Goal: Task Accomplishment & Management: Use online tool/utility

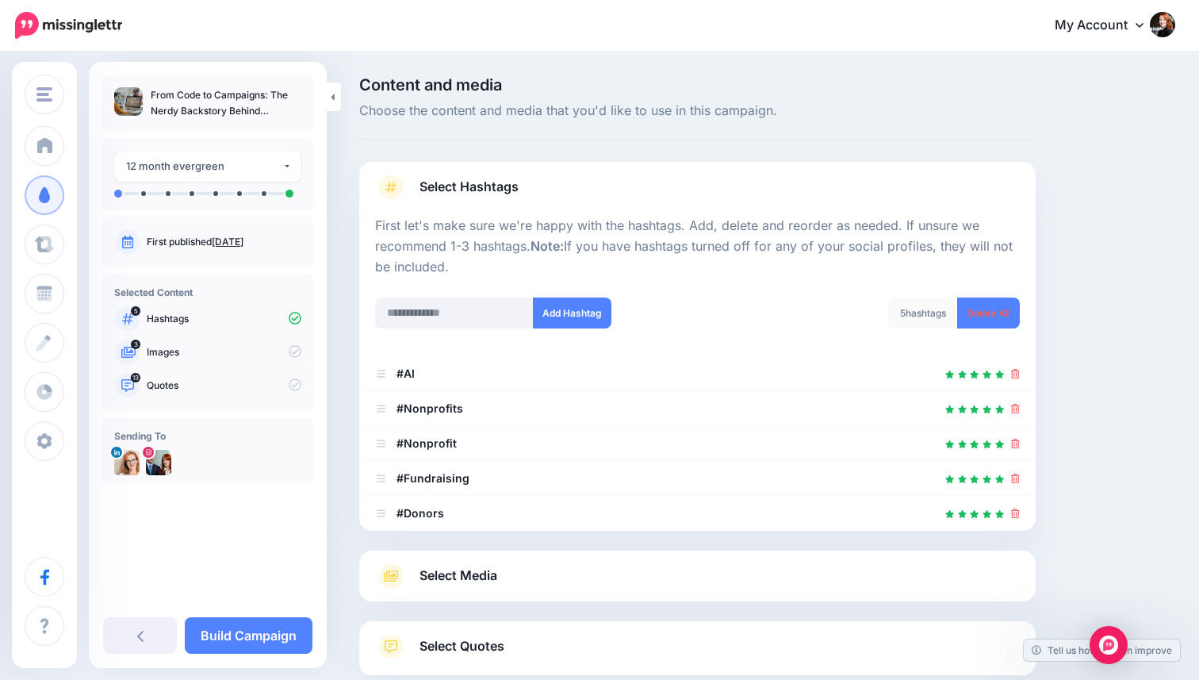
scroll to position [98, 0]
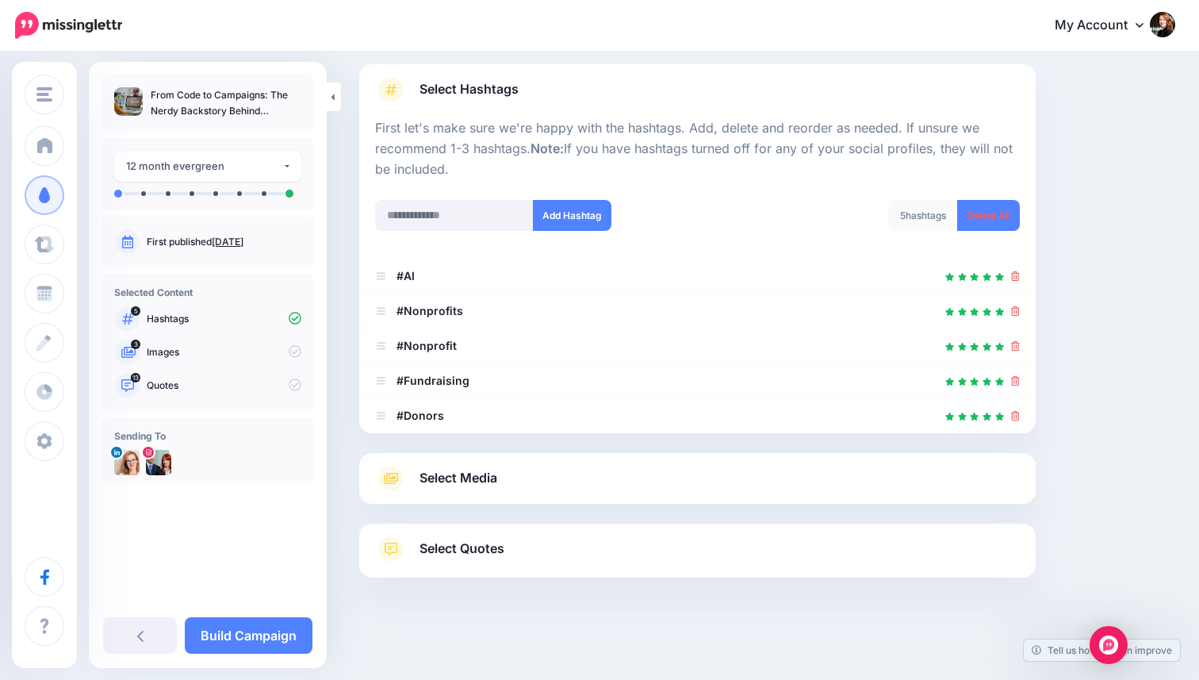
click at [512, 540] on link "Select Quotes" at bounding box center [697, 556] width 645 height 41
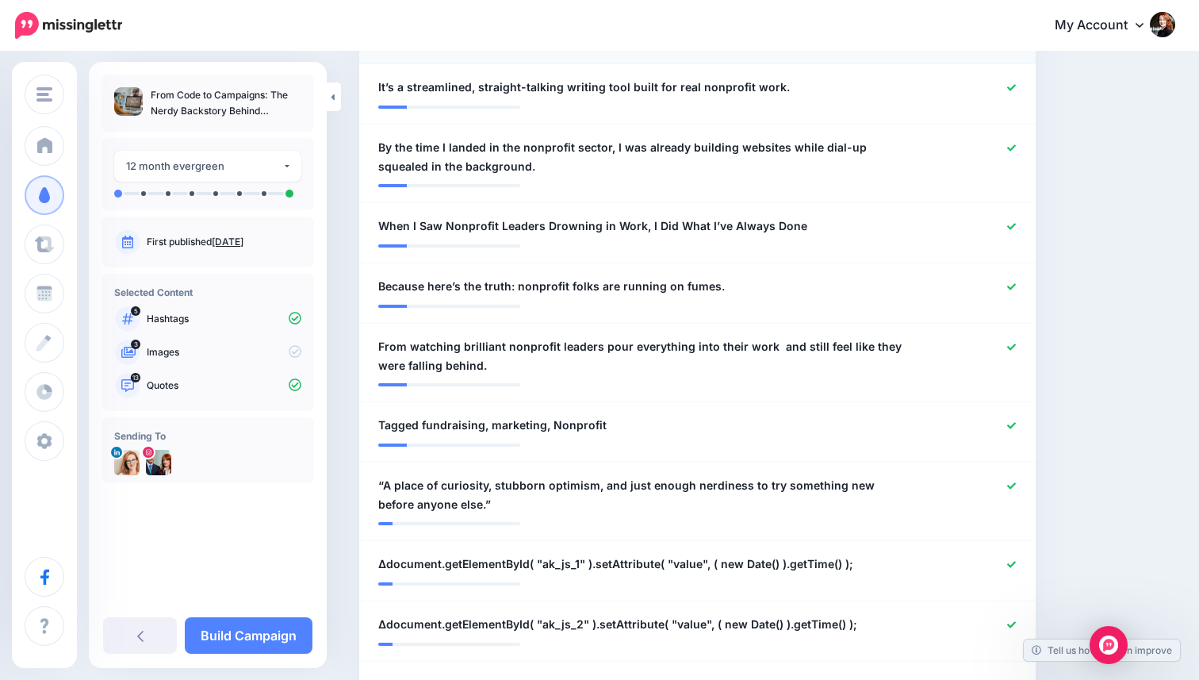
scroll to position [552, 0]
click at [1007, 420] on icon at bounding box center [1011, 424] width 9 height 9
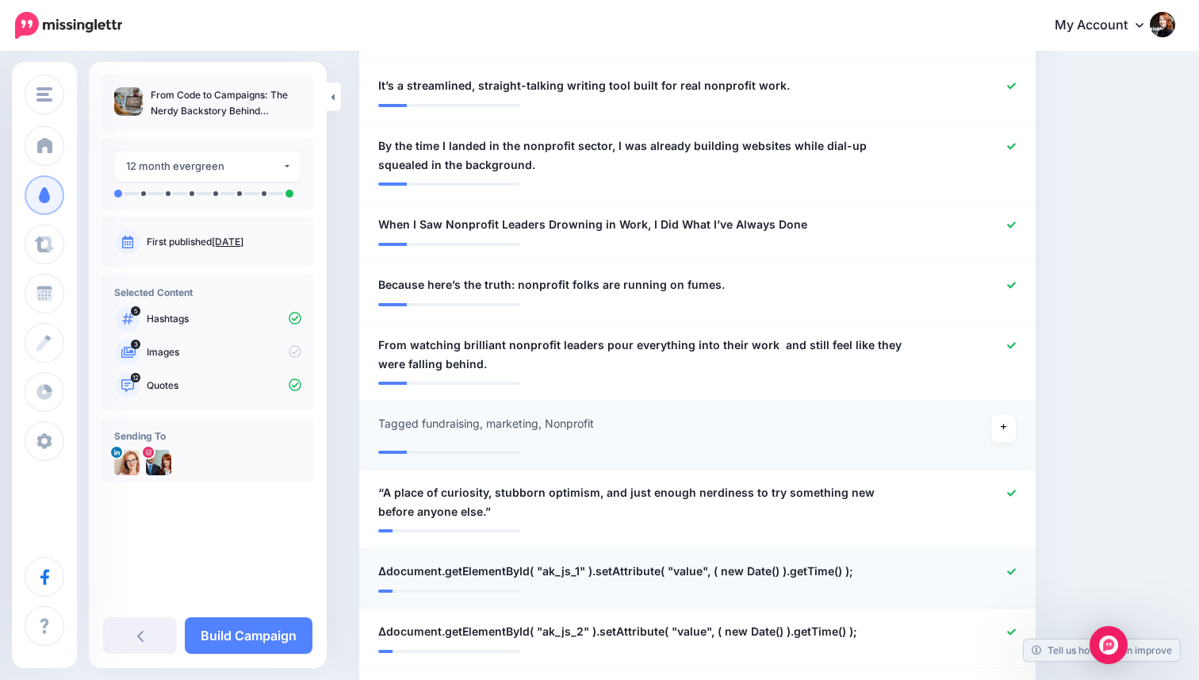
click at [1007, 568] on icon at bounding box center [1011, 571] width 9 height 9
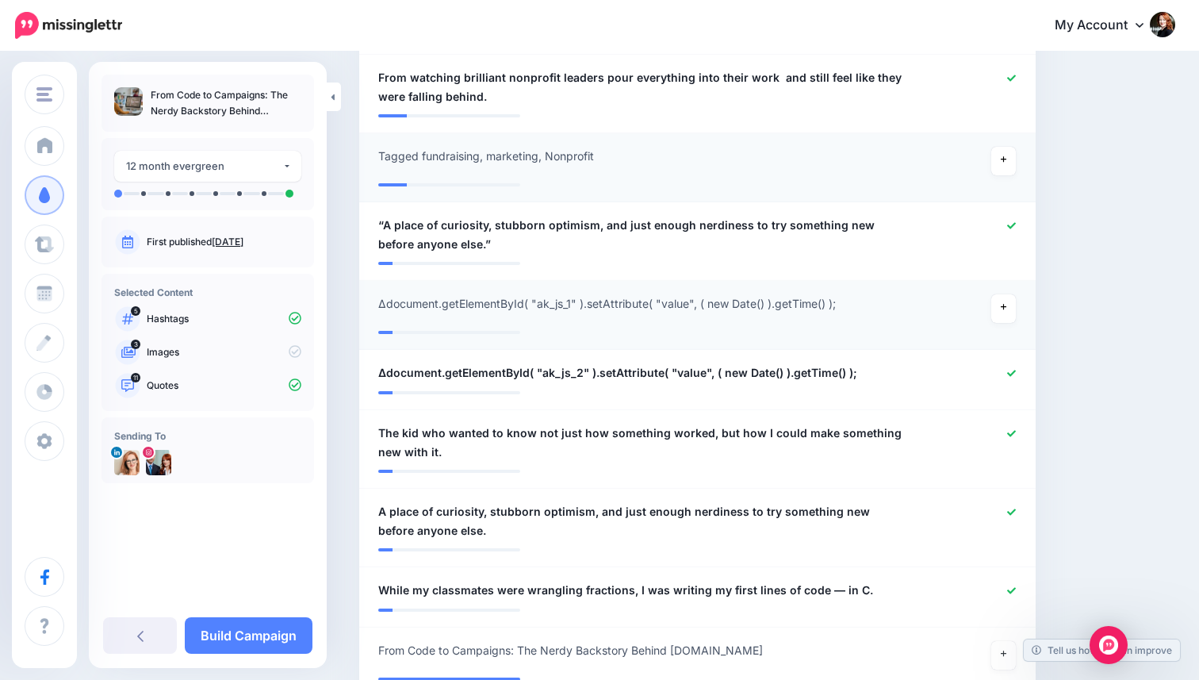
scroll to position [823, 0]
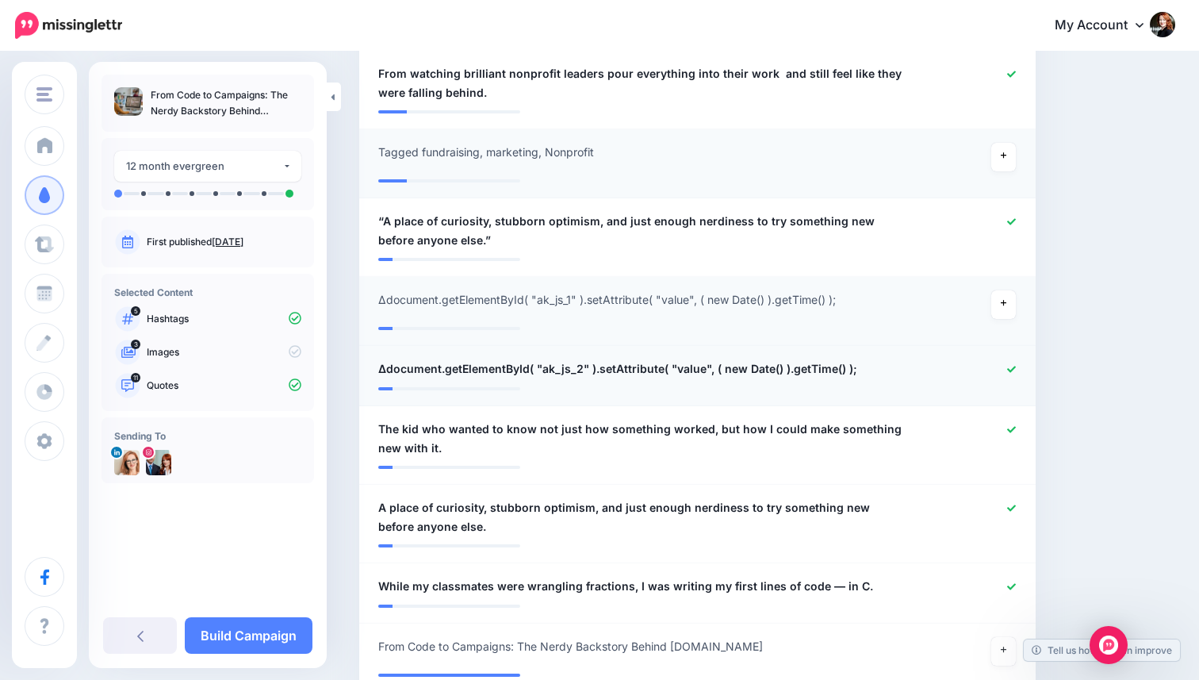
click at [1012, 371] on icon at bounding box center [1011, 369] width 9 height 9
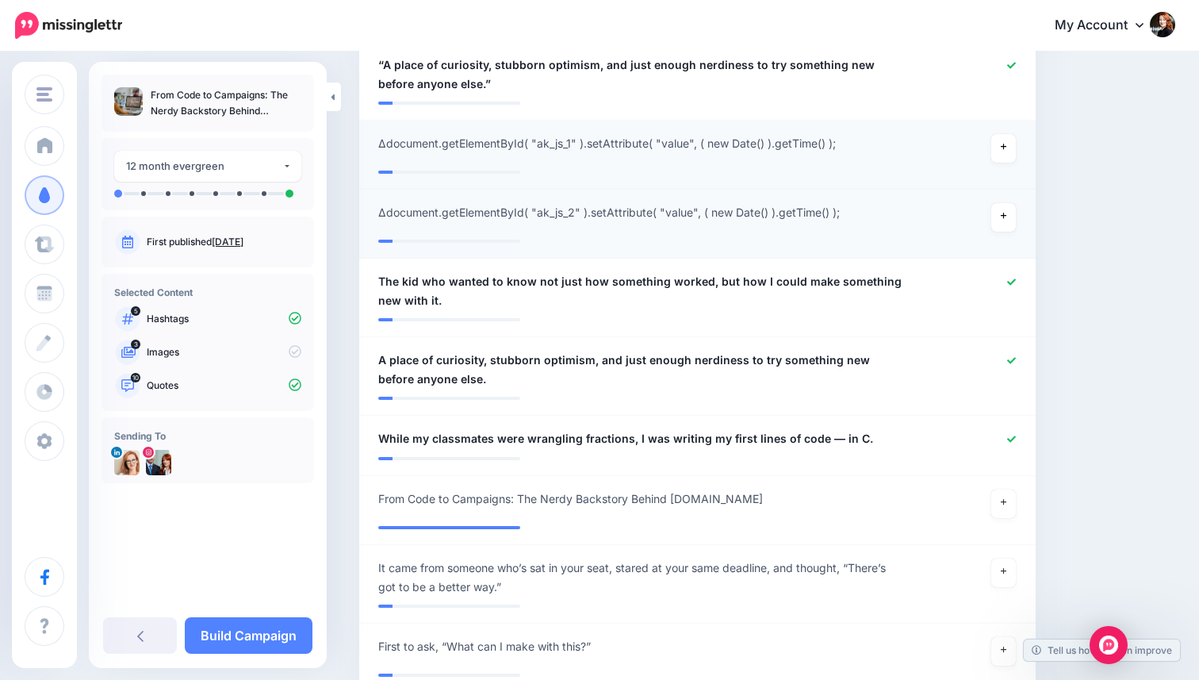
scroll to position [981, 0]
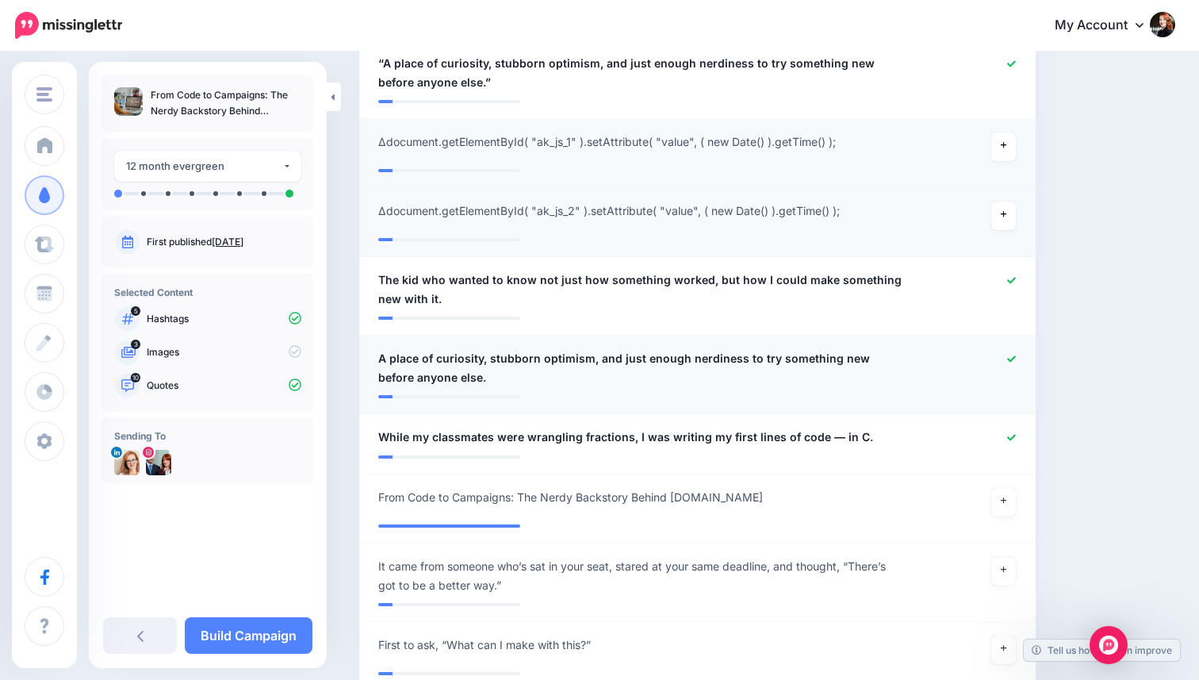
click at [1010, 355] on icon at bounding box center [1011, 359] width 9 height 9
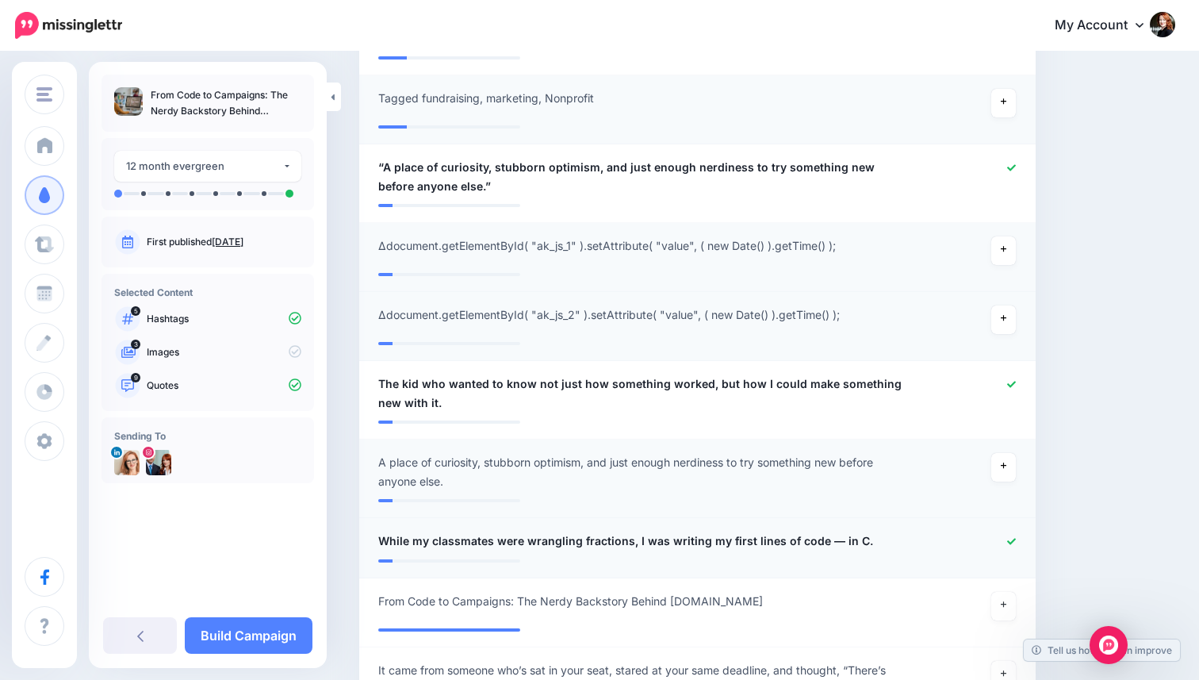
scroll to position [869, 0]
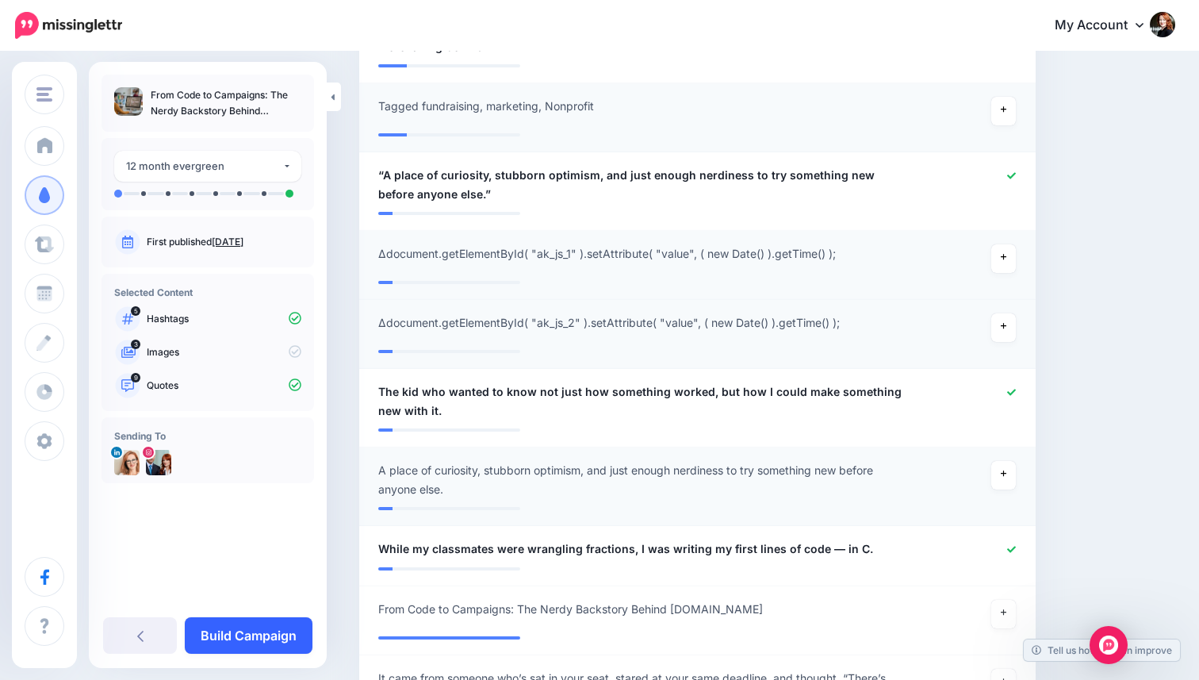
click at [270, 630] on link "Build Campaign" at bounding box center [249, 635] width 128 height 36
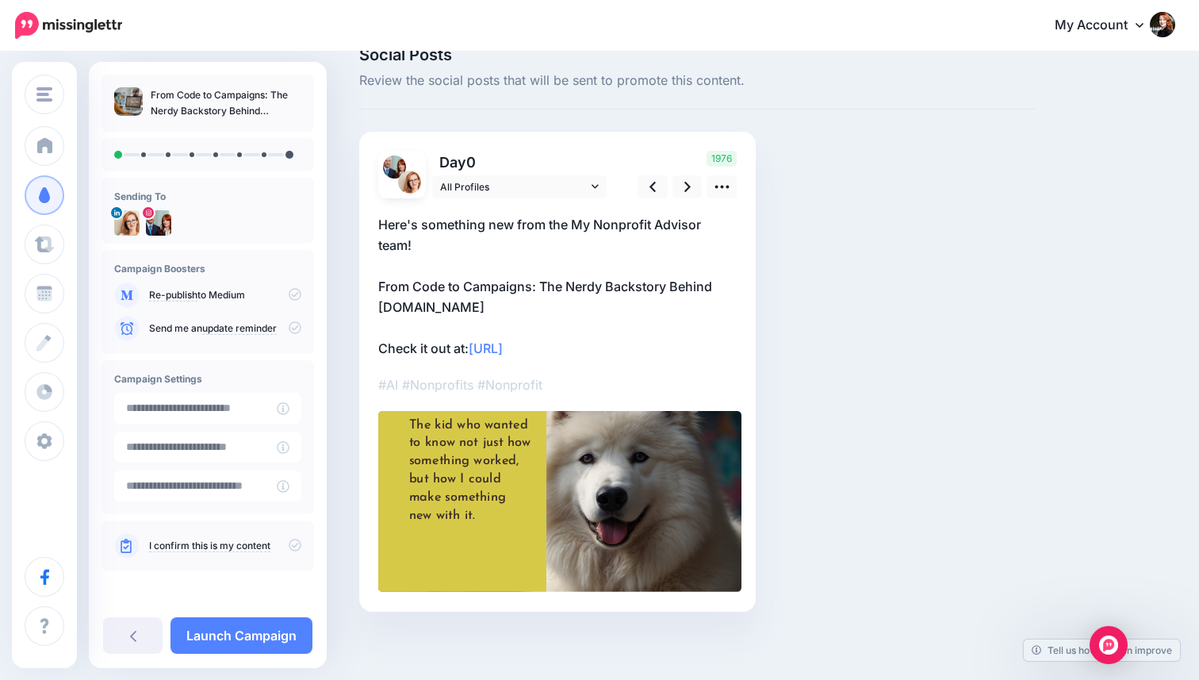
scroll to position [33, 0]
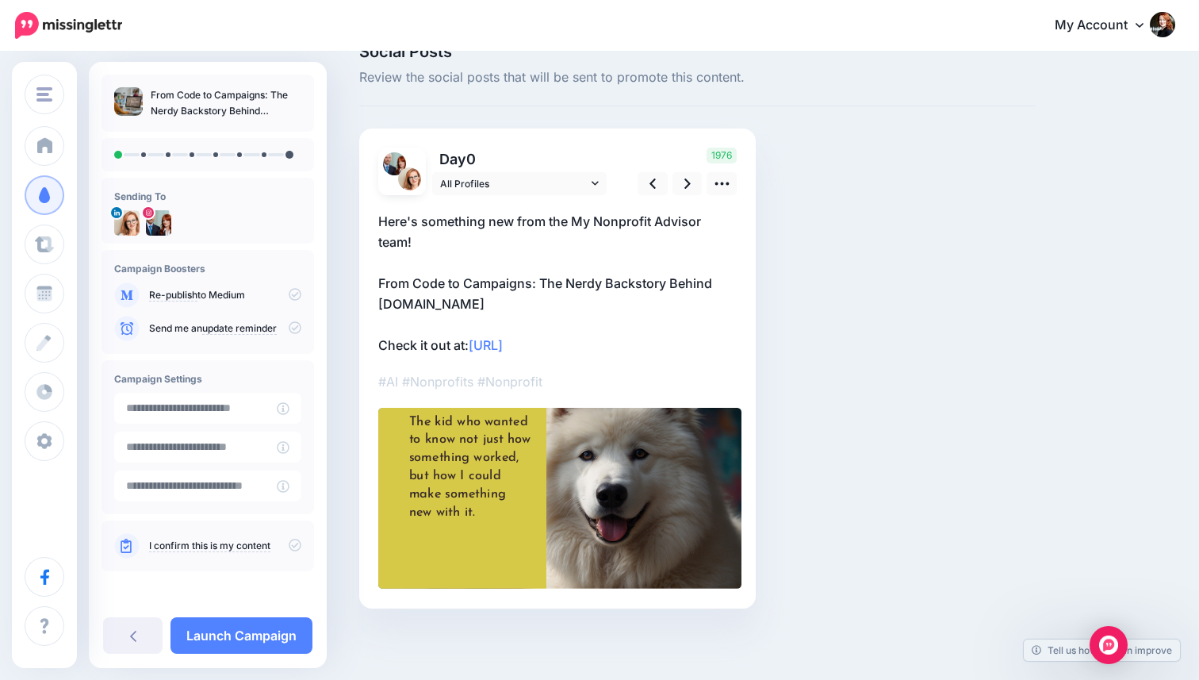
click at [574, 473] on div at bounding box center [559, 541] width 363 height 267
click at [731, 182] on link at bounding box center [722, 183] width 30 height 23
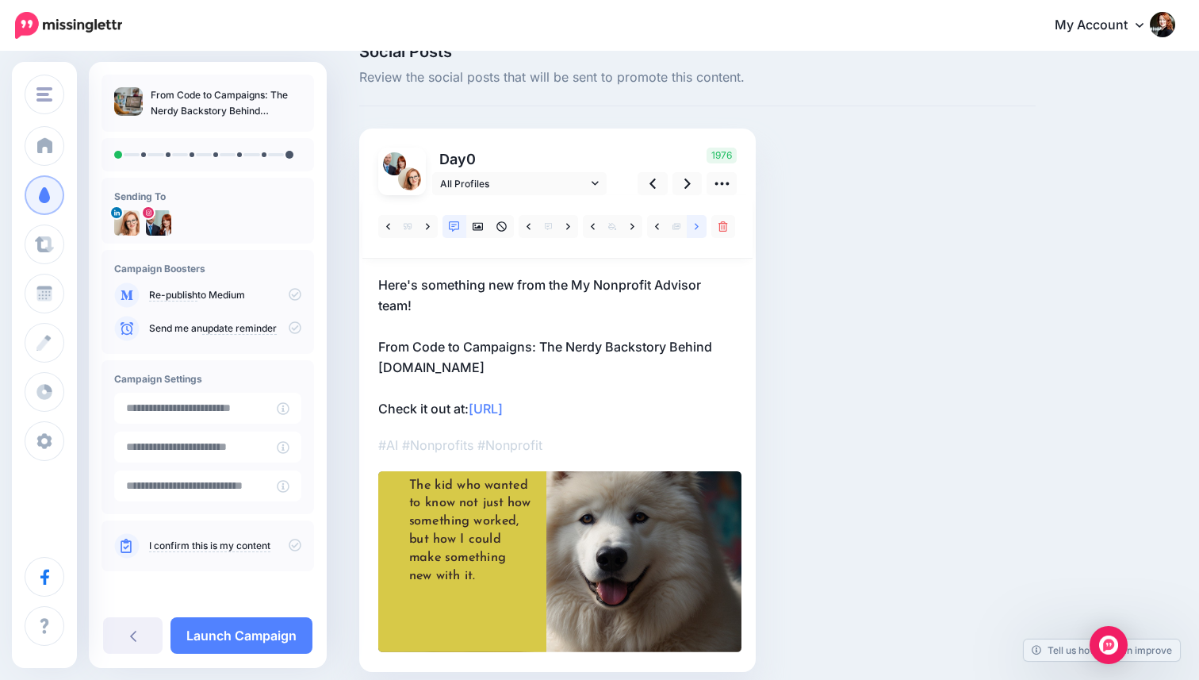
click at [698, 228] on icon at bounding box center [697, 226] width 4 height 11
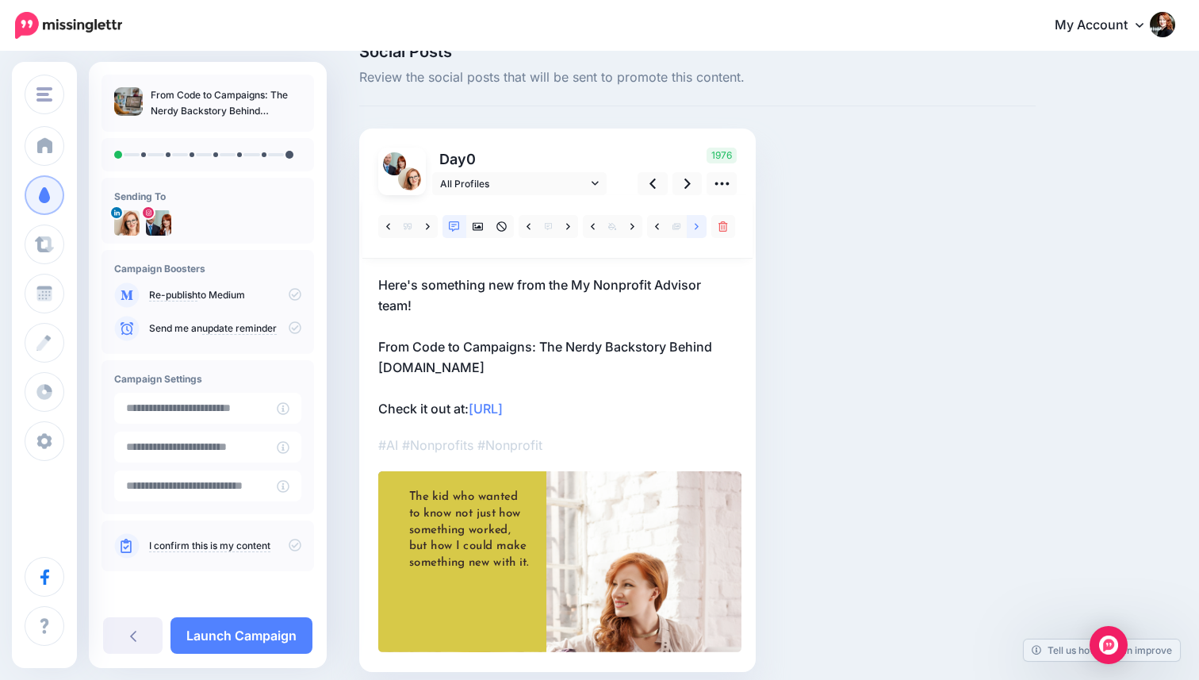
click at [698, 228] on icon at bounding box center [697, 226] width 4 height 11
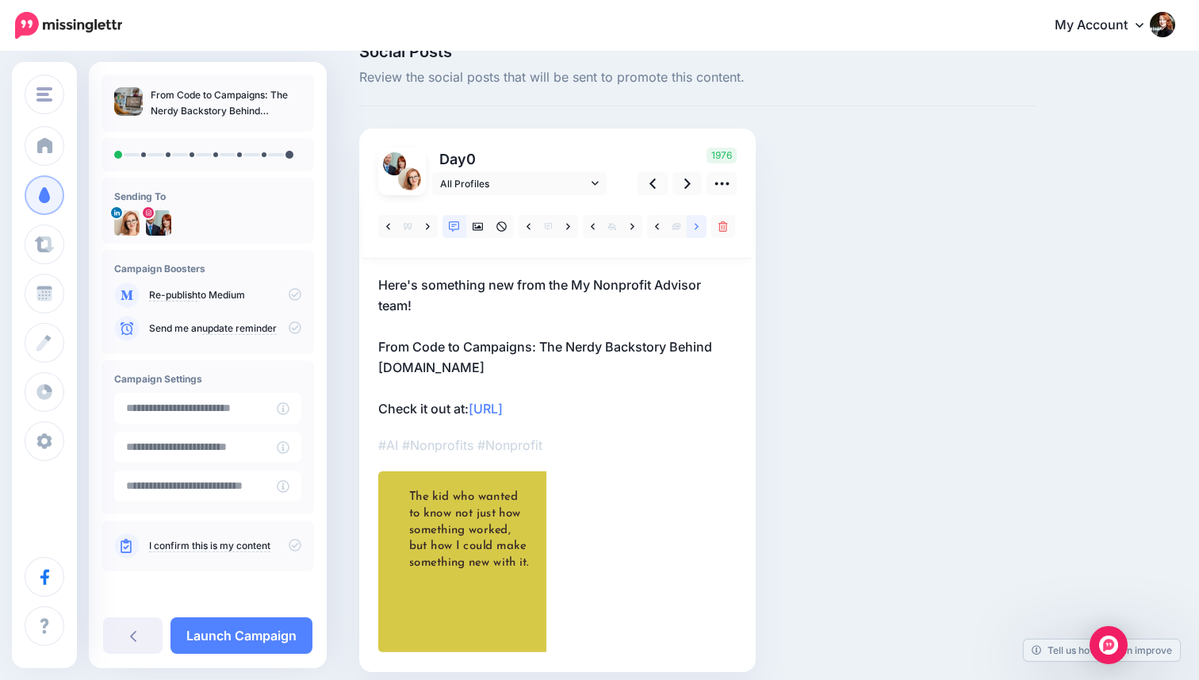
scroll to position [97, 0]
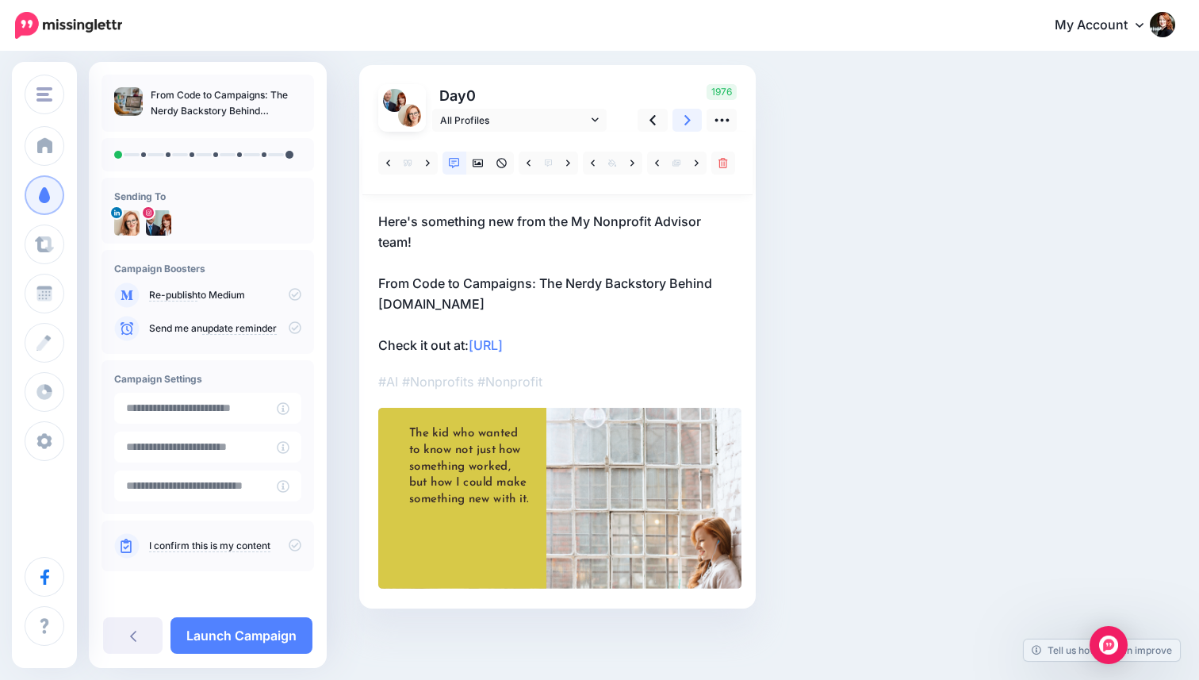
click at [689, 131] on link at bounding box center [688, 120] width 30 height 23
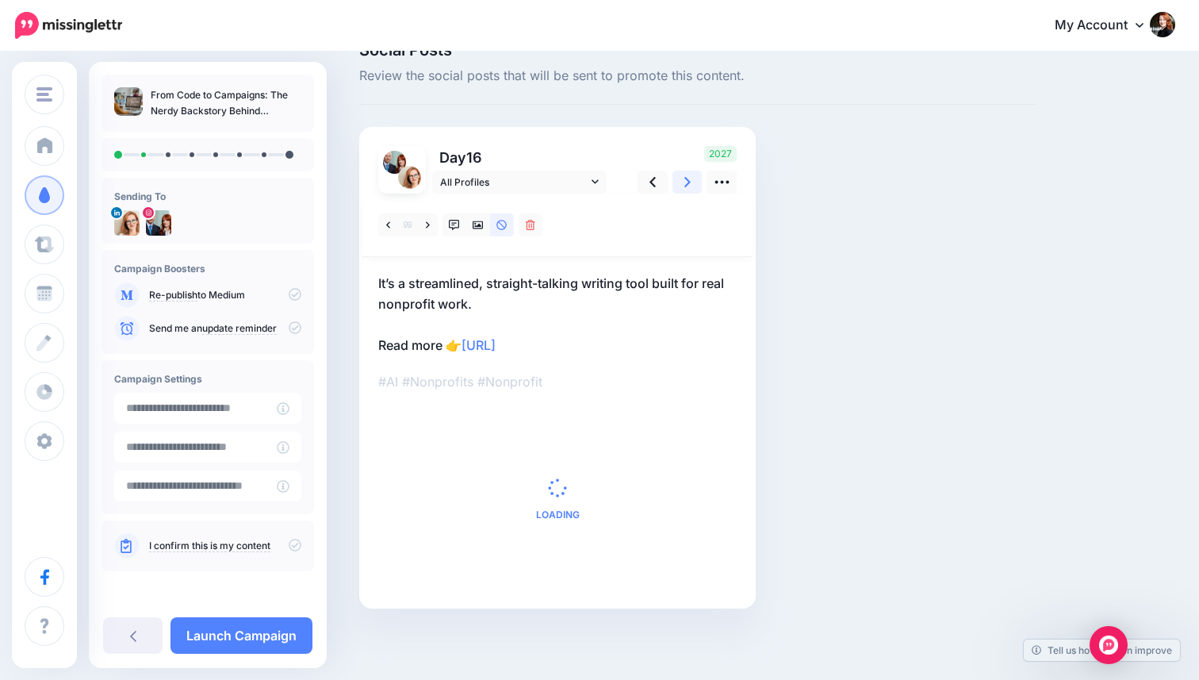
scroll to position [0, 0]
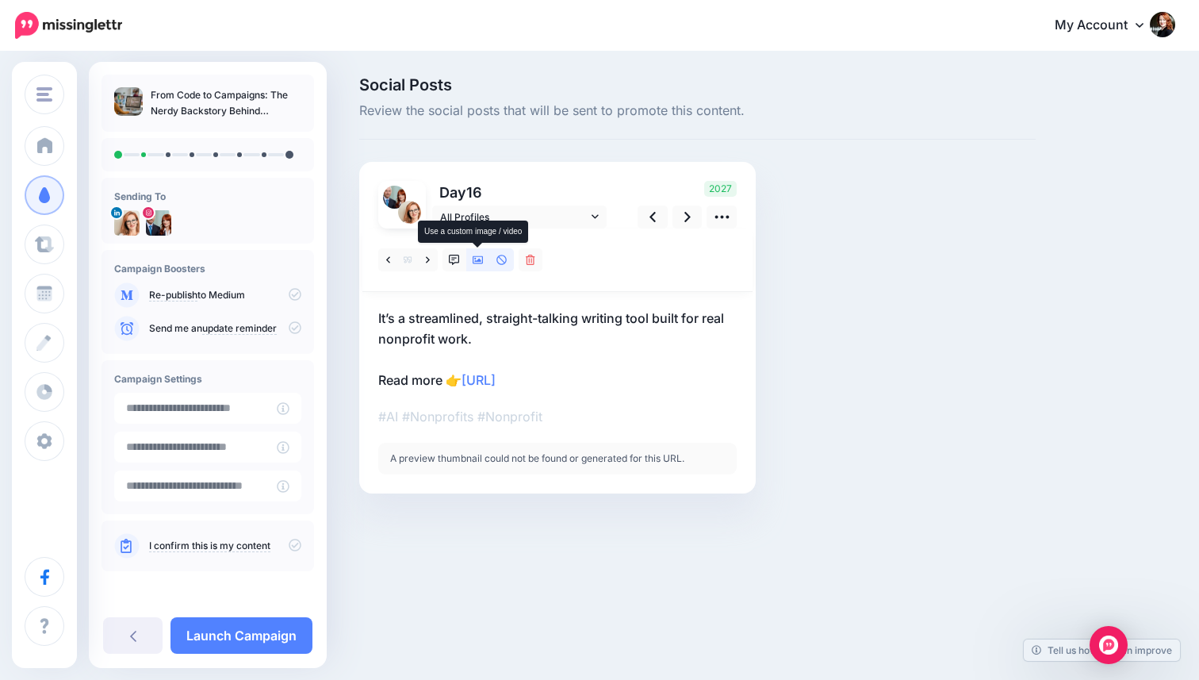
click at [473, 261] on icon at bounding box center [478, 260] width 11 height 8
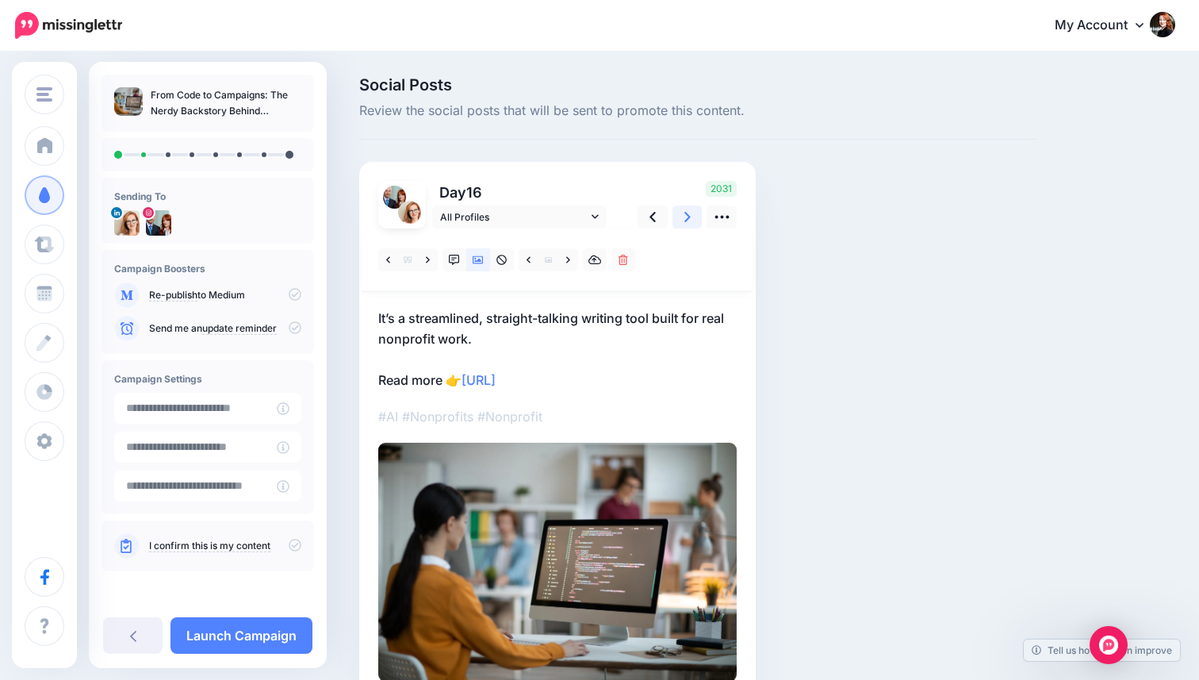
click at [683, 219] on link at bounding box center [688, 216] width 30 height 23
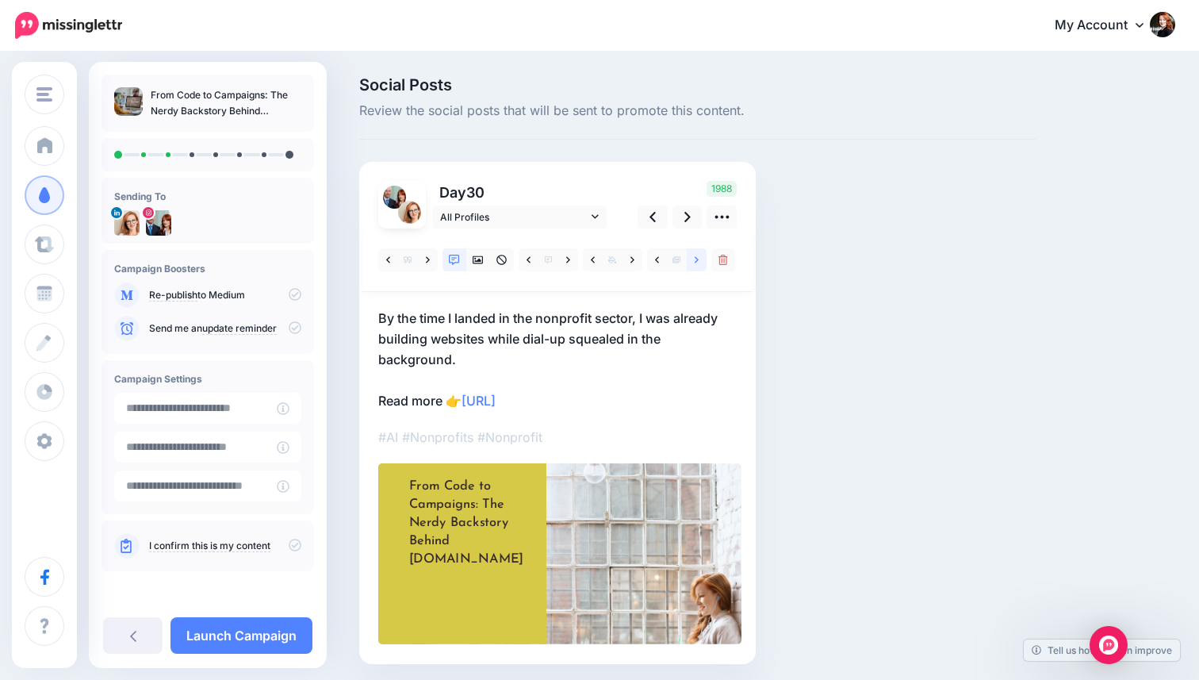
click at [693, 254] on link at bounding box center [697, 259] width 20 height 23
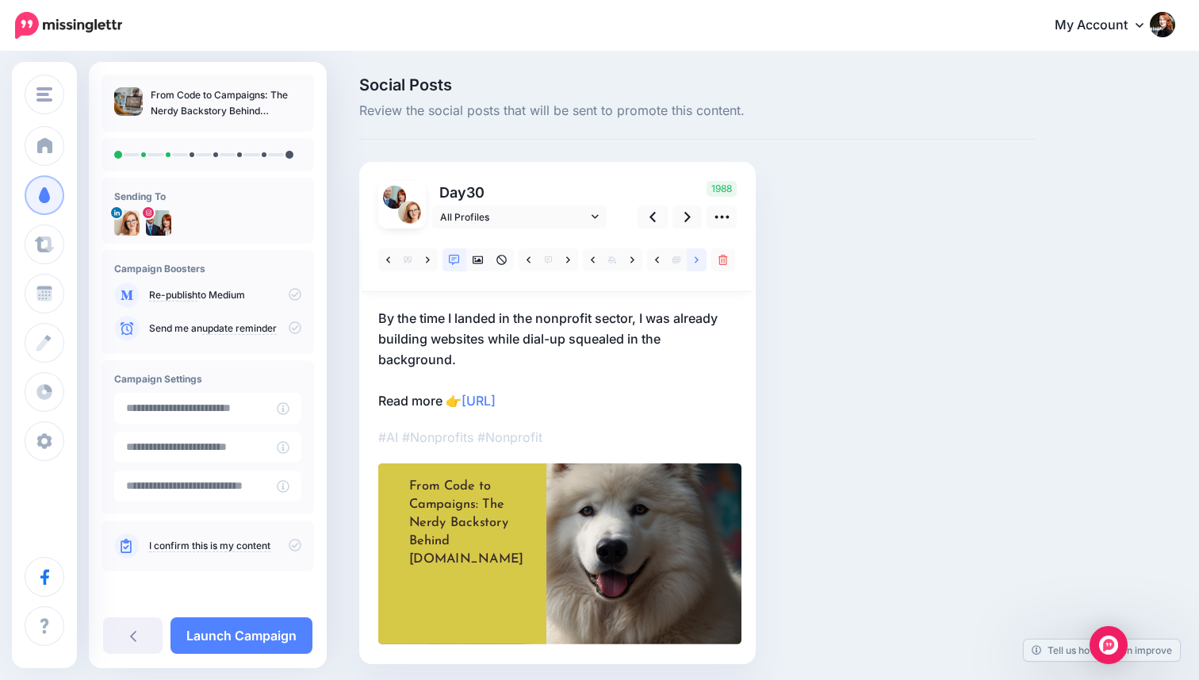
click at [693, 254] on link at bounding box center [697, 259] width 20 height 23
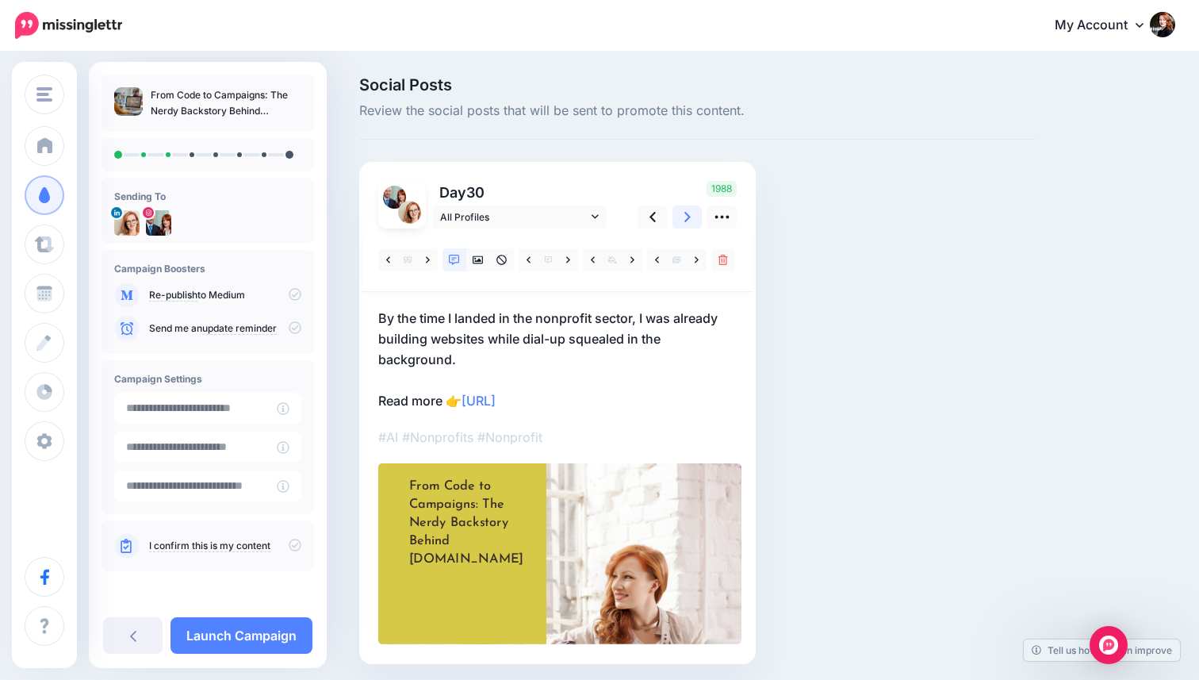
click at [689, 227] on link at bounding box center [688, 216] width 30 height 23
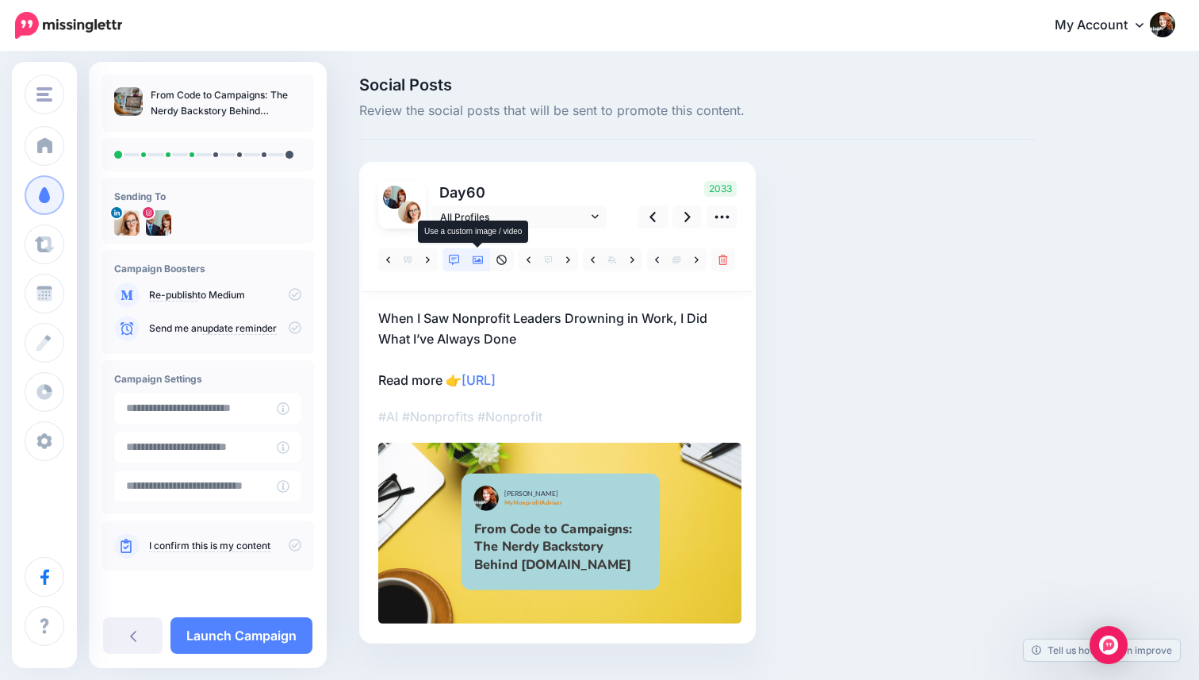
click at [482, 266] on link at bounding box center [478, 259] width 24 height 23
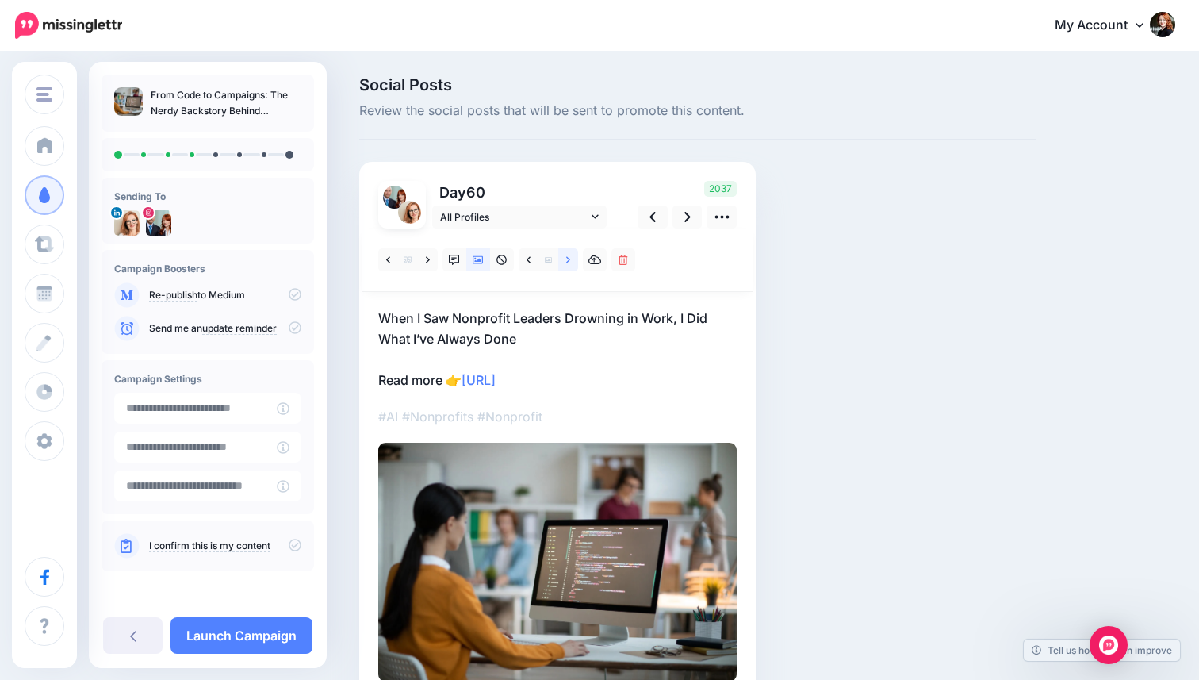
click at [566, 265] on link at bounding box center [568, 259] width 20 height 23
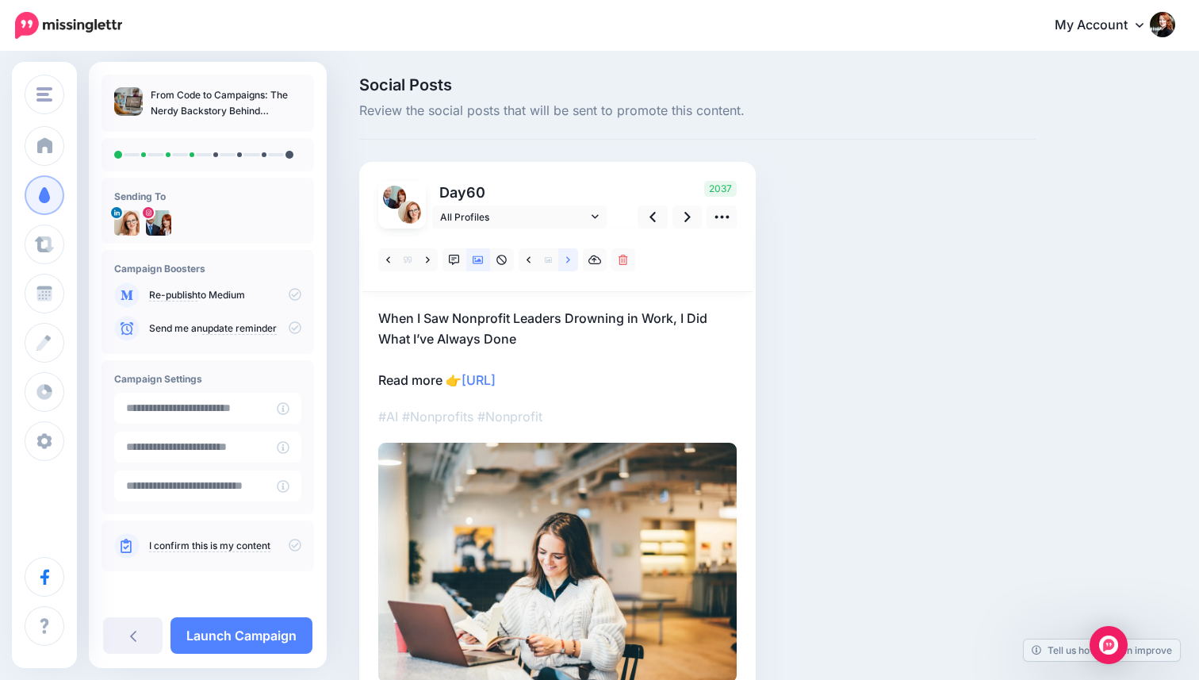
click at [566, 265] on link at bounding box center [568, 259] width 20 height 23
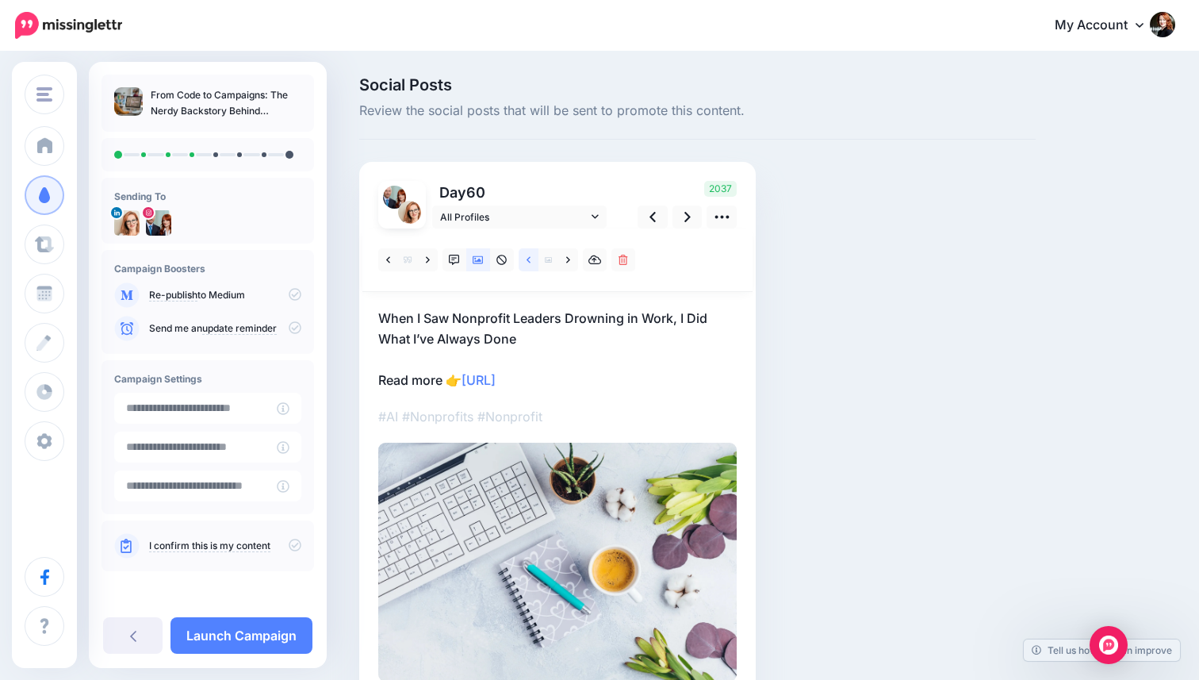
click at [532, 260] on link at bounding box center [529, 259] width 20 height 23
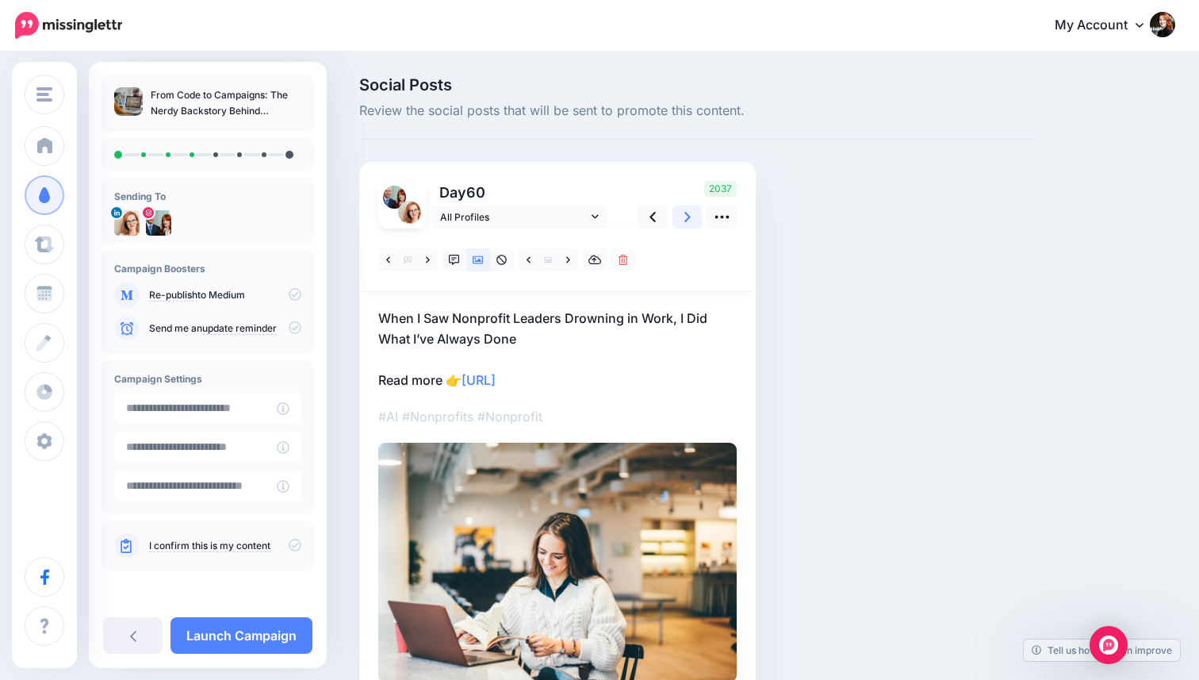
click at [677, 213] on link at bounding box center [688, 216] width 30 height 23
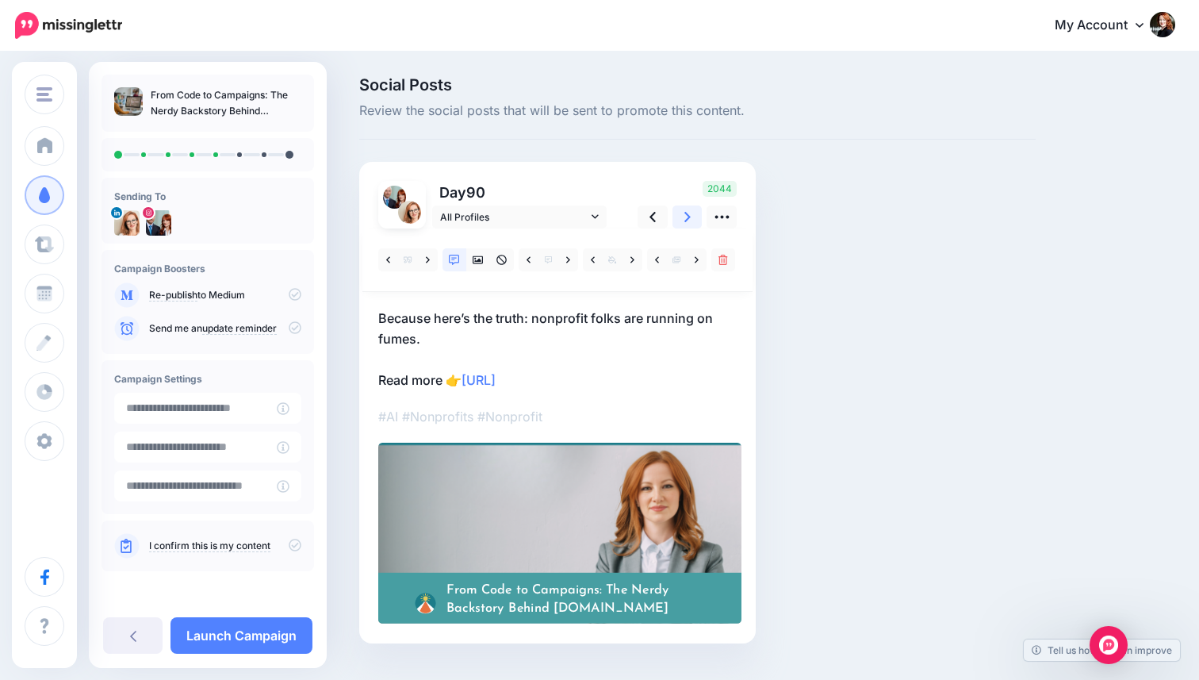
click at [677, 213] on link at bounding box center [688, 216] width 30 height 23
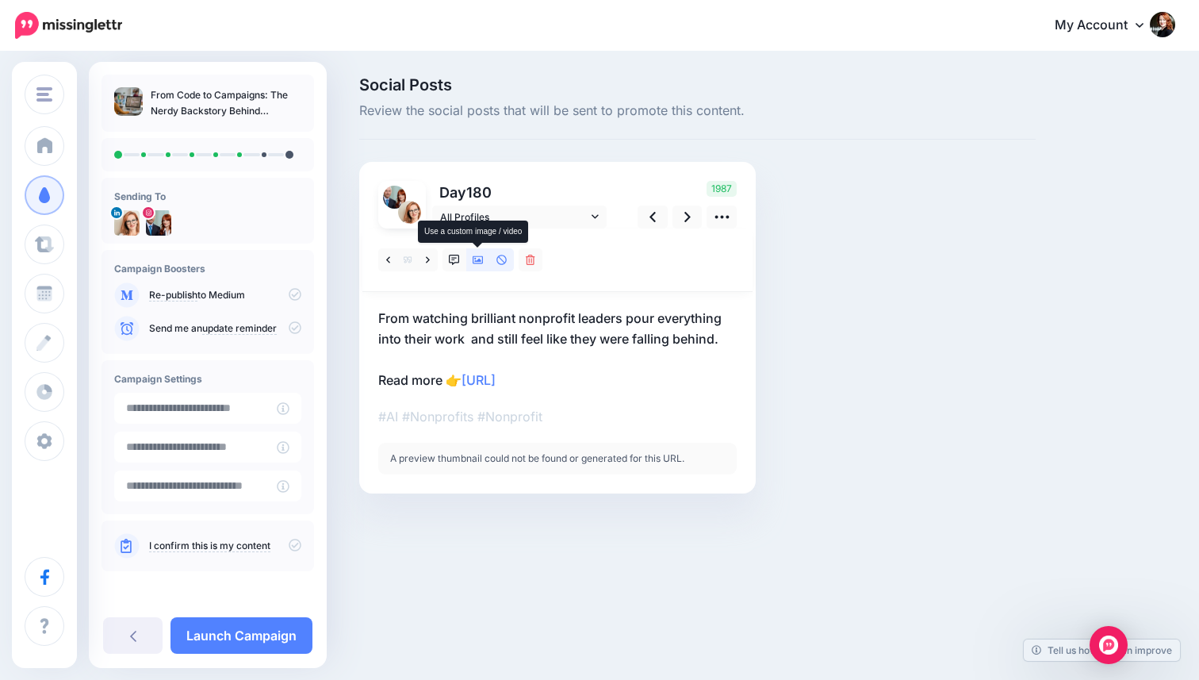
click at [483, 259] on icon at bounding box center [478, 260] width 11 height 8
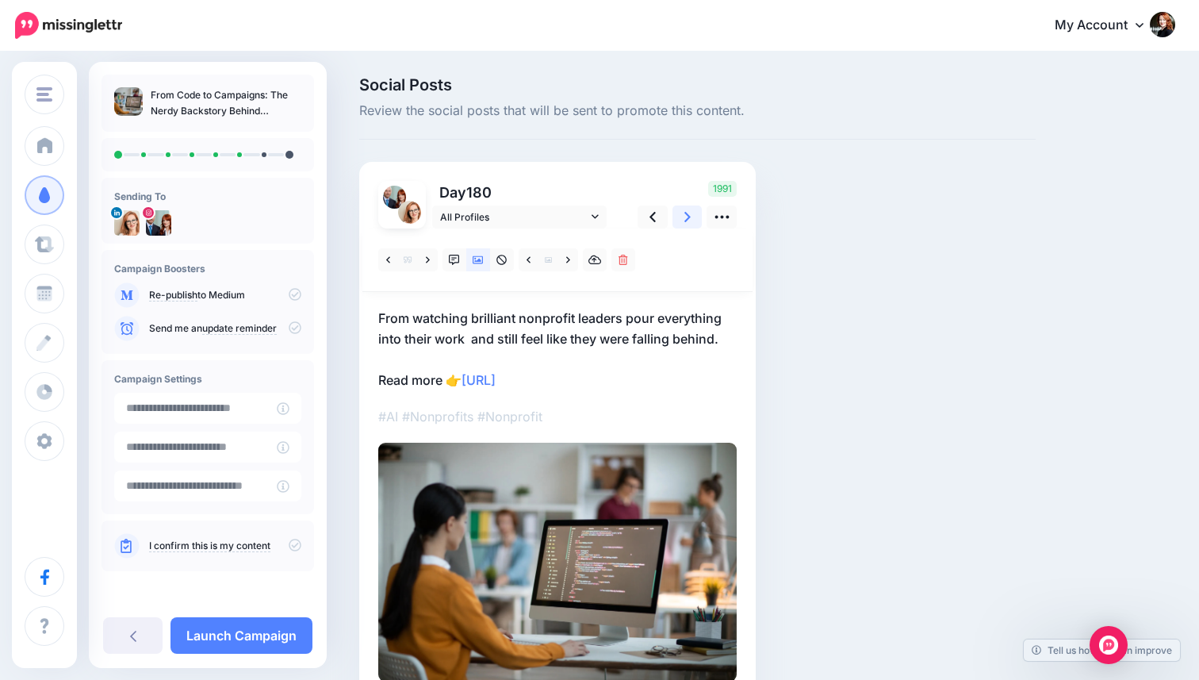
click at [691, 223] on link at bounding box center [688, 216] width 30 height 23
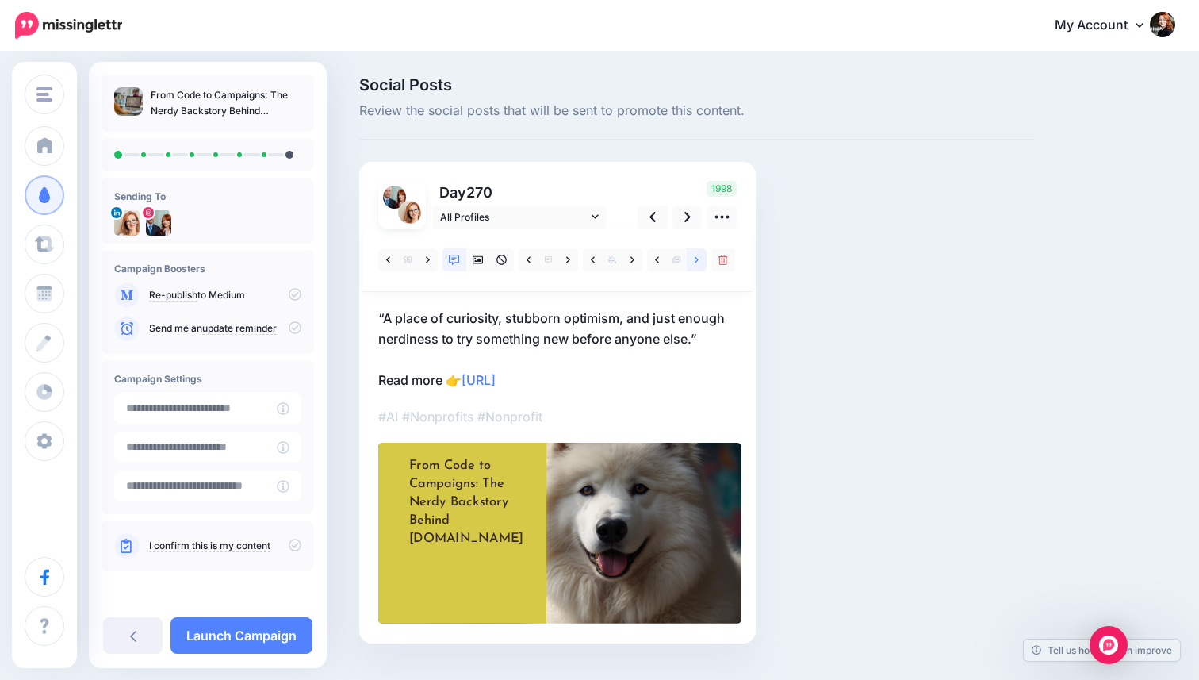
click at [697, 253] on link at bounding box center [697, 259] width 20 height 23
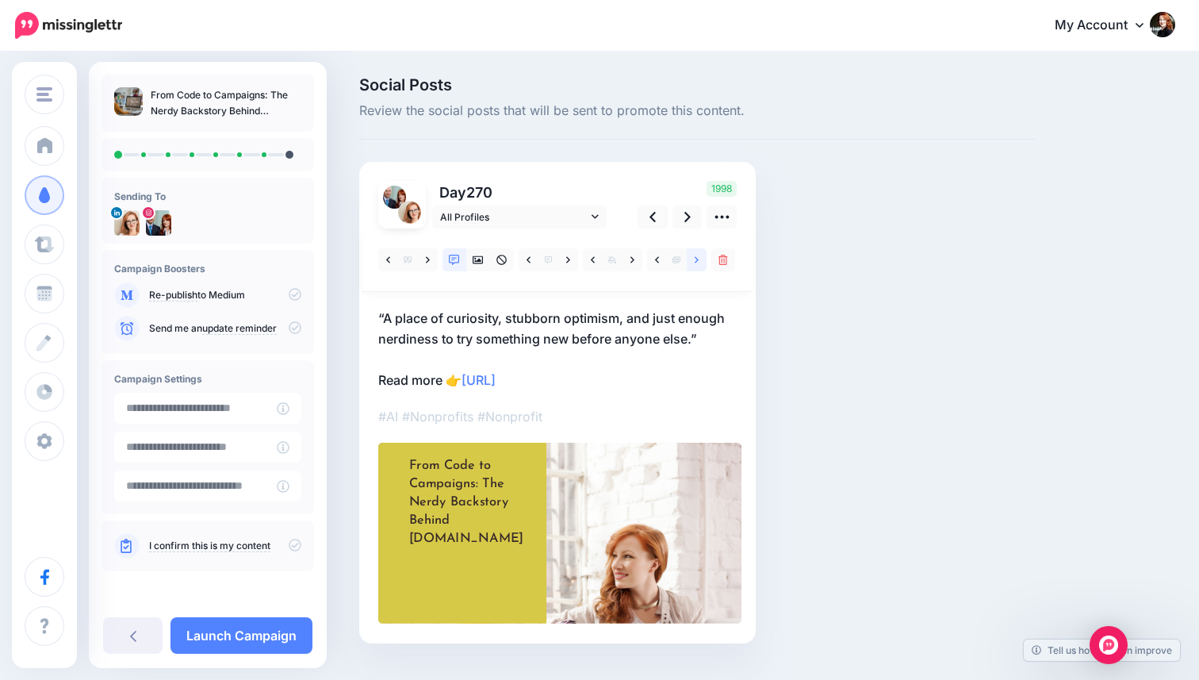
click at [697, 253] on link at bounding box center [697, 259] width 20 height 23
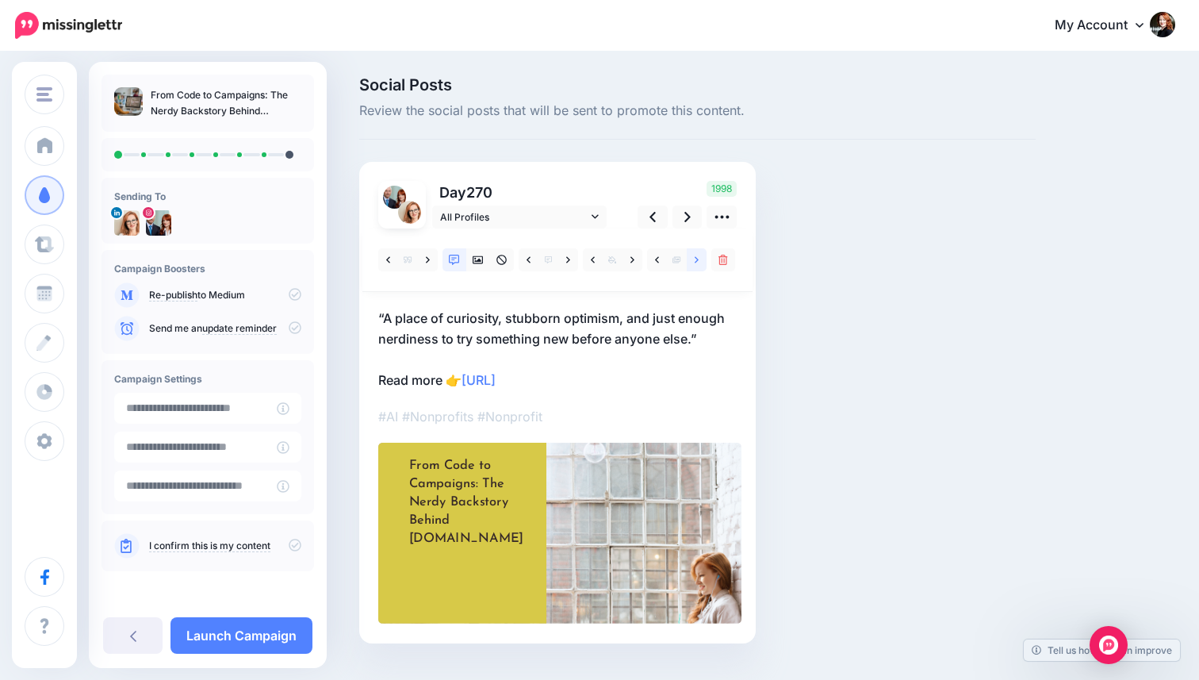
click at [697, 253] on link at bounding box center [697, 259] width 20 height 23
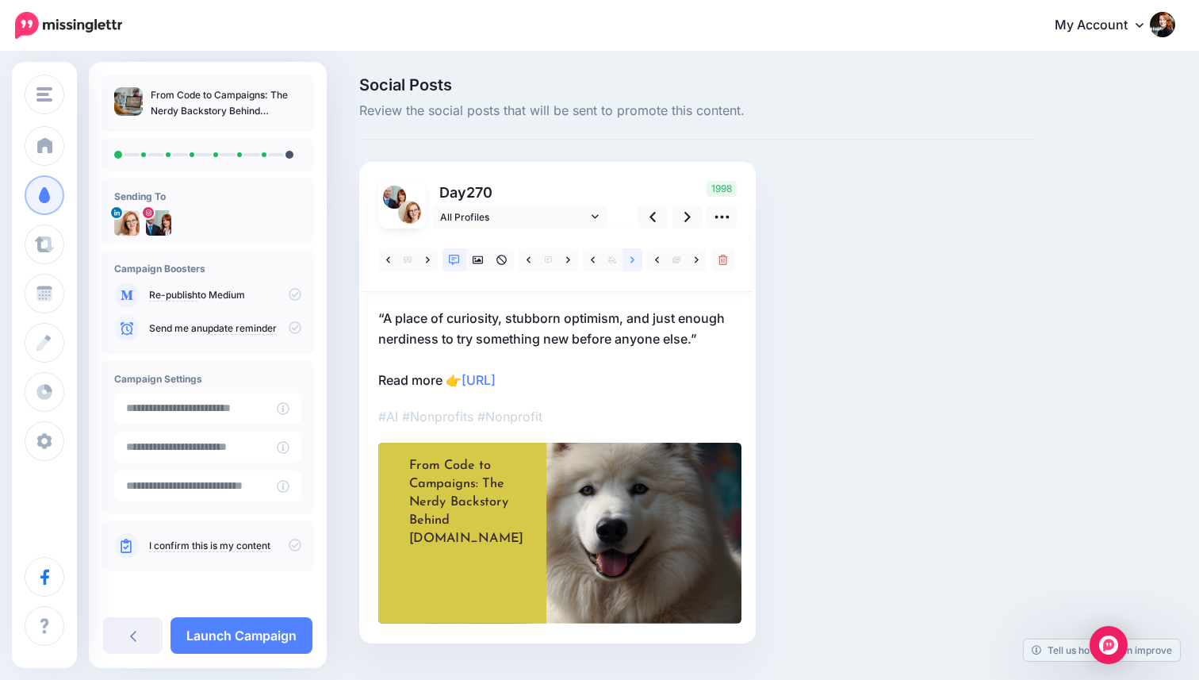
click at [633, 261] on icon at bounding box center [633, 260] width 4 height 11
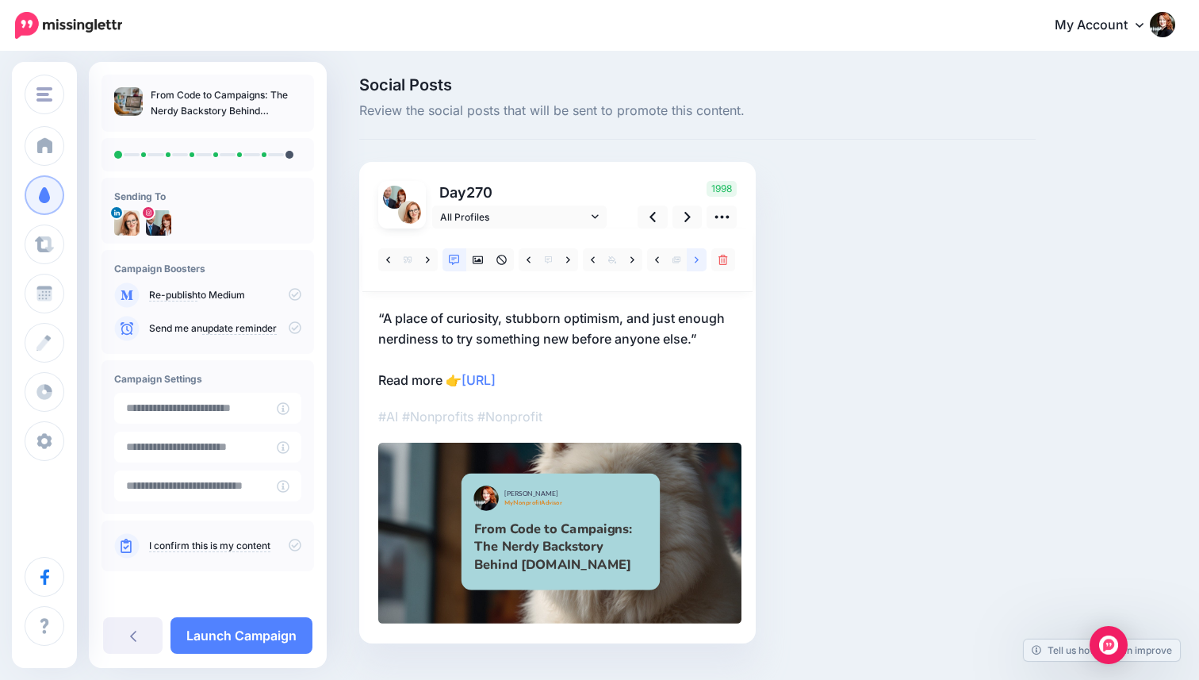
click at [693, 260] on link at bounding box center [697, 259] width 20 height 23
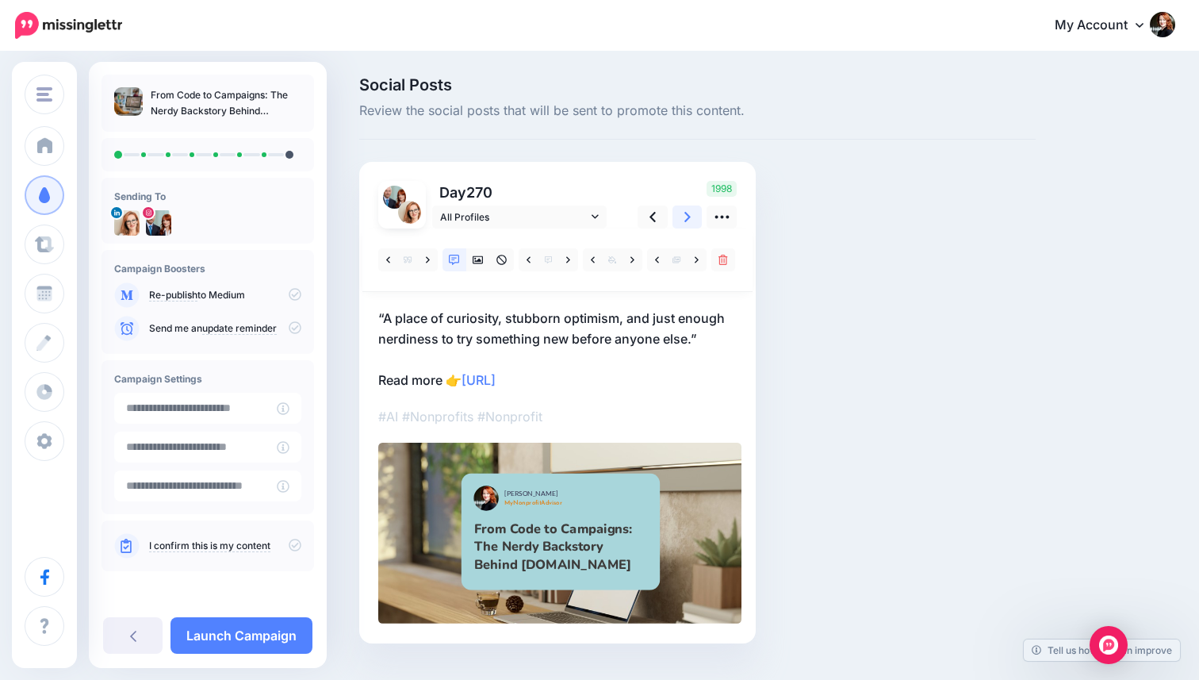
click at [698, 222] on link at bounding box center [688, 216] width 30 height 23
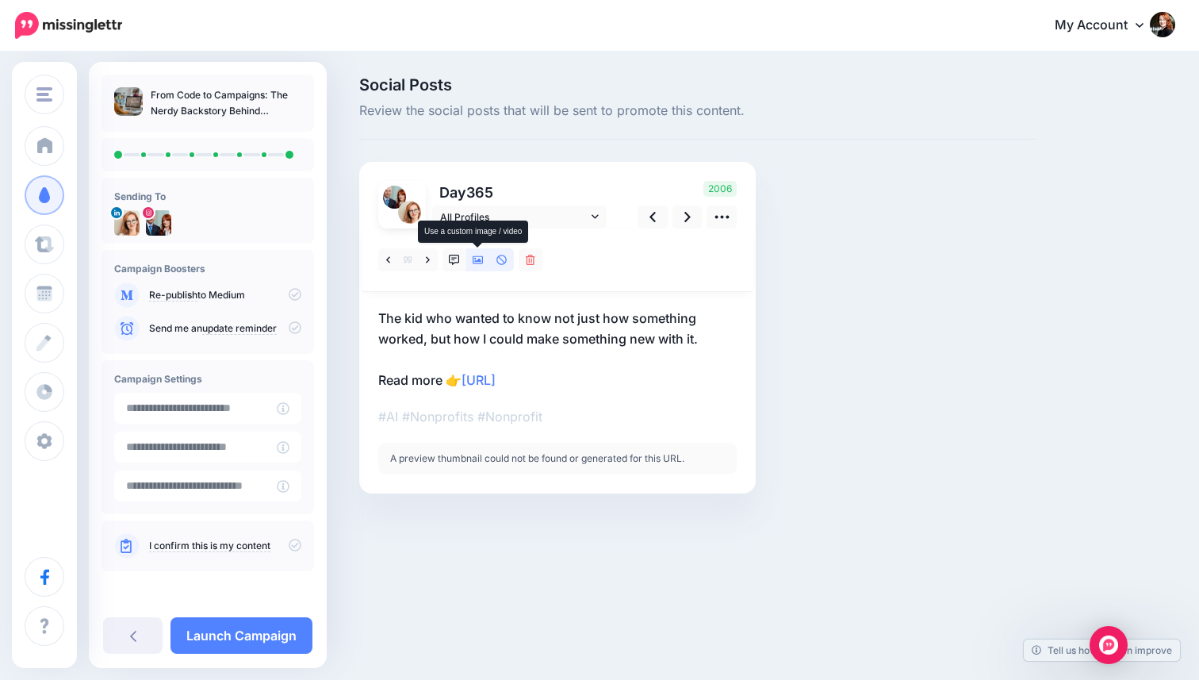
click at [477, 261] on icon at bounding box center [478, 260] width 11 height 8
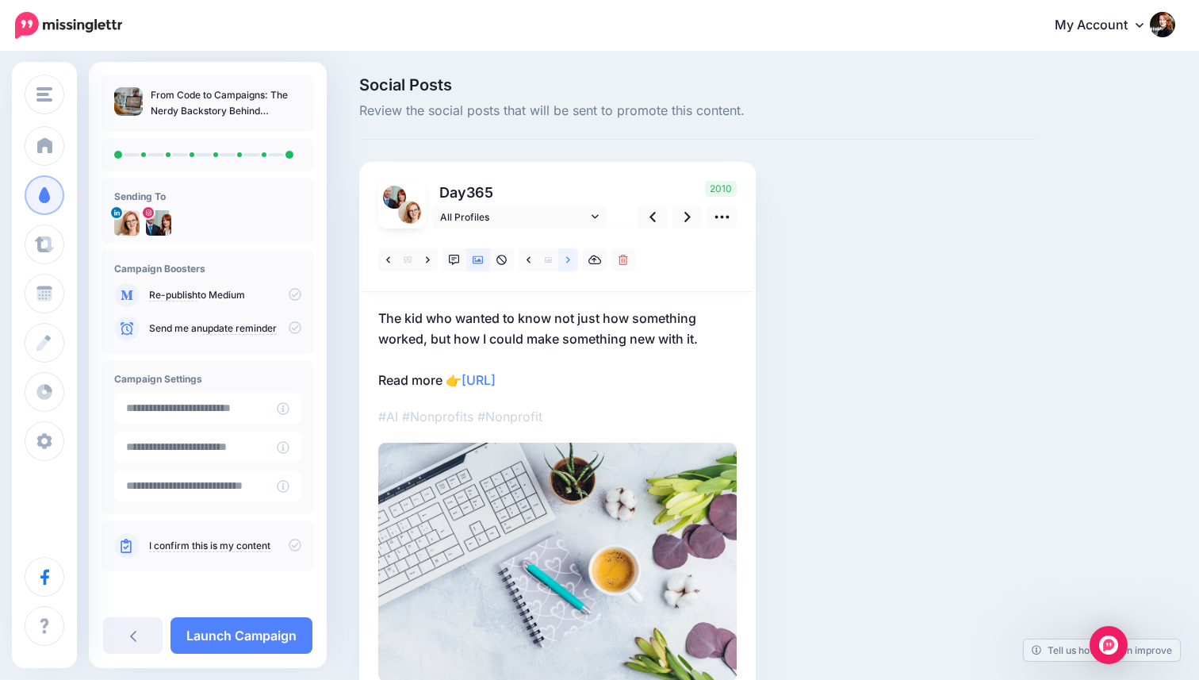
click at [571, 262] on link at bounding box center [568, 259] width 20 height 23
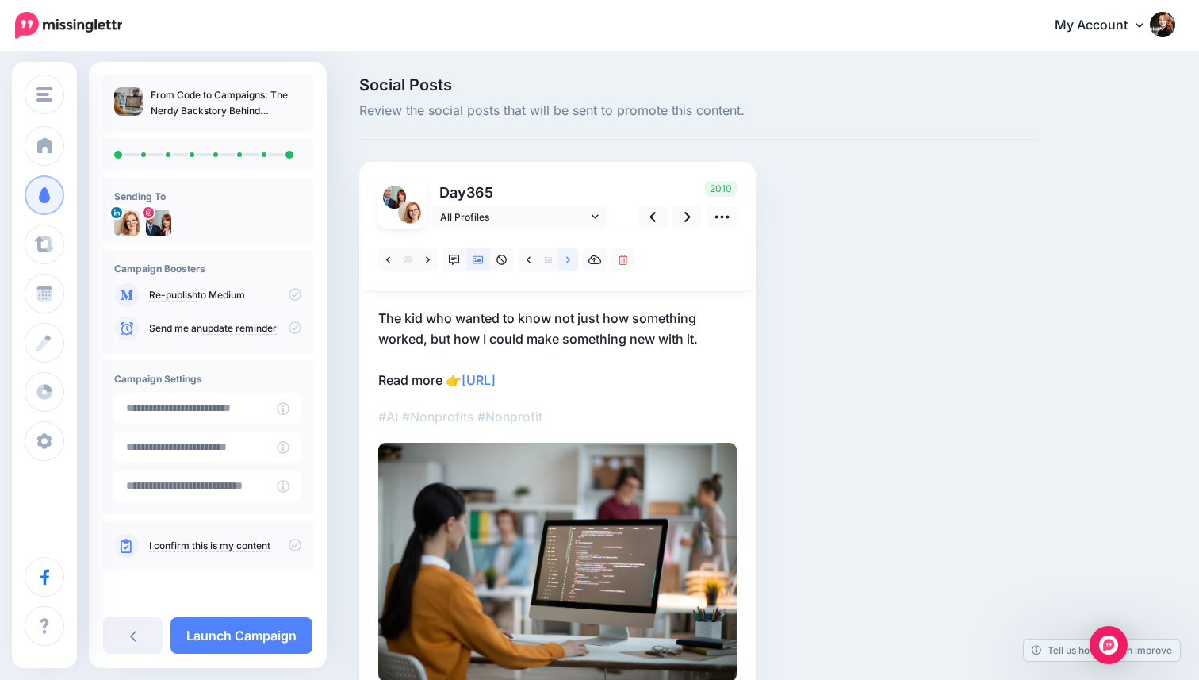
click at [571, 262] on link at bounding box center [568, 259] width 20 height 23
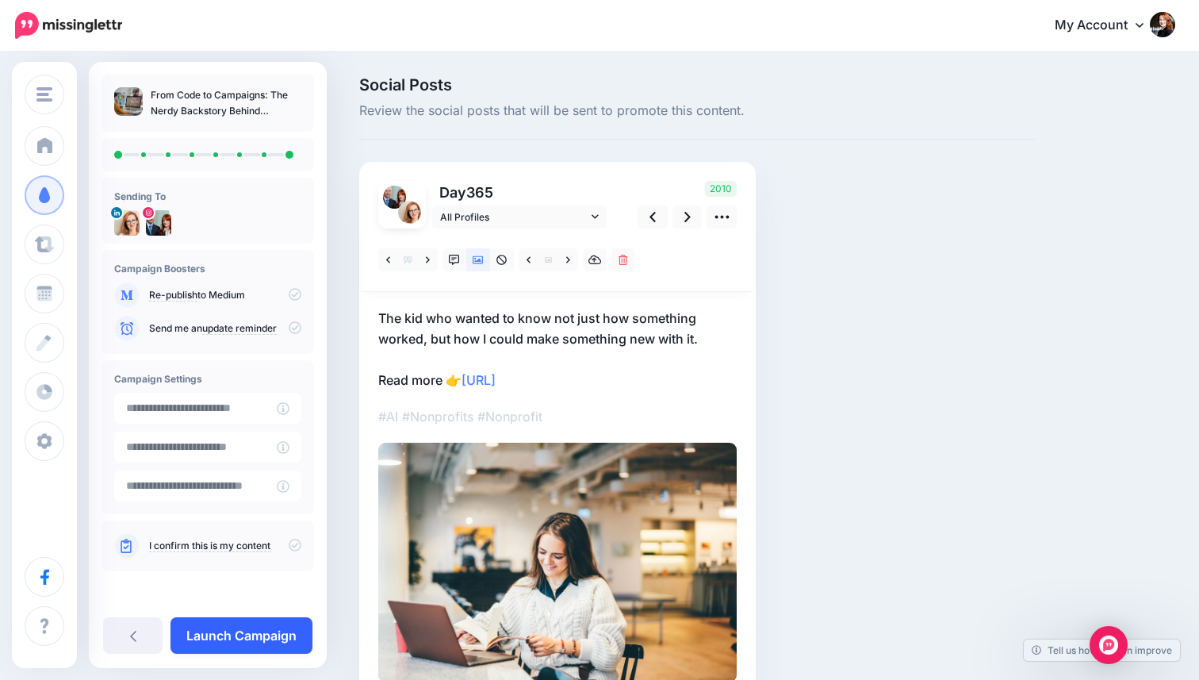
click at [247, 639] on link "Launch Campaign" at bounding box center [242, 635] width 142 height 36
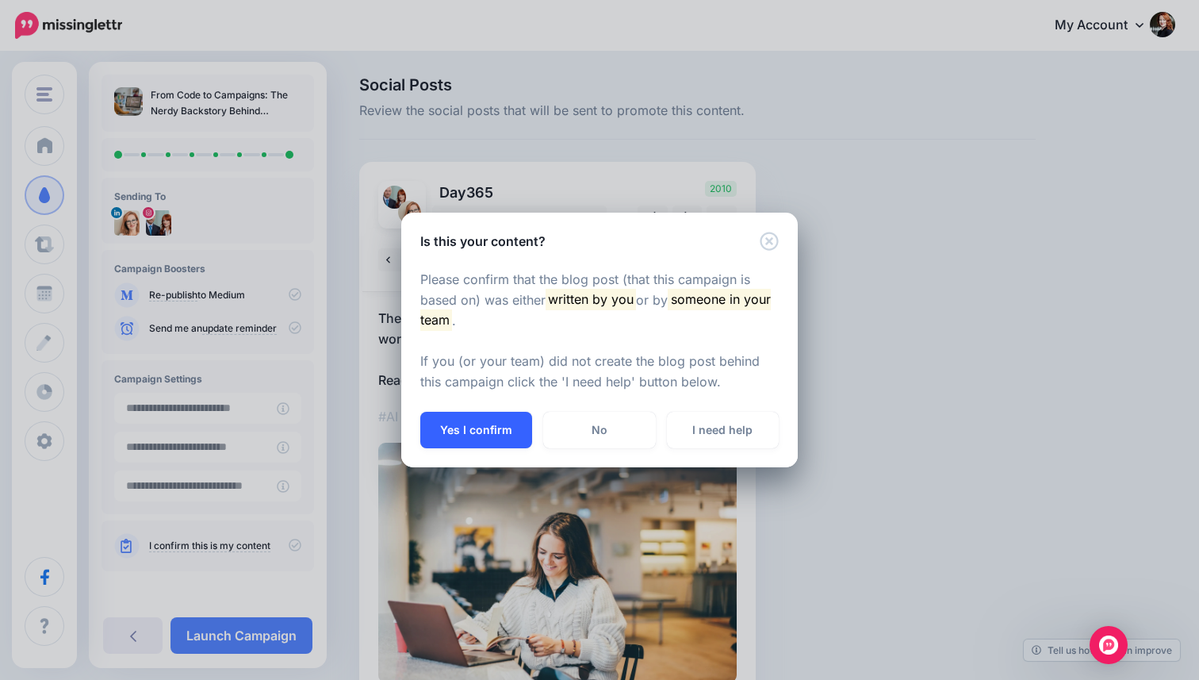
click at [471, 422] on button "Yes I confirm" at bounding box center [476, 430] width 112 height 36
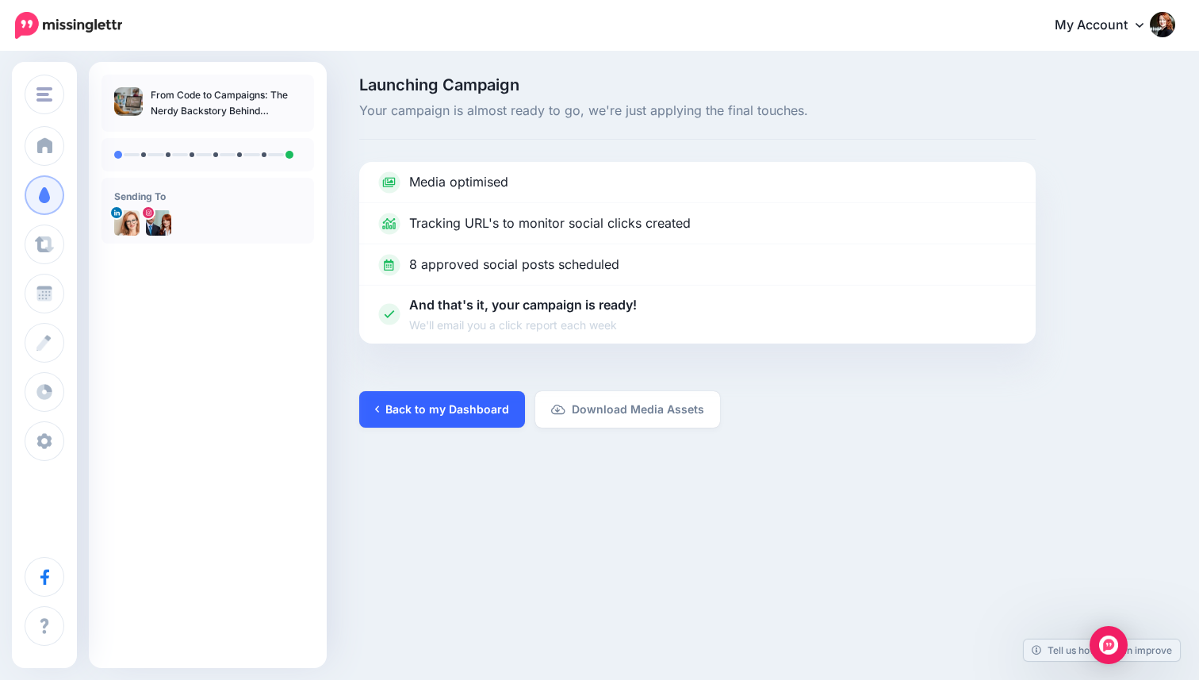
click at [466, 401] on link "Back to my Dashboard" at bounding box center [442, 409] width 166 height 36
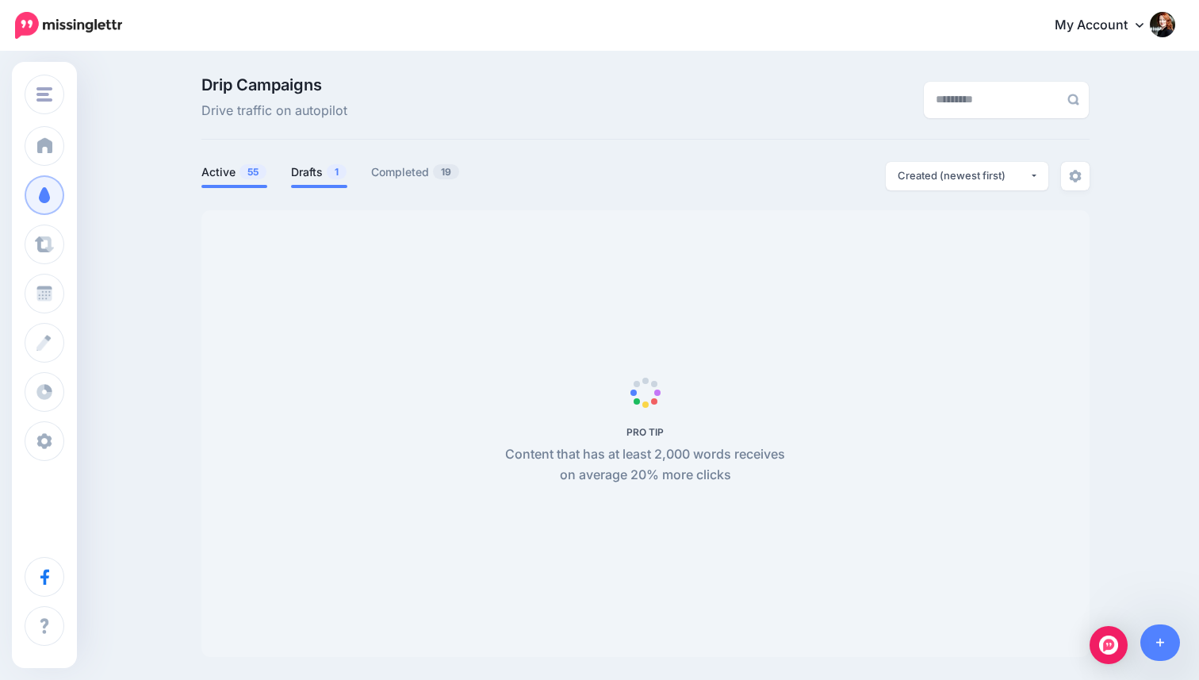
click at [302, 186] on span at bounding box center [319, 186] width 56 height 3
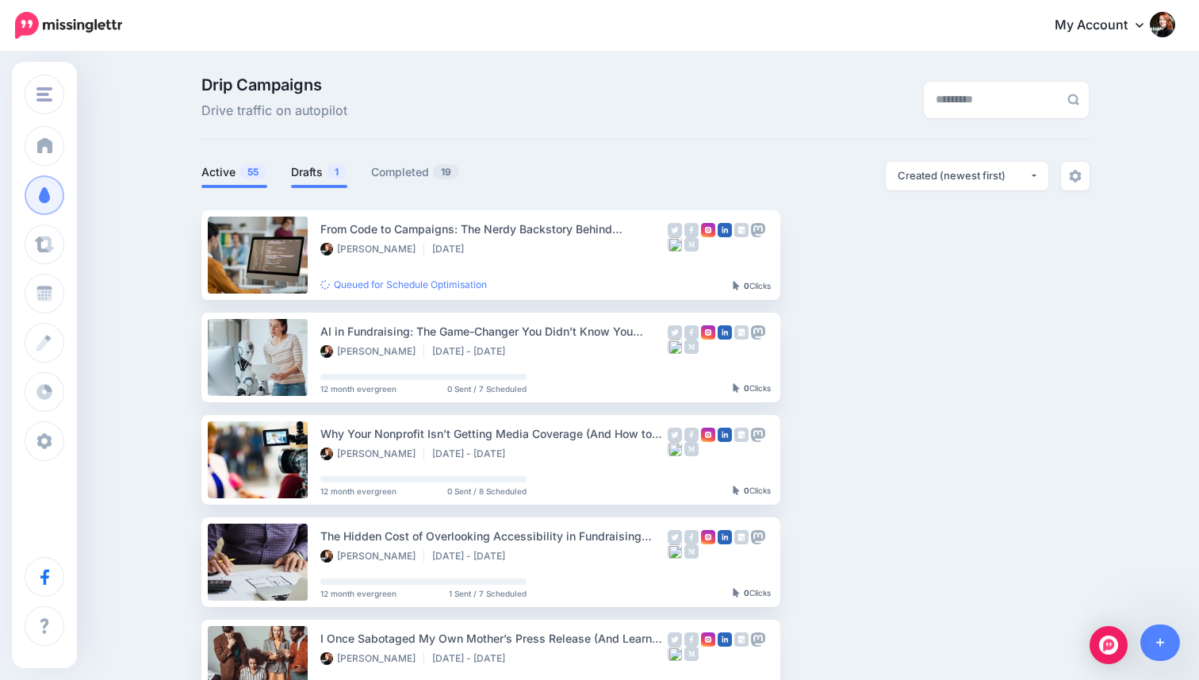
click at [328, 171] on span "1" at bounding box center [337, 171] width 20 height 15
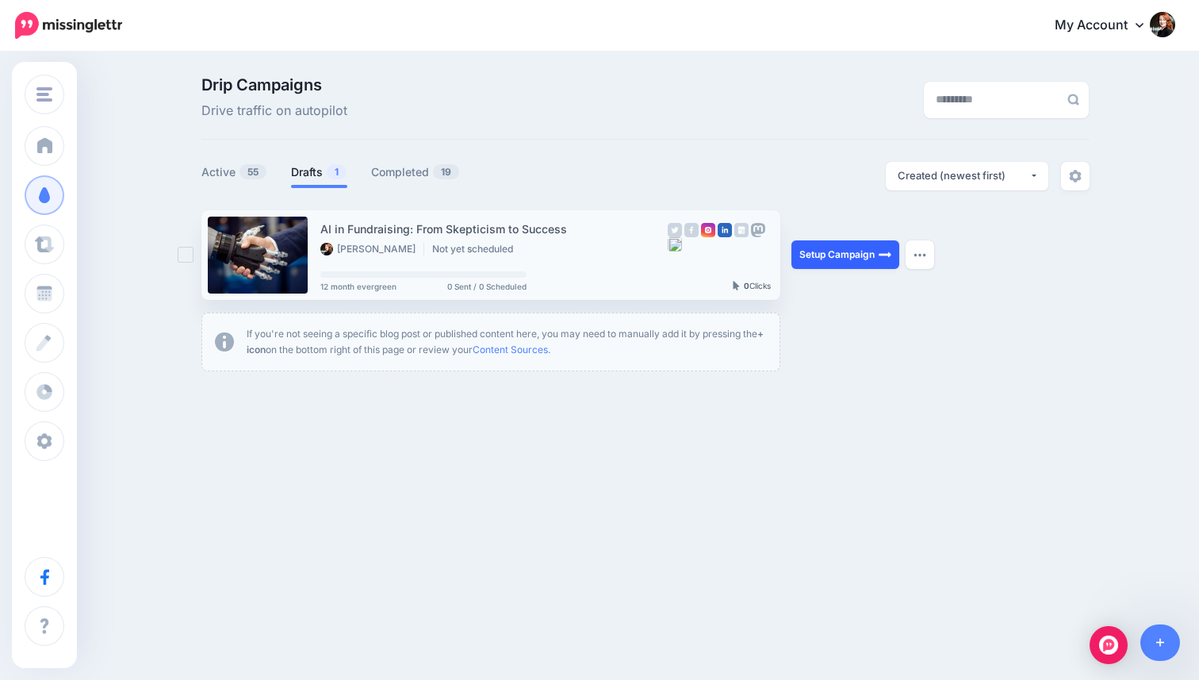
click at [825, 247] on link "Setup Campaign" at bounding box center [846, 254] width 108 height 29
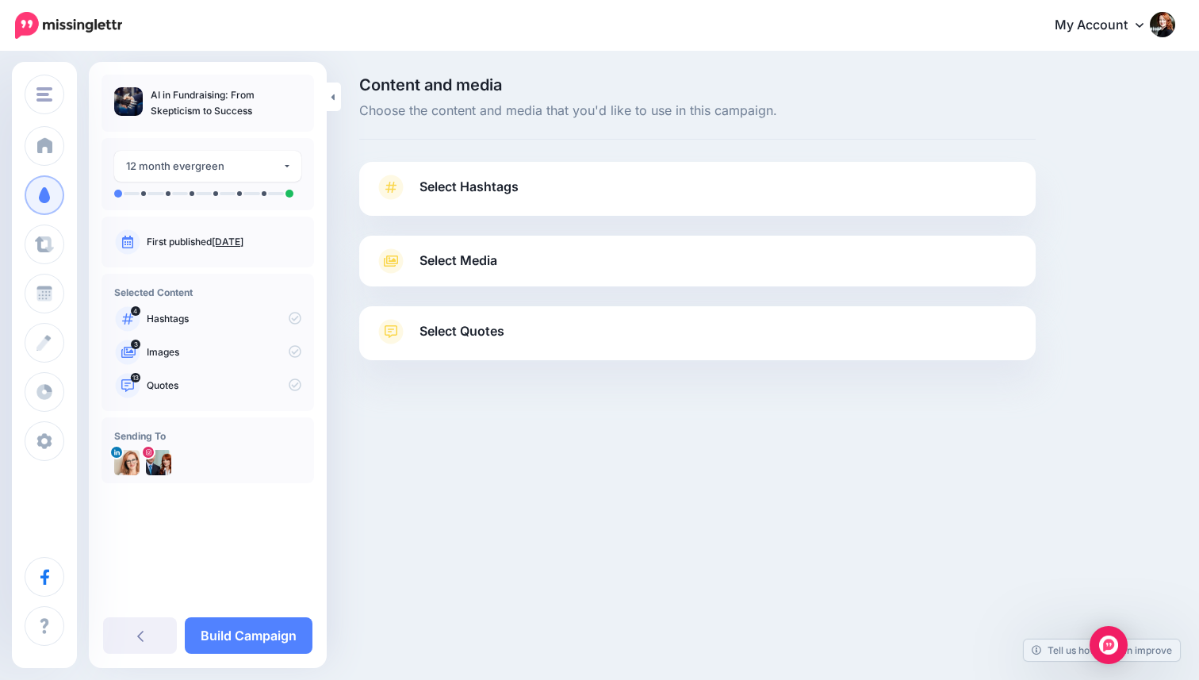
click at [821, 251] on link "Select Media" at bounding box center [697, 260] width 645 height 25
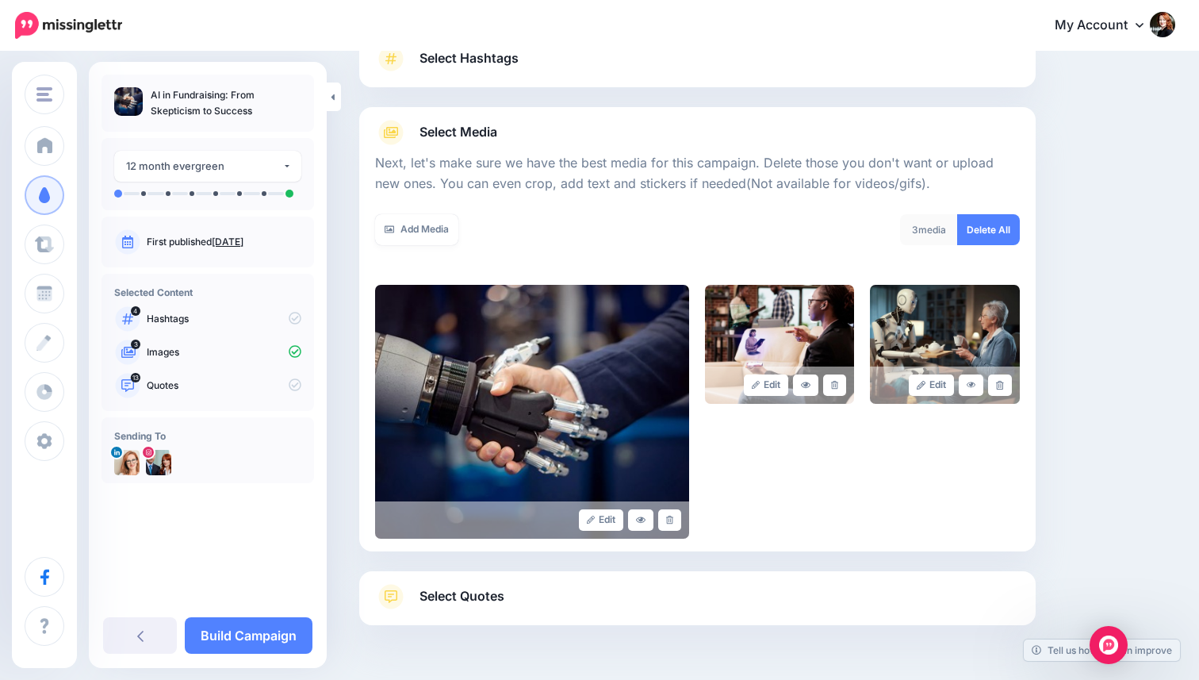
scroll to position [145, 0]
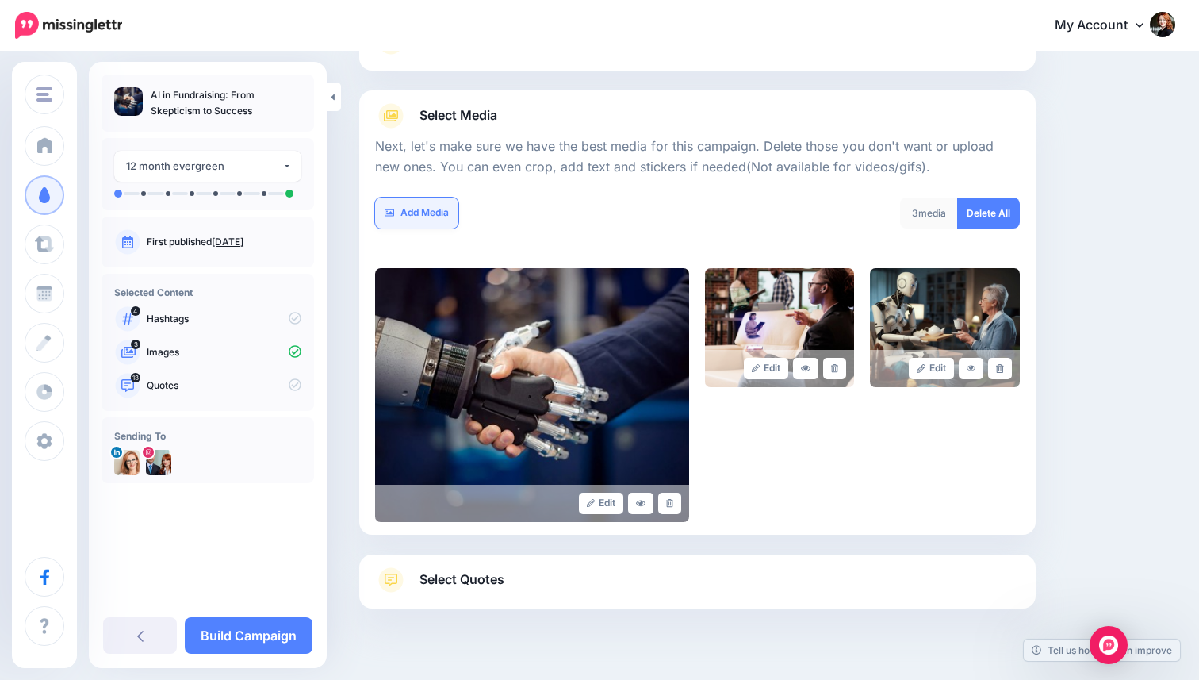
click at [439, 208] on link "Add Media" at bounding box center [416, 213] width 83 height 31
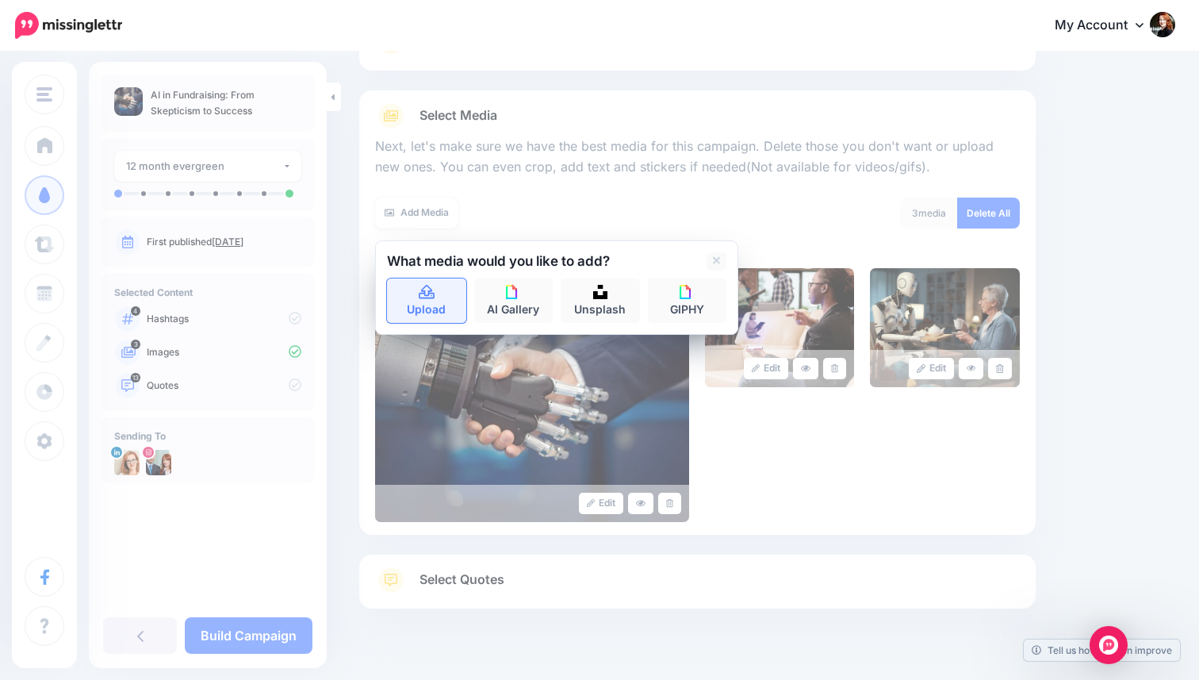
click at [419, 293] on icon at bounding box center [427, 292] width 16 height 14
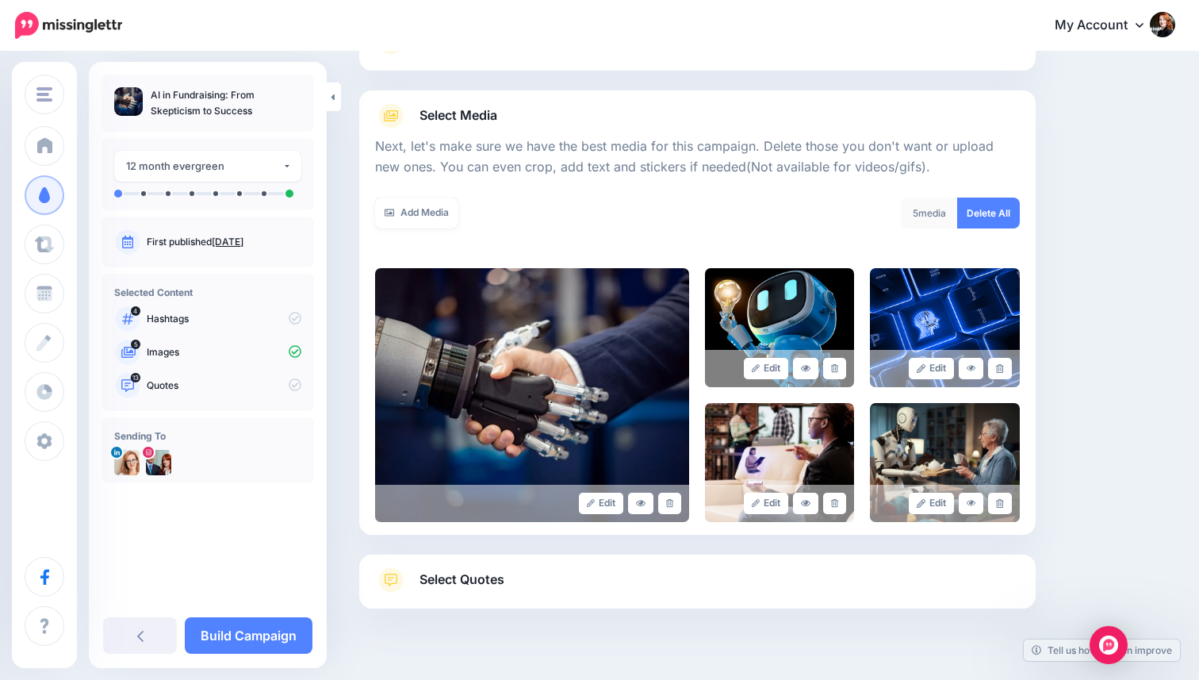
scroll to position [177, 0]
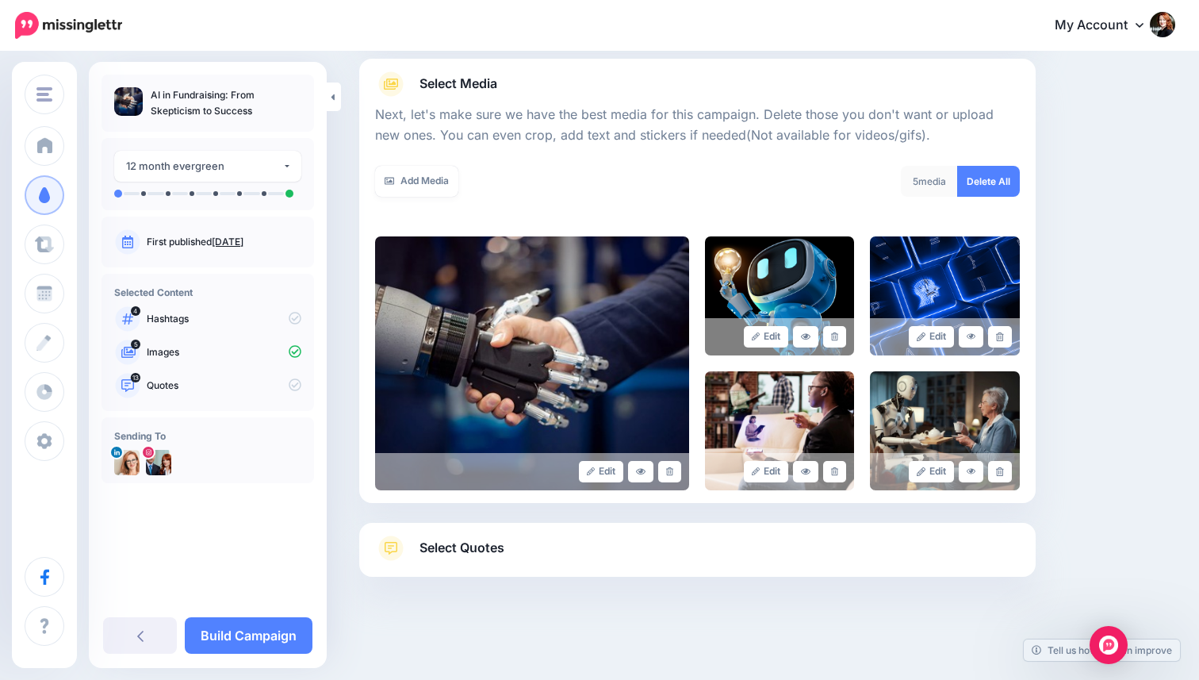
click at [760, 576] on link "Select Quotes" at bounding box center [697, 555] width 645 height 41
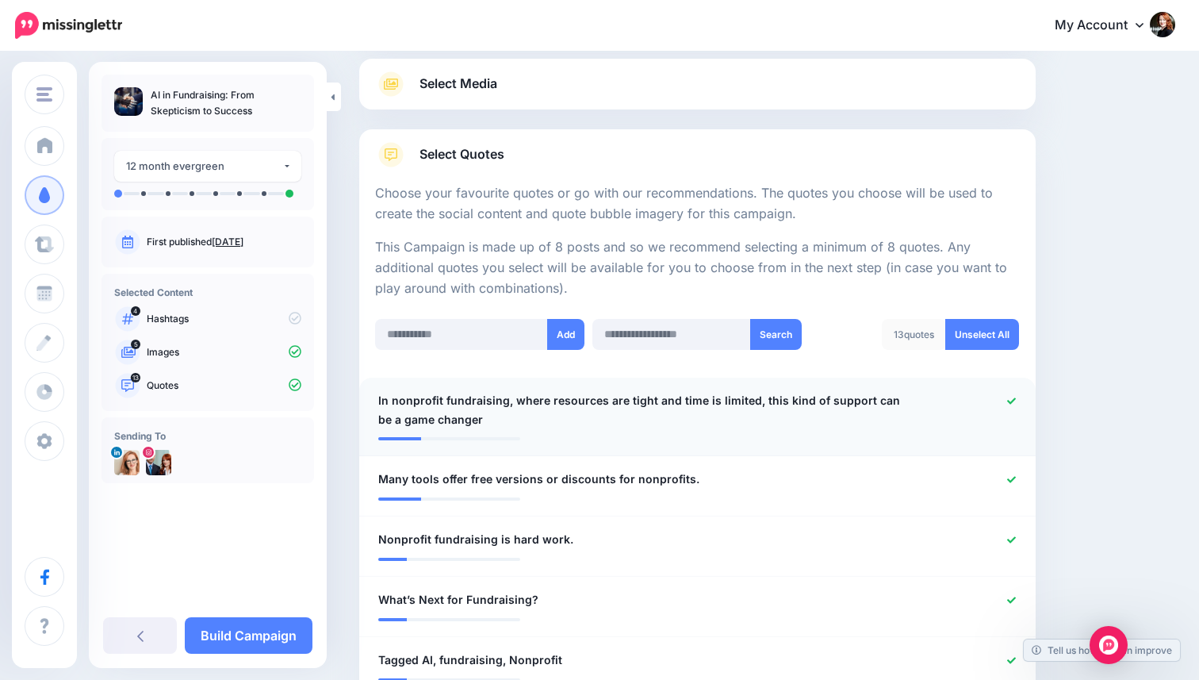
click at [616, 425] on span "In nonprofit fundraising, where resources are tight and time is limited, this k…" at bounding box center [642, 410] width 528 height 38
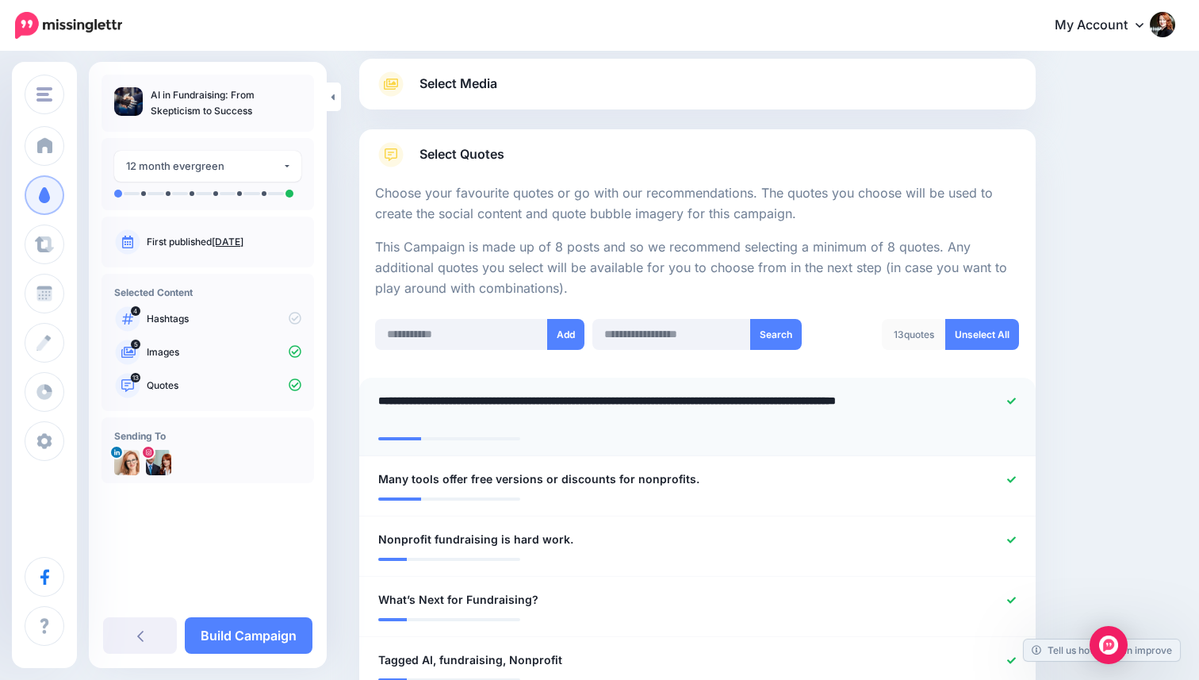
click at [616, 425] on textarea "**********" at bounding box center [642, 410] width 528 height 38
type textarea "**********"
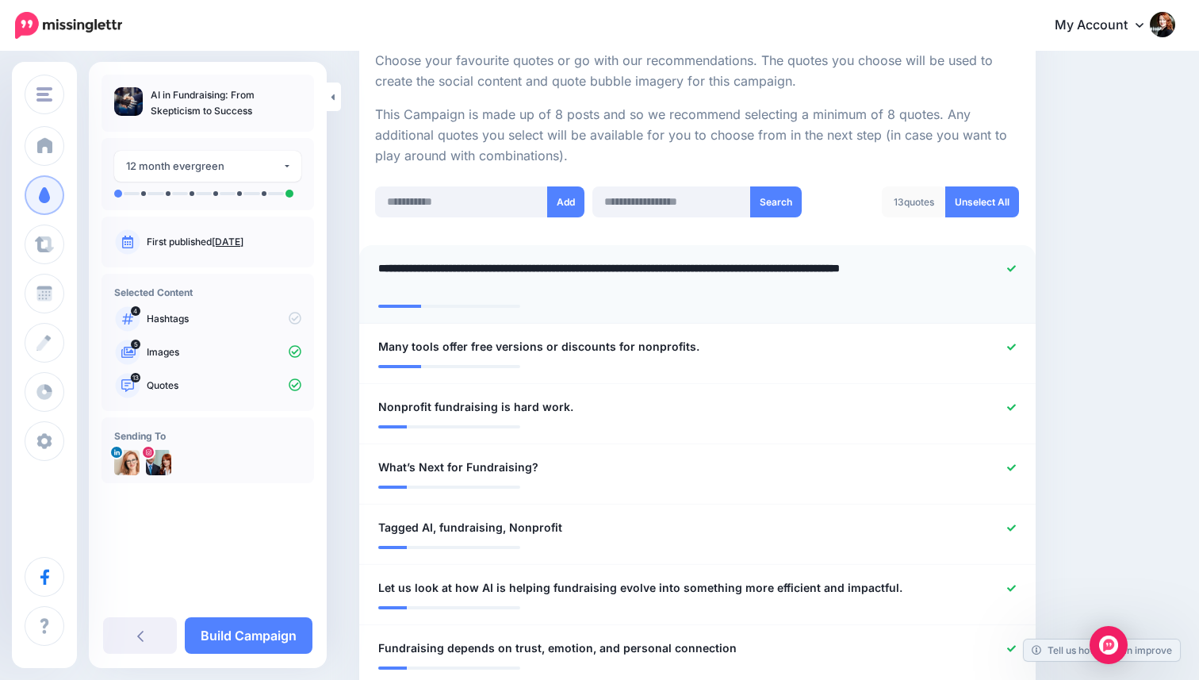
scroll to position [310, 0]
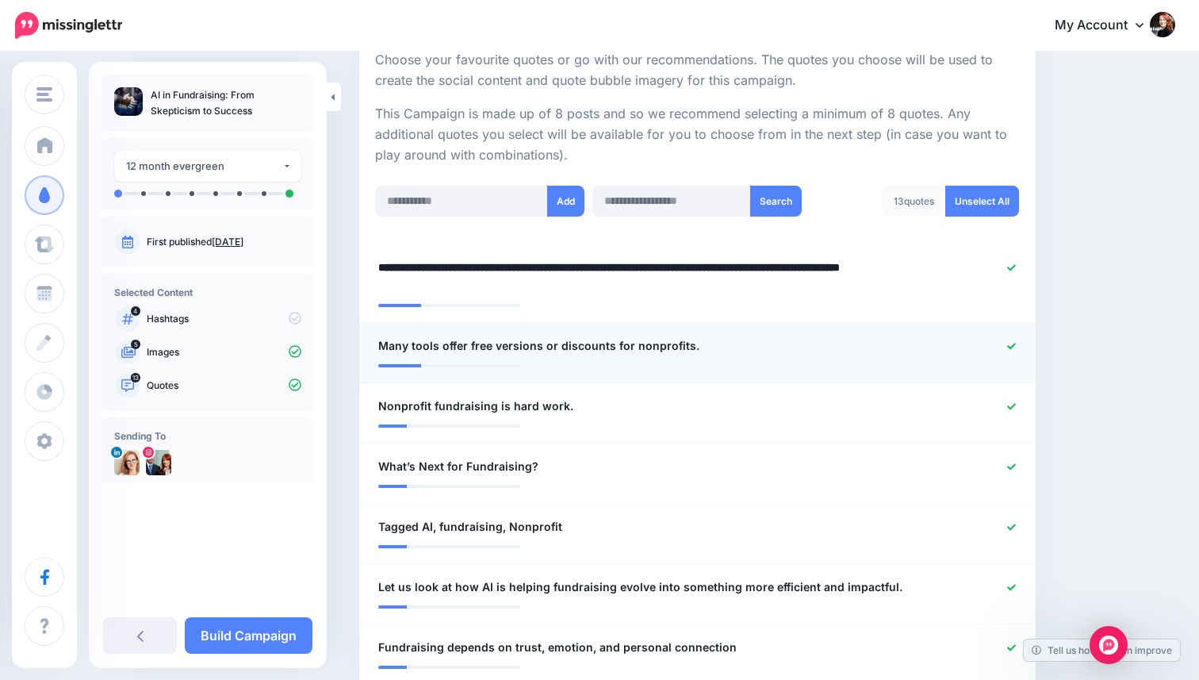
click at [1009, 346] on icon at bounding box center [1011, 346] width 9 height 6
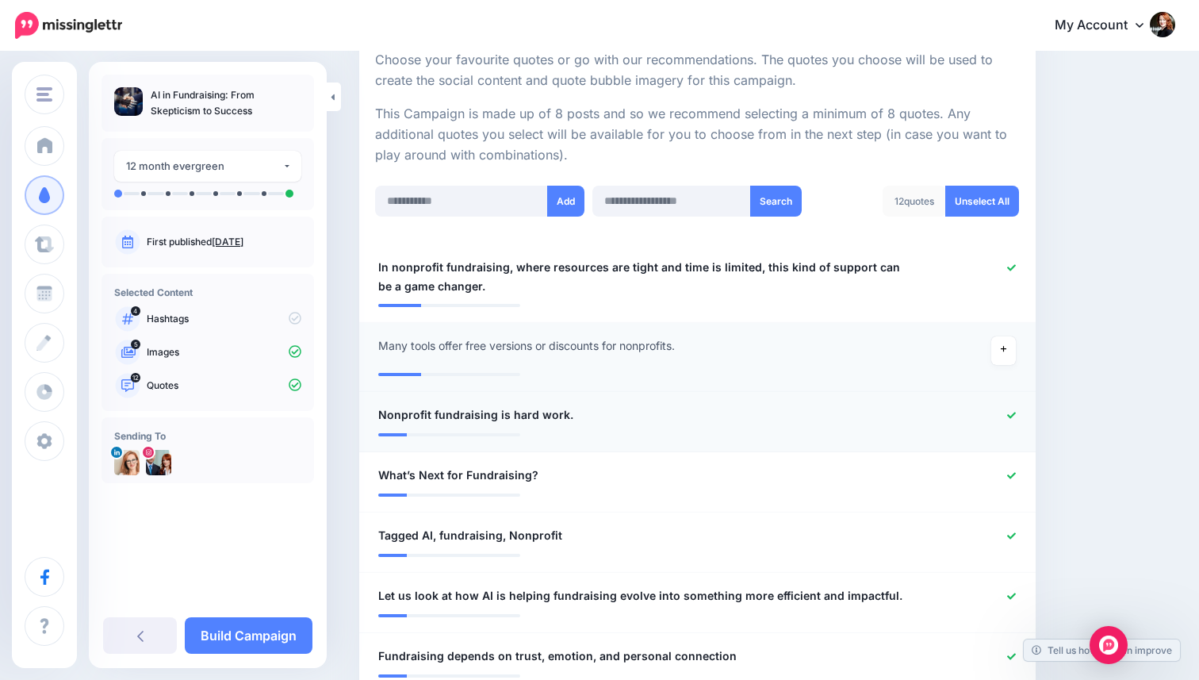
click at [1011, 417] on icon at bounding box center [1011, 415] width 9 height 6
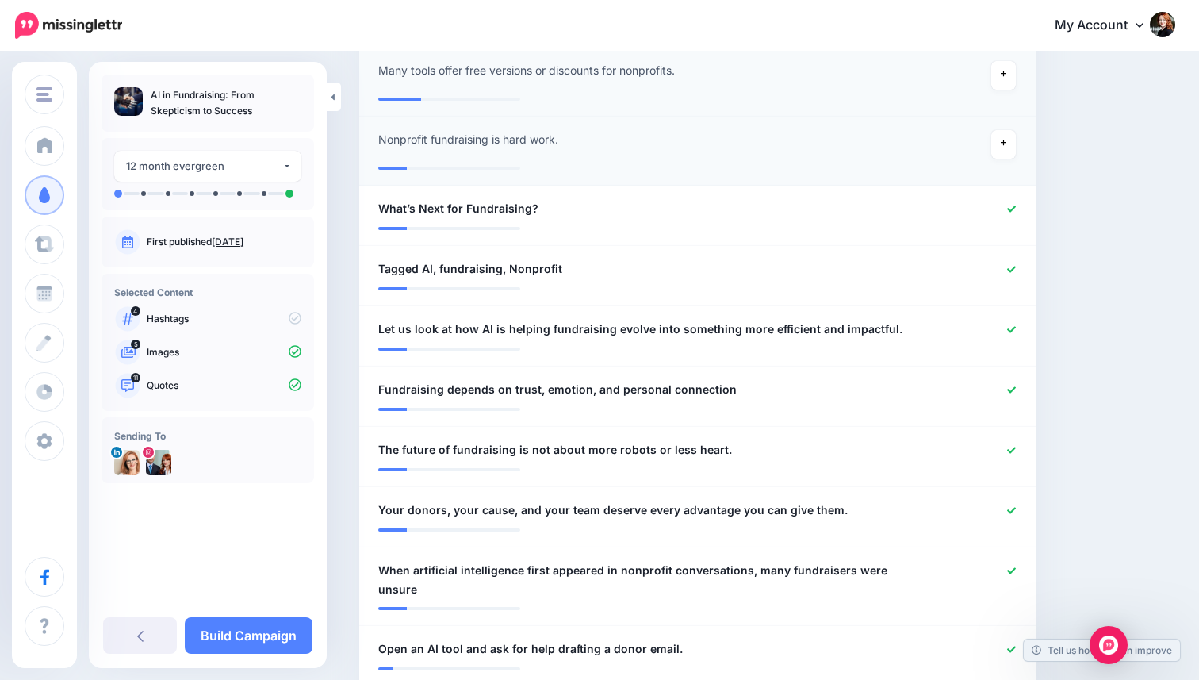
scroll to position [586, 0]
click at [1007, 266] on icon at bounding box center [1011, 268] width 9 height 9
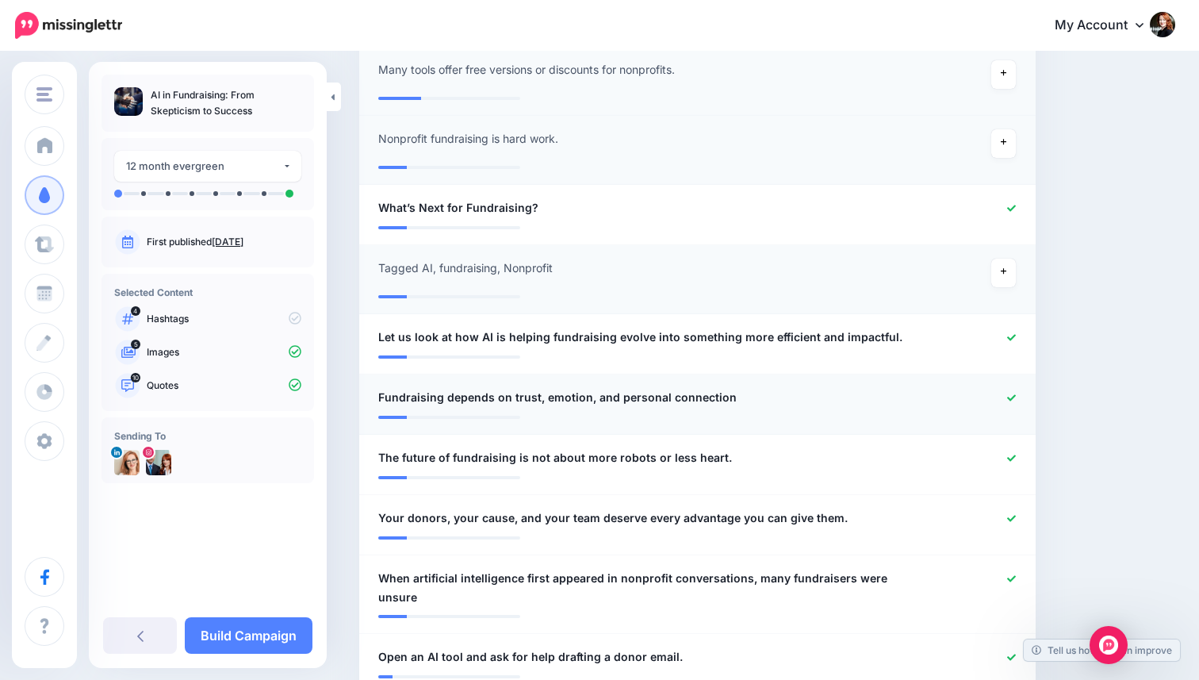
click at [877, 403] on div "**********" at bounding box center [641, 398] width 551 height 20
click at [792, 398] on div "**********" at bounding box center [641, 398] width 551 height 20
click at [720, 397] on span "Fundraising depends on trust, emotion, and personal connection" at bounding box center [557, 397] width 359 height 19
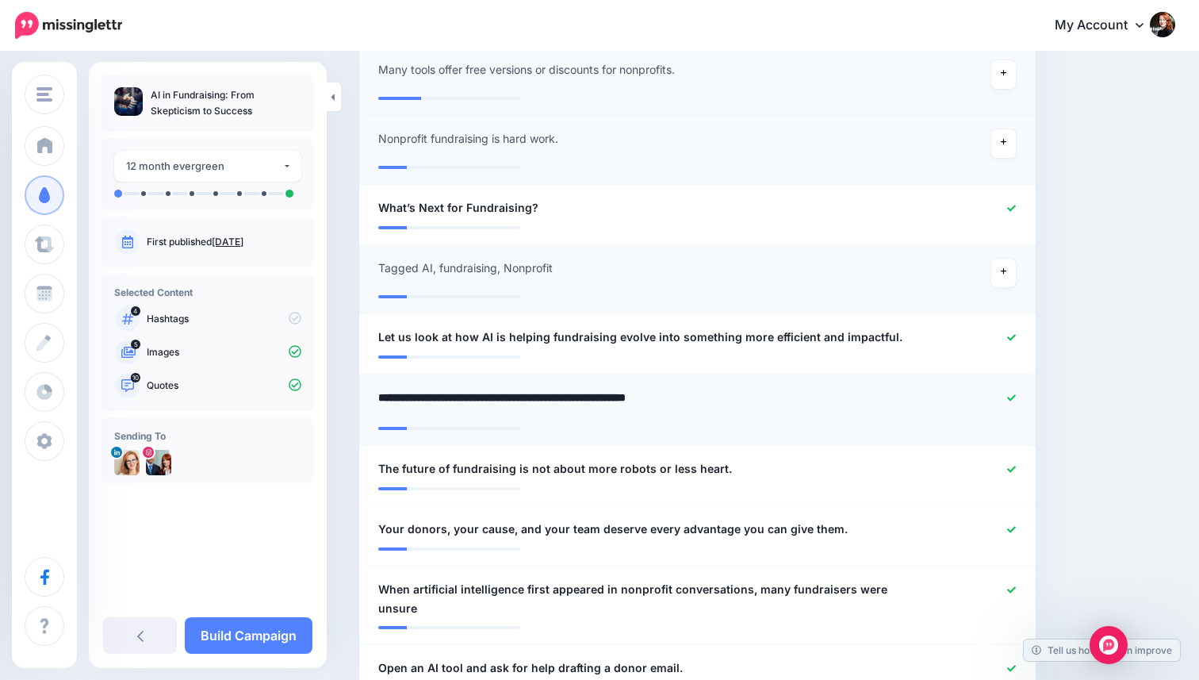
click at [725, 399] on textarea "**********" at bounding box center [642, 403] width 528 height 31
type textarea "**********"
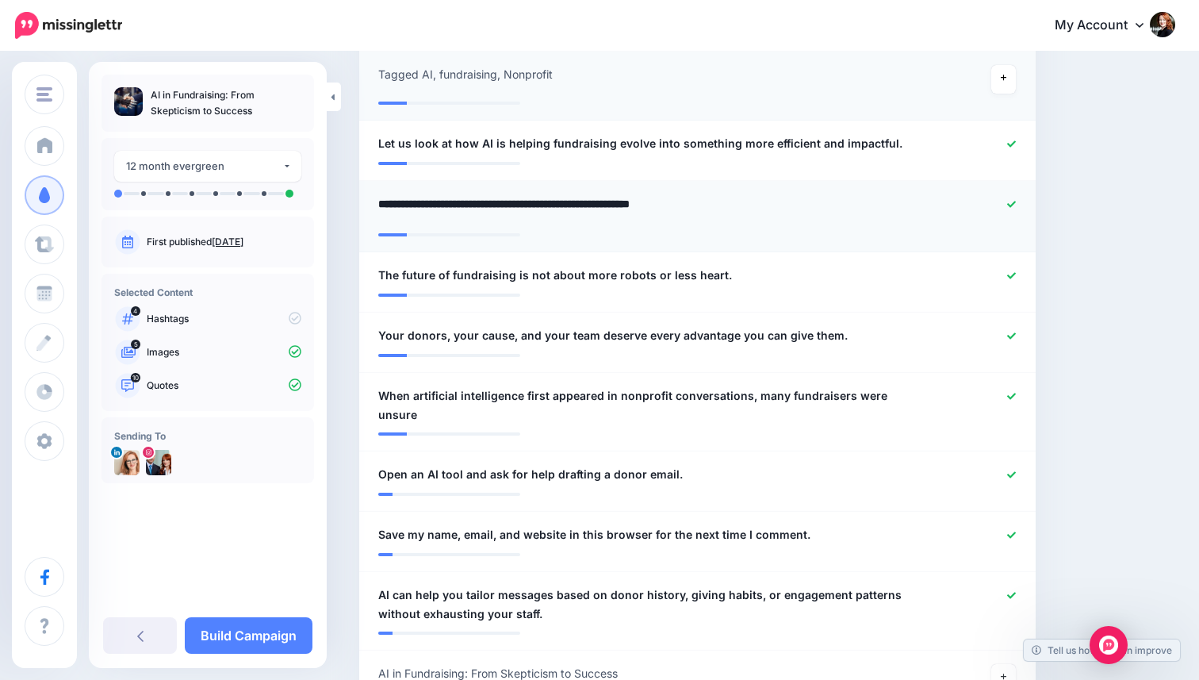
scroll to position [782, 0]
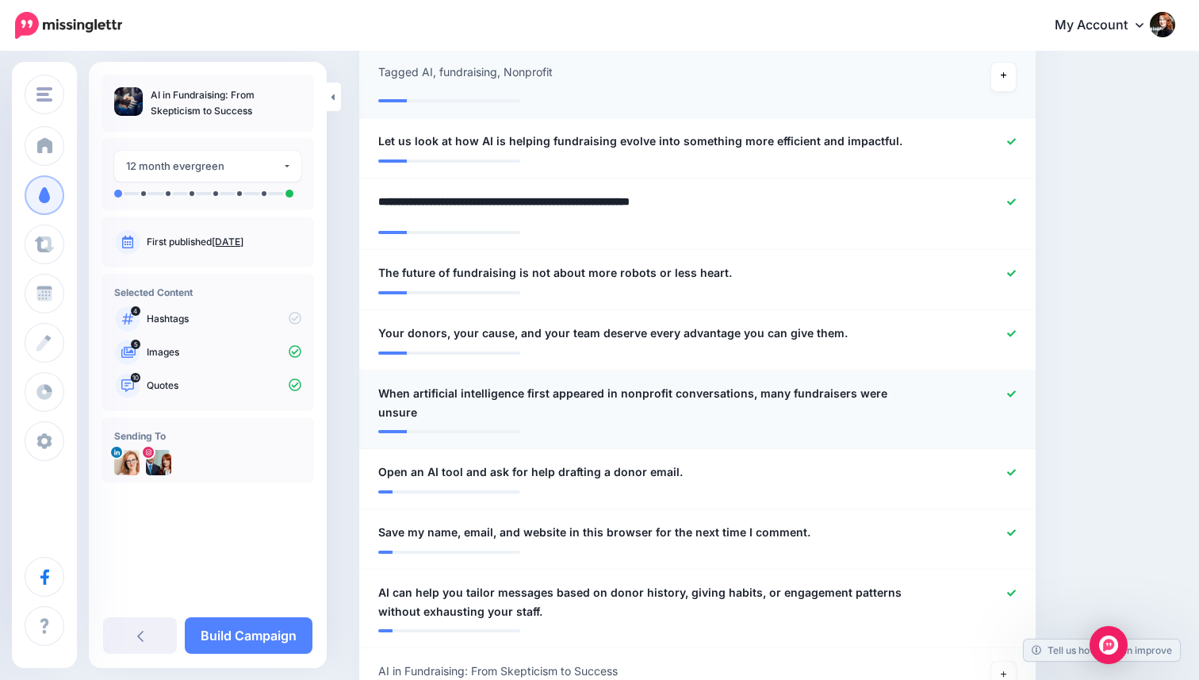
click at [477, 412] on li "**********" at bounding box center [697, 409] width 677 height 79
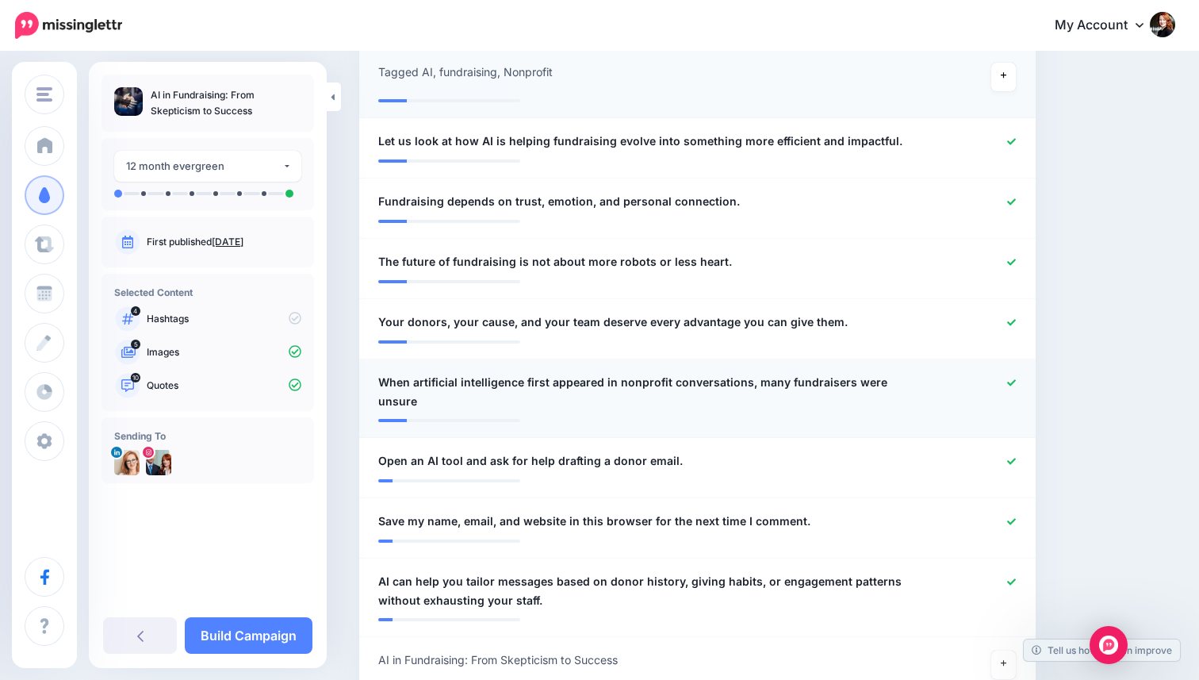
click at [475, 393] on span "When artificial intelligence first appeared in nonprofit conversations, many fu…" at bounding box center [642, 392] width 528 height 38
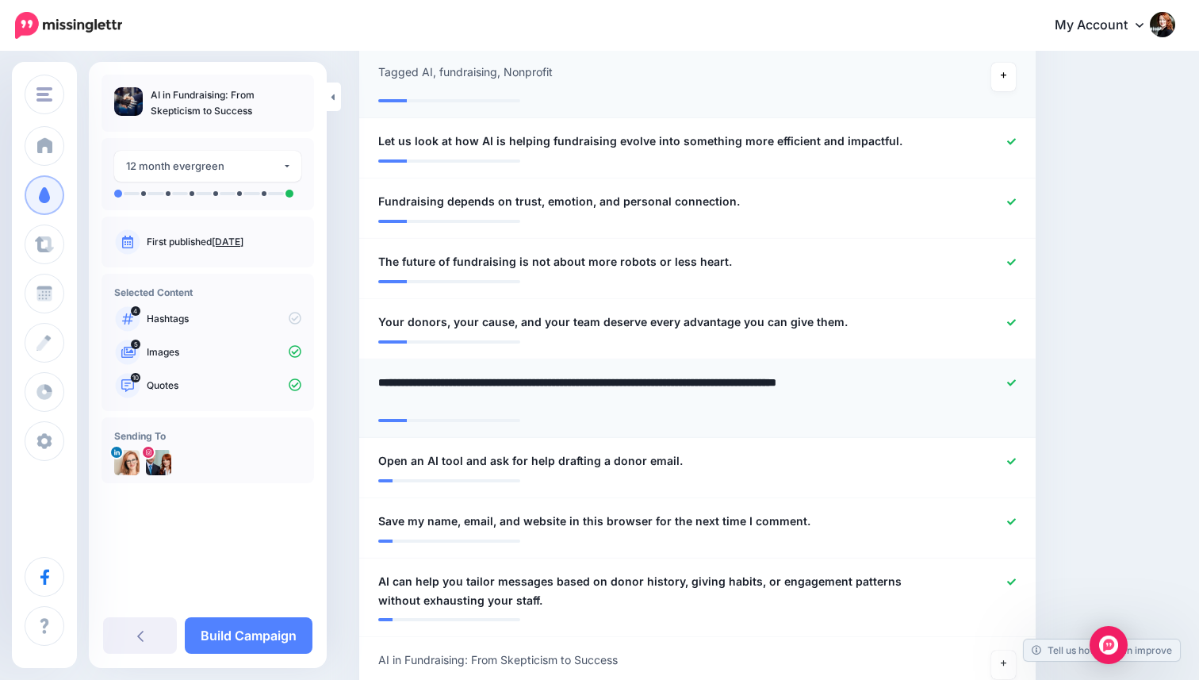
click at [467, 407] on textarea "**********" at bounding box center [642, 392] width 528 height 38
type textarea "**********"
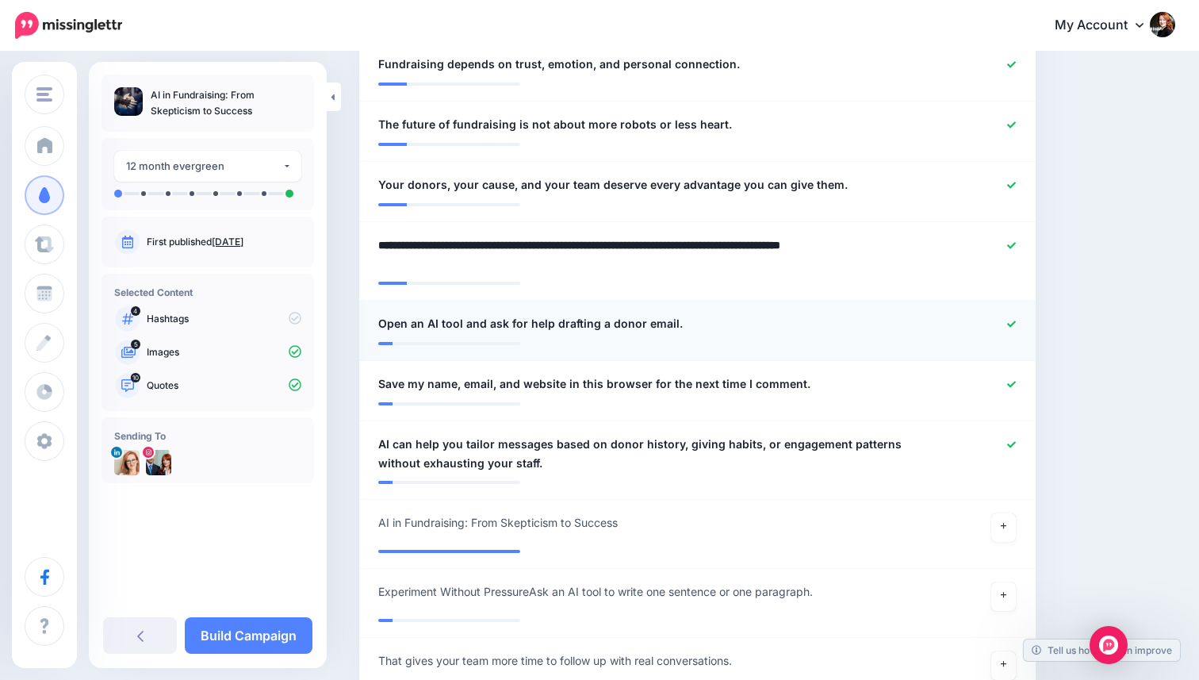
scroll to position [924, 0]
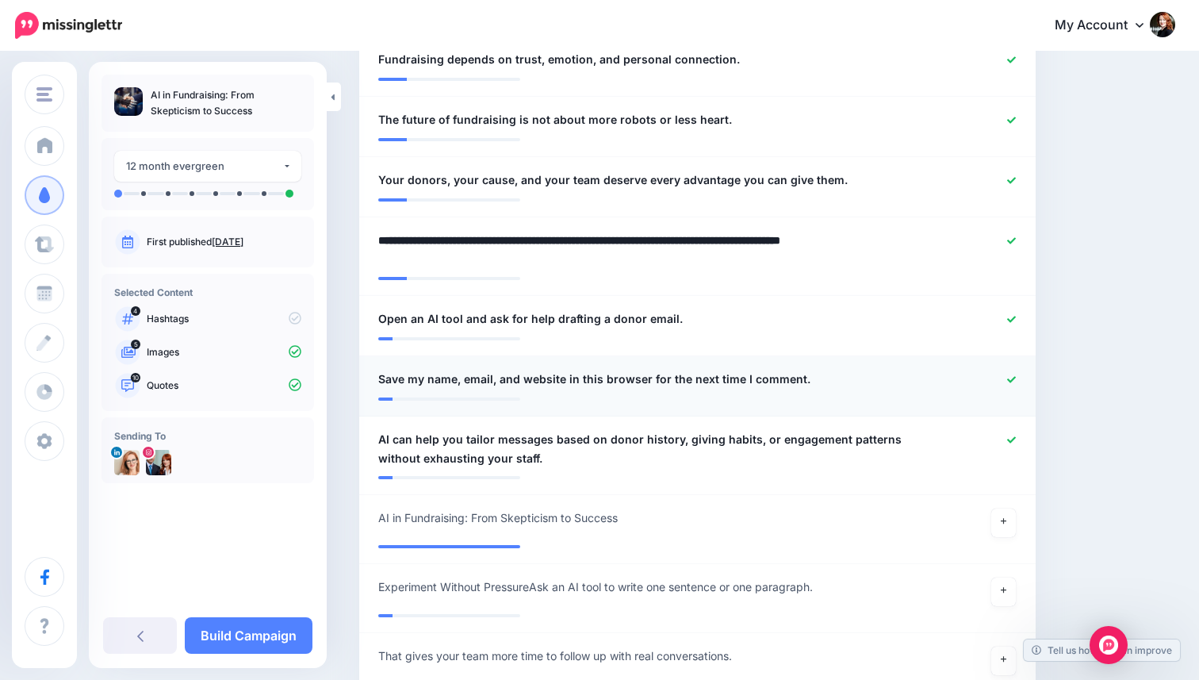
click at [1013, 380] on icon at bounding box center [1011, 379] width 9 height 6
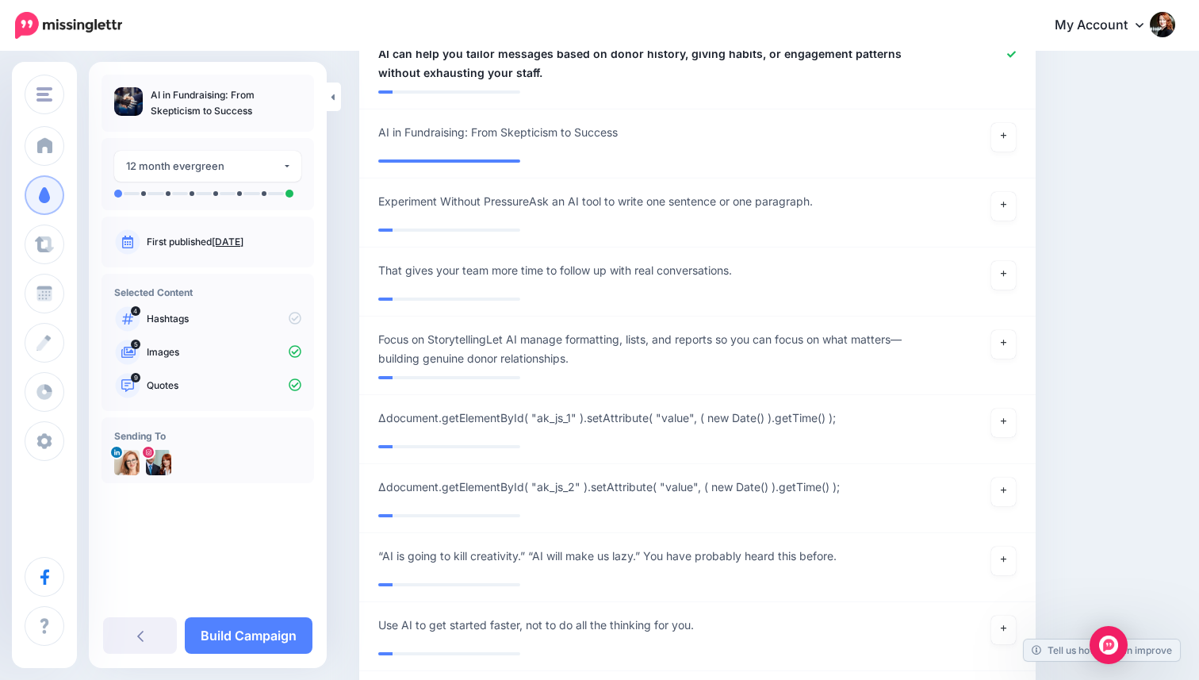
scroll to position [1340, 0]
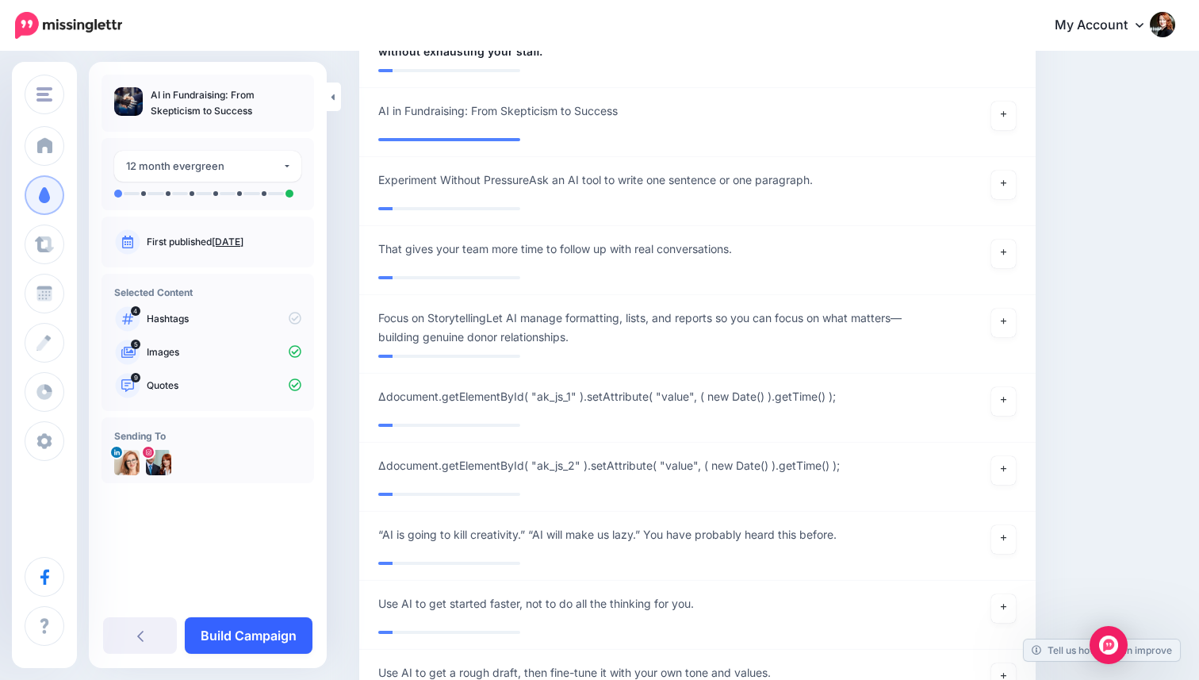
click at [273, 631] on link "Build Campaign" at bounding box center [249, 635] width 128 height 36
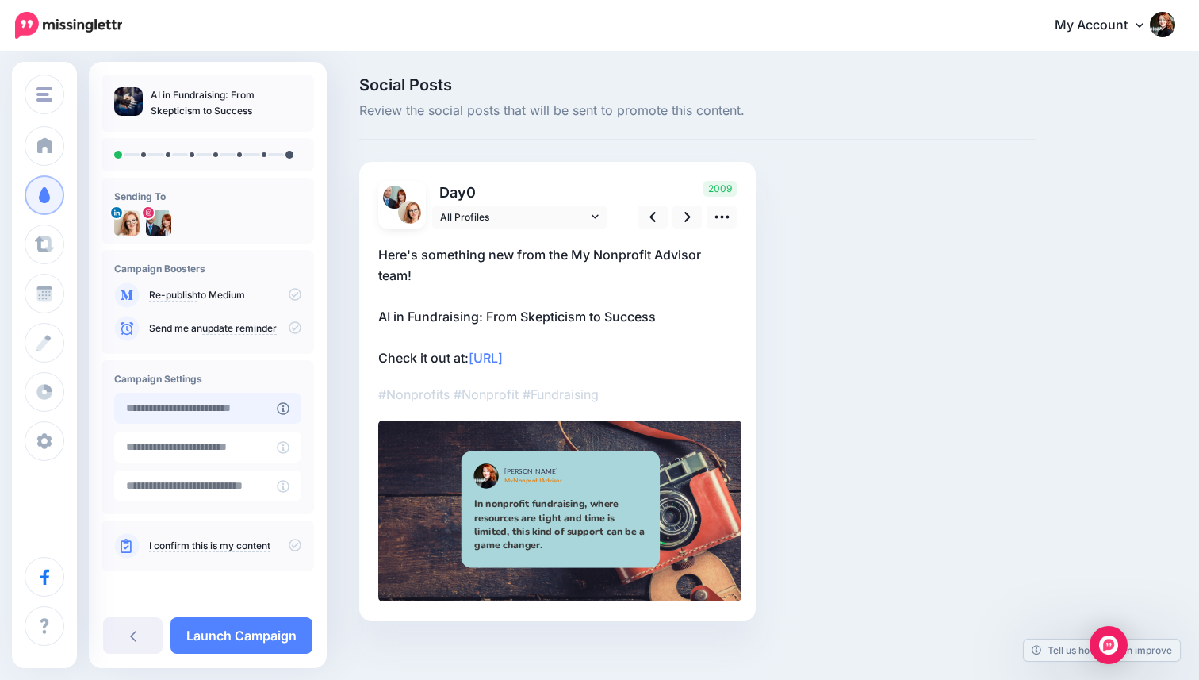
click at [240, 409] on input "text" at bounding box center [195, 408] width 163 height 31
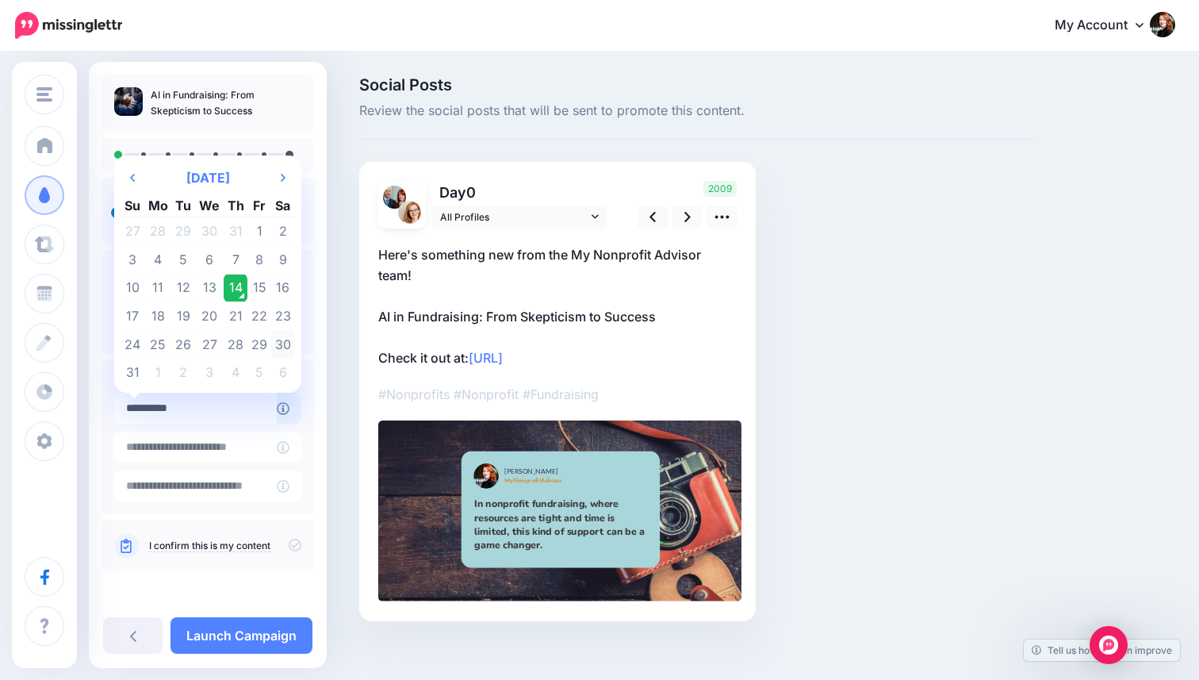
click at [282, 344] on td "30" at bounding box center [283, 344] width 24 height 29
type input "**********"
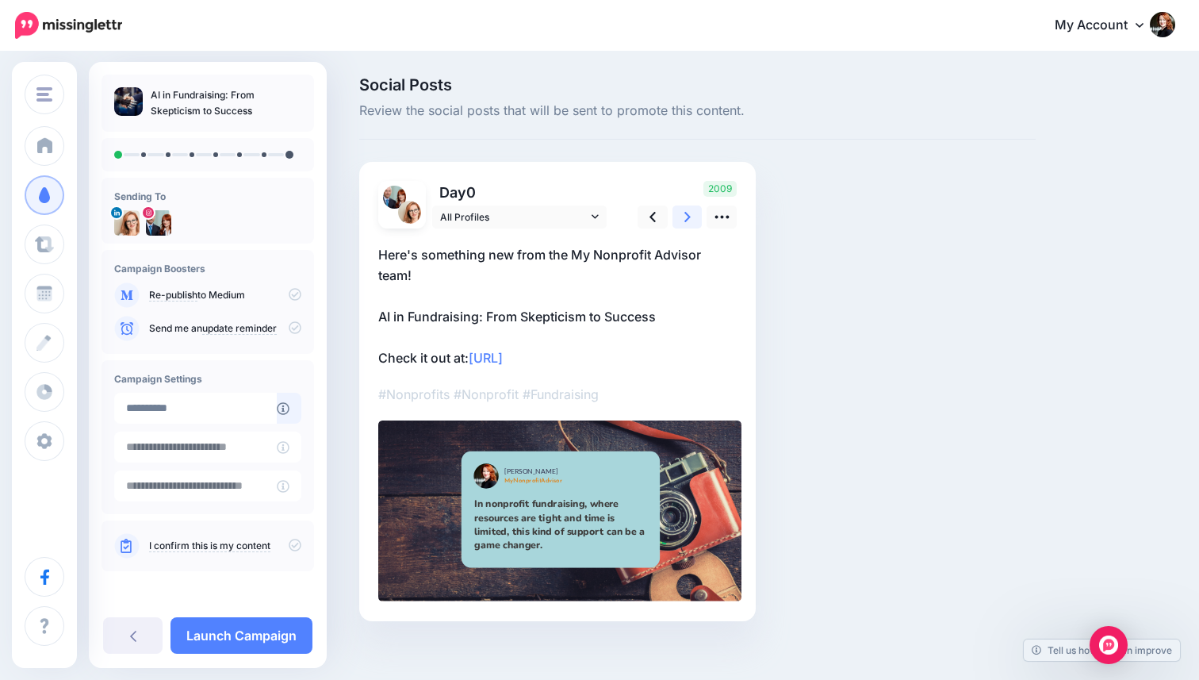
click at [689, 213] on icon at bounding box center [688, 217] width 6 height 17
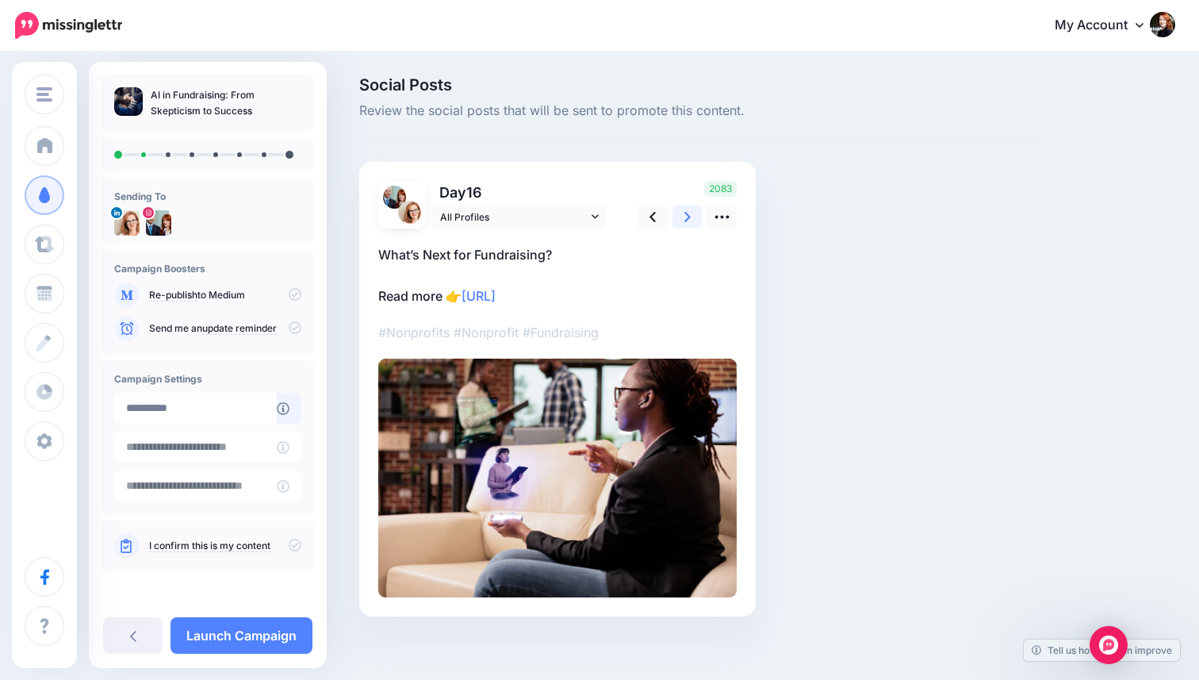
click at [689, 213] on icon at bounding box center [688, 217] width 6 height 17
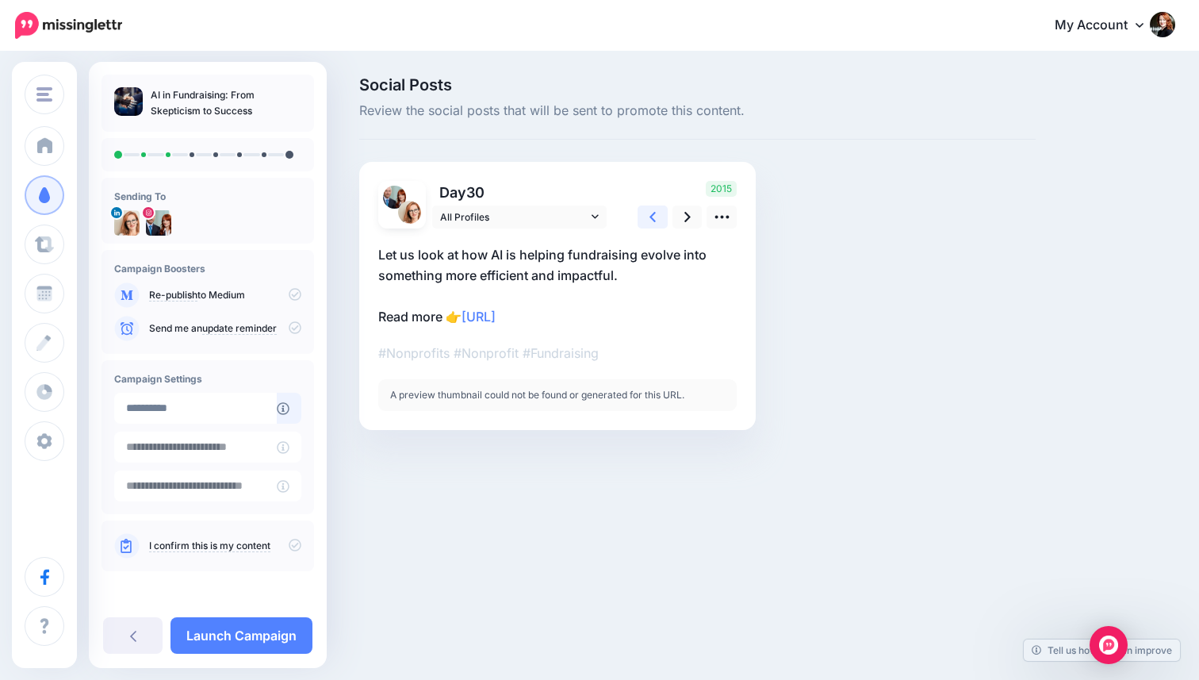
click at [653, 217] on icon at bounding box center [653, 217] width 6 height 17
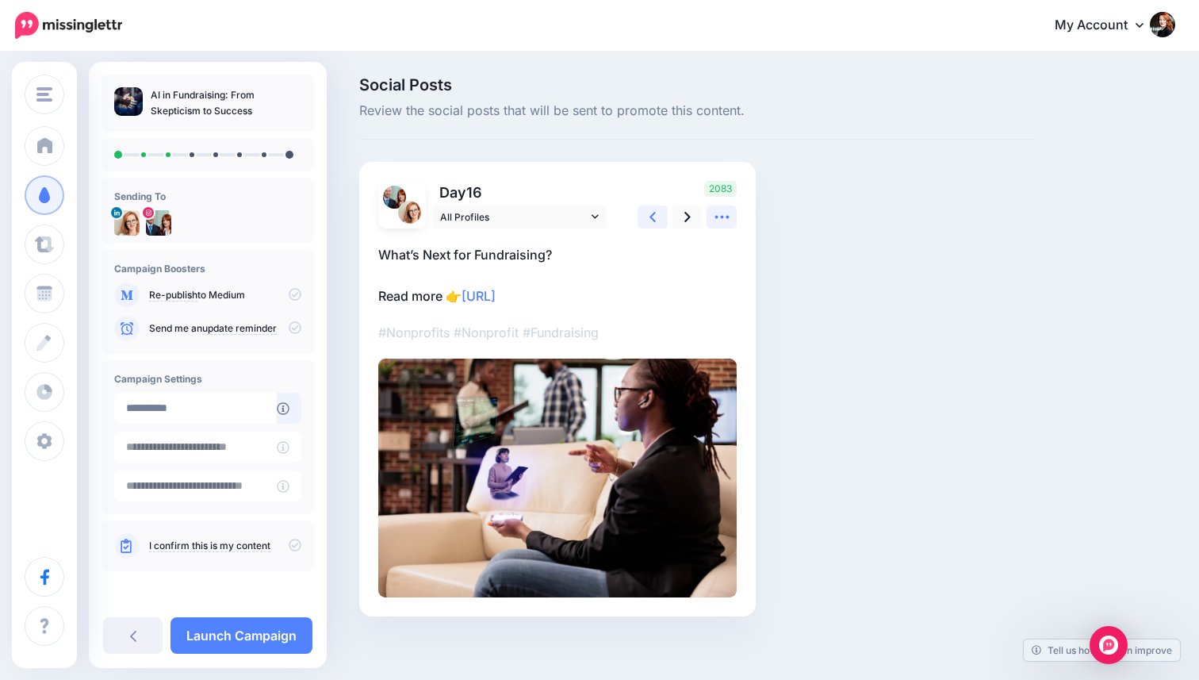
click at [721, 220] on icon at bounding box center [722, 217] width 17 height 17
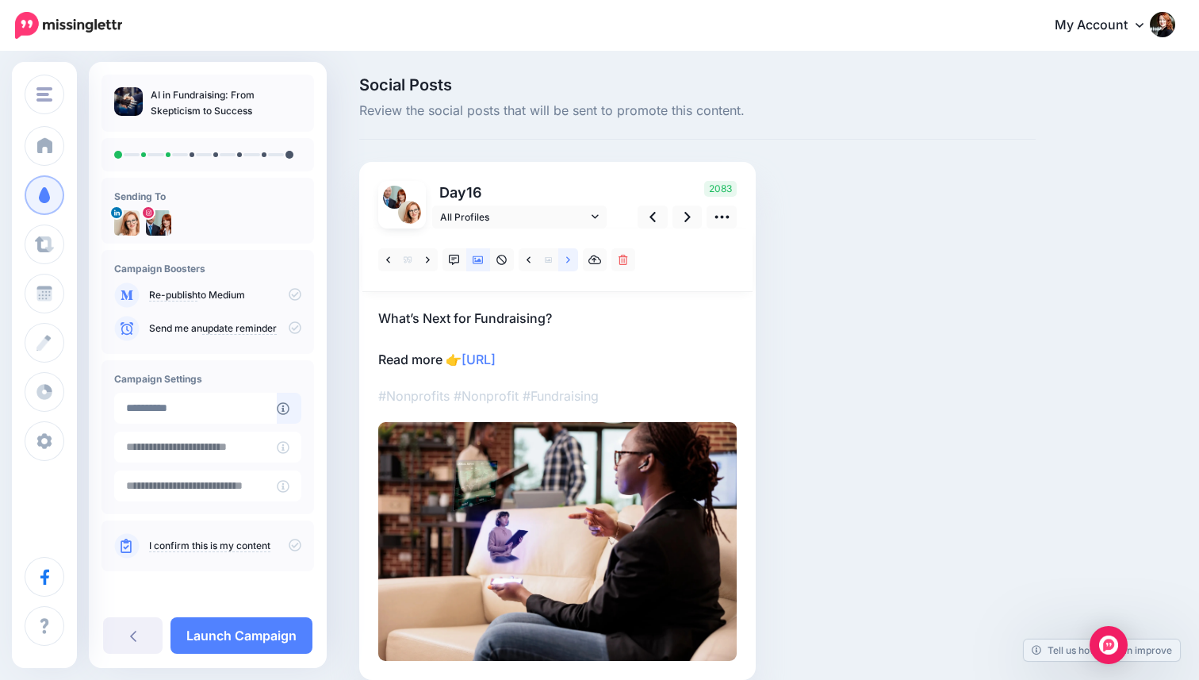
click at [563, 263] on link at bounding box center [568, 259] width 20 height 23
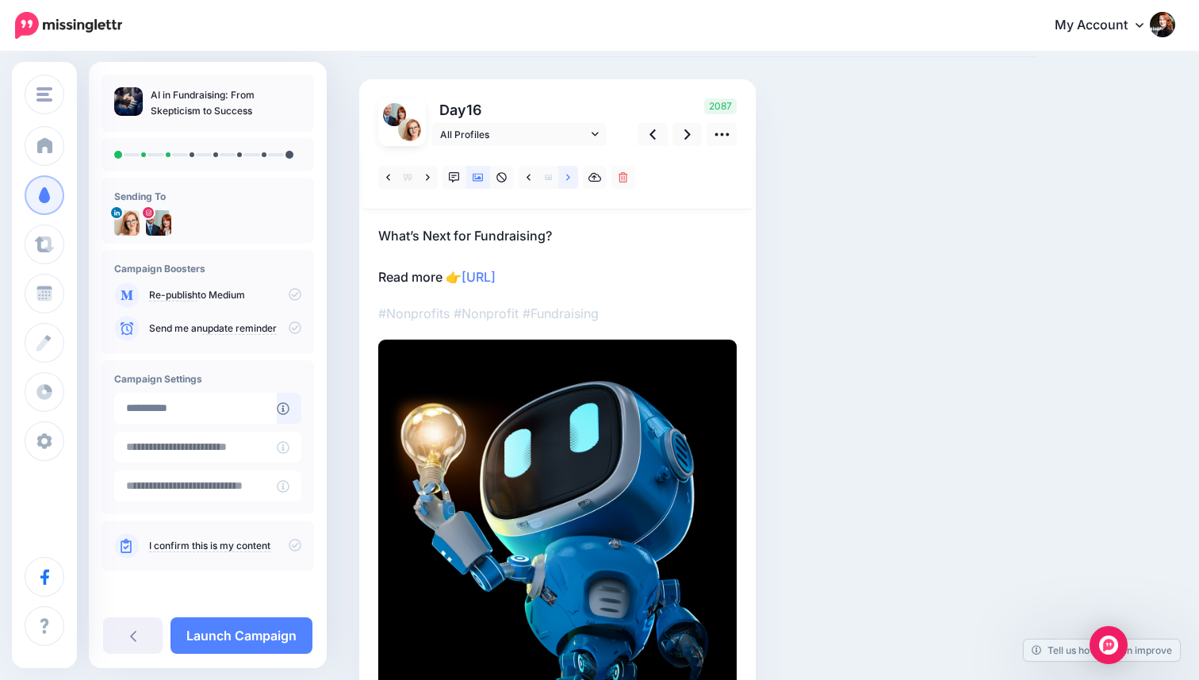
scroll to position [32, 0]
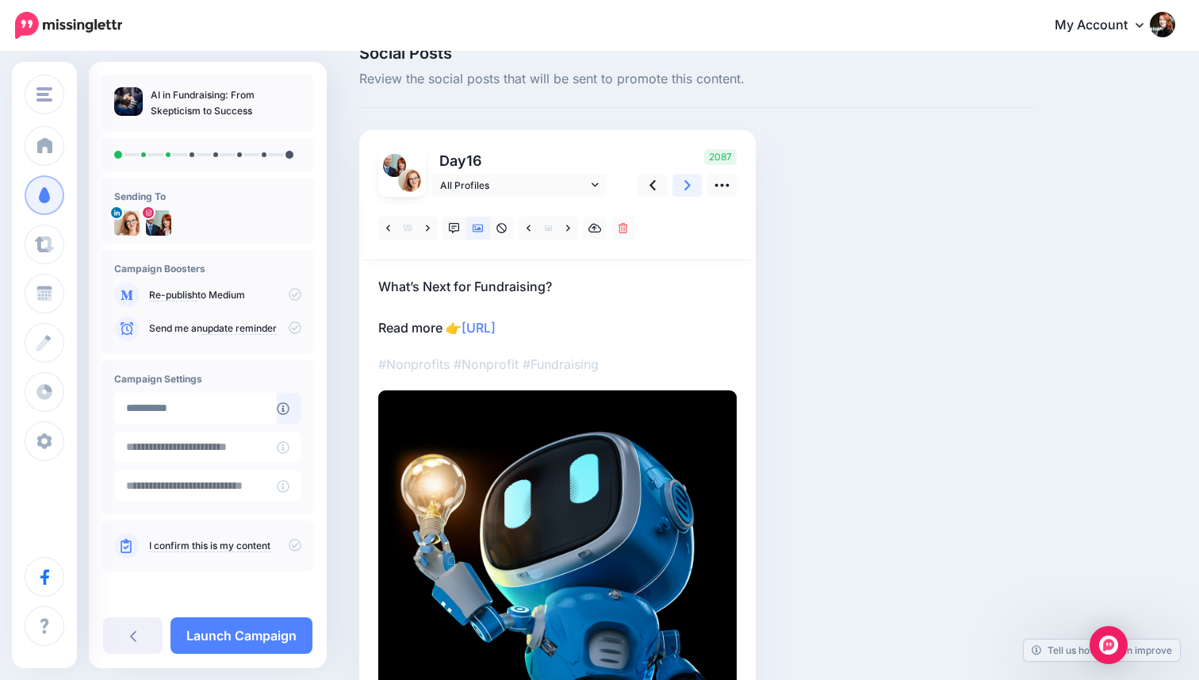
click at [681, 186] on link at bounding box center [688, 185] width 30 height 23
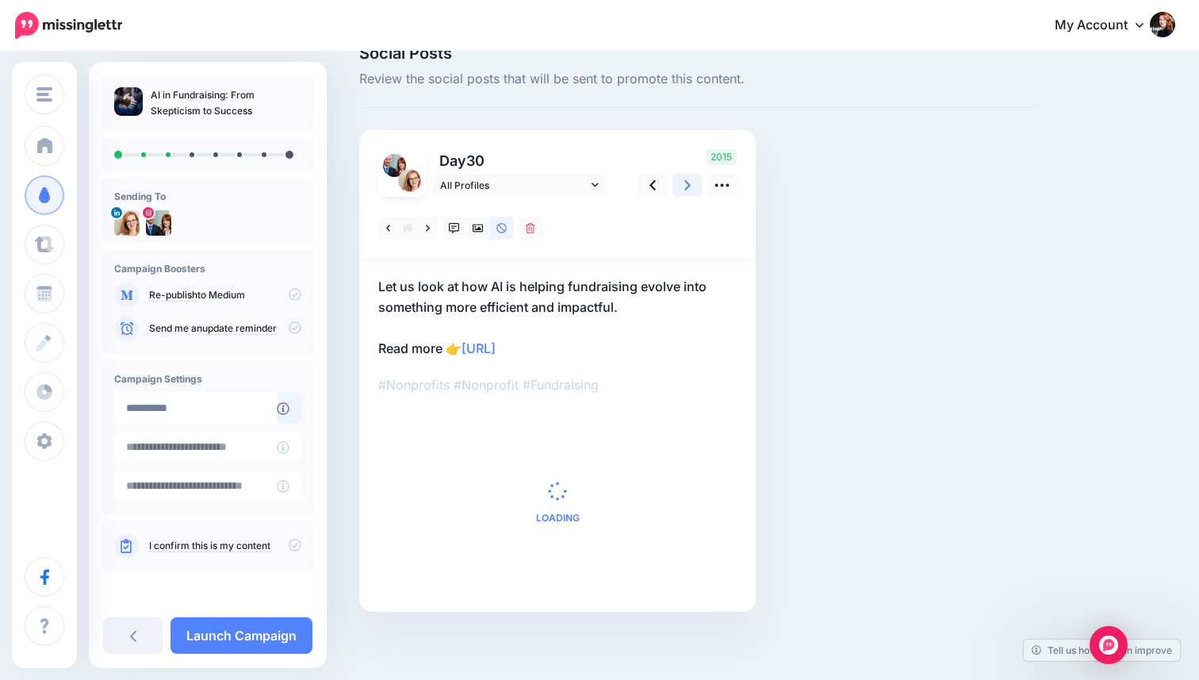
scroll to position [0, 0]
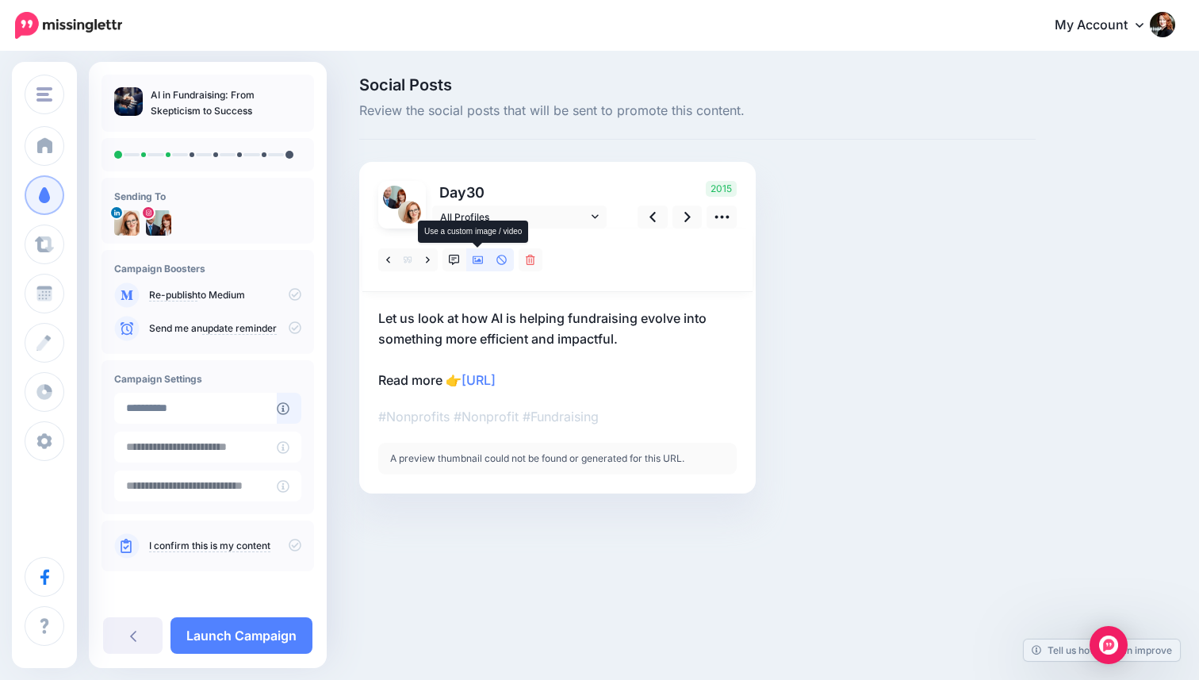
click at [482, 253] on link at bounding box center [478, 259] width 24 height 23
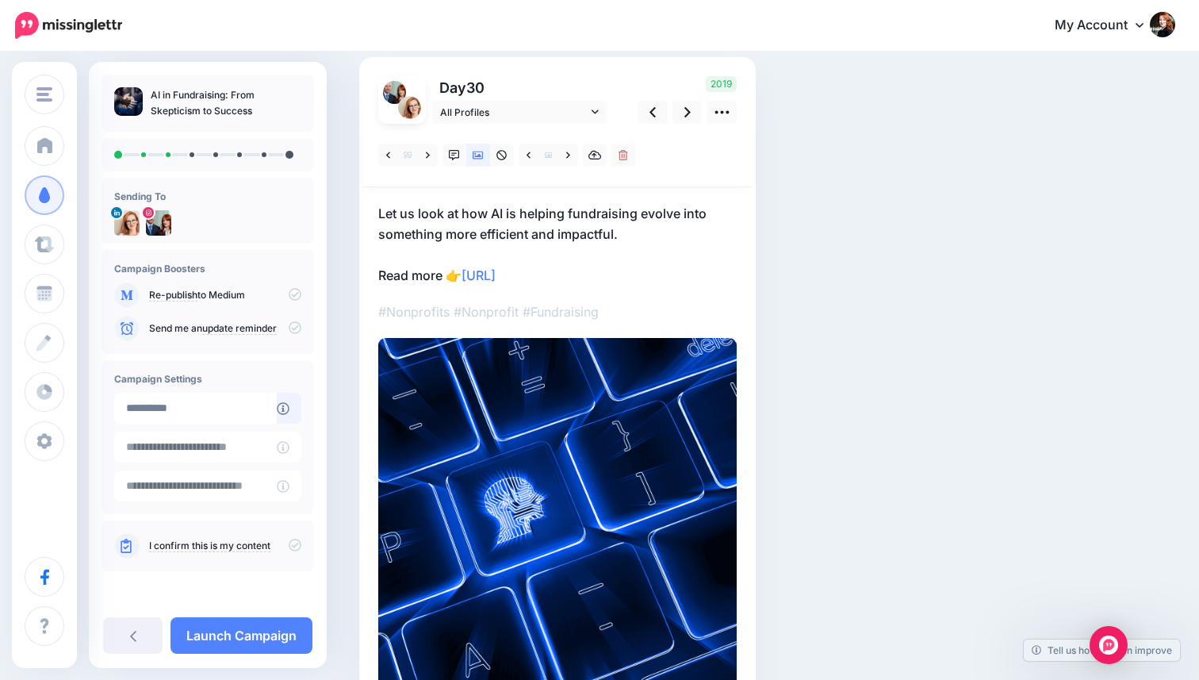
scroll to position [132, 0]
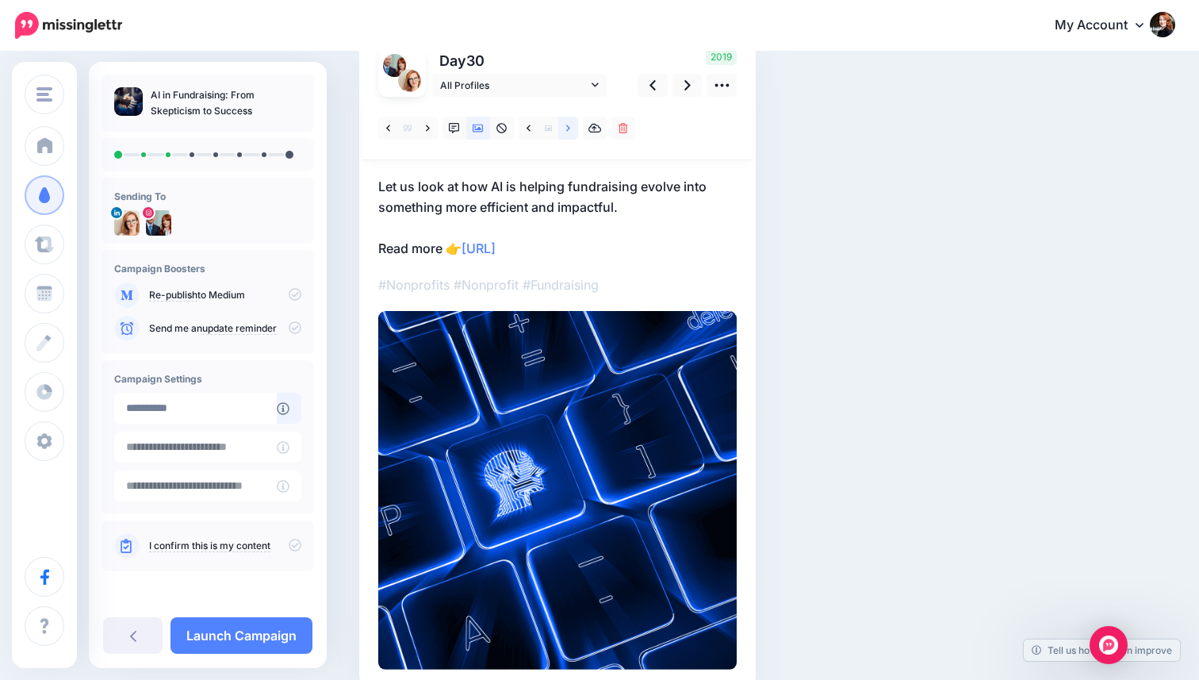
click at [562, 135] on link at bounding box center [568, 128] width 20 height 23
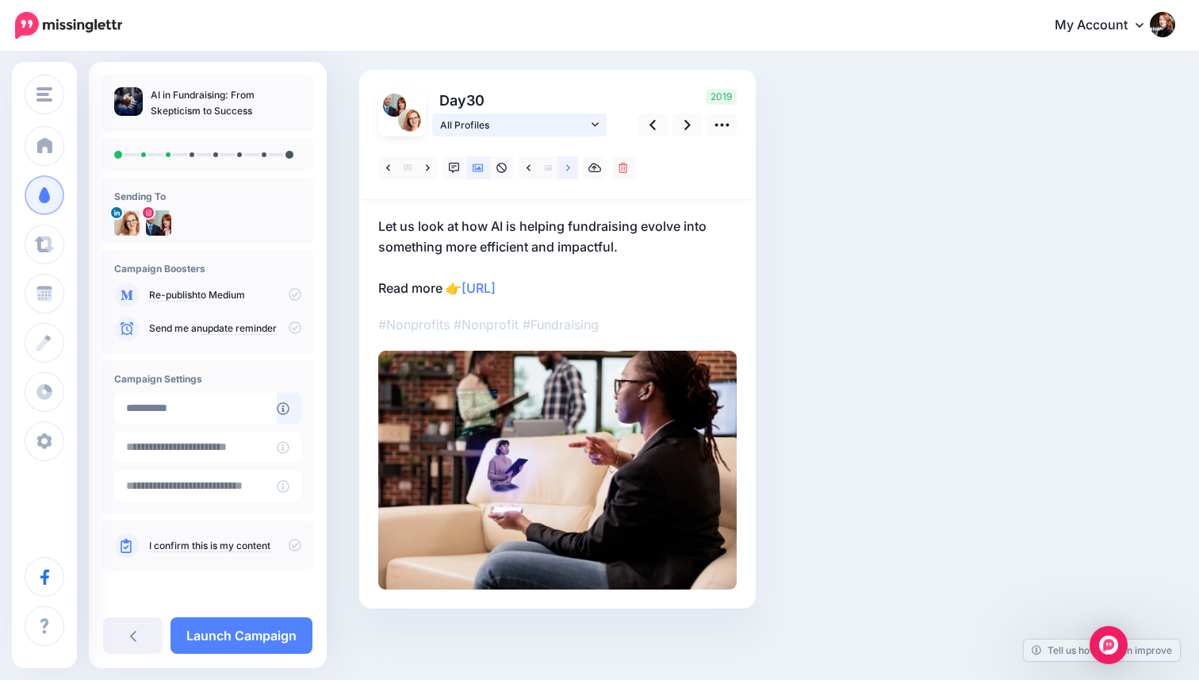
click at [562, 135] on link "All Profiles" at bounding box center [519, 124] width 175 height 23
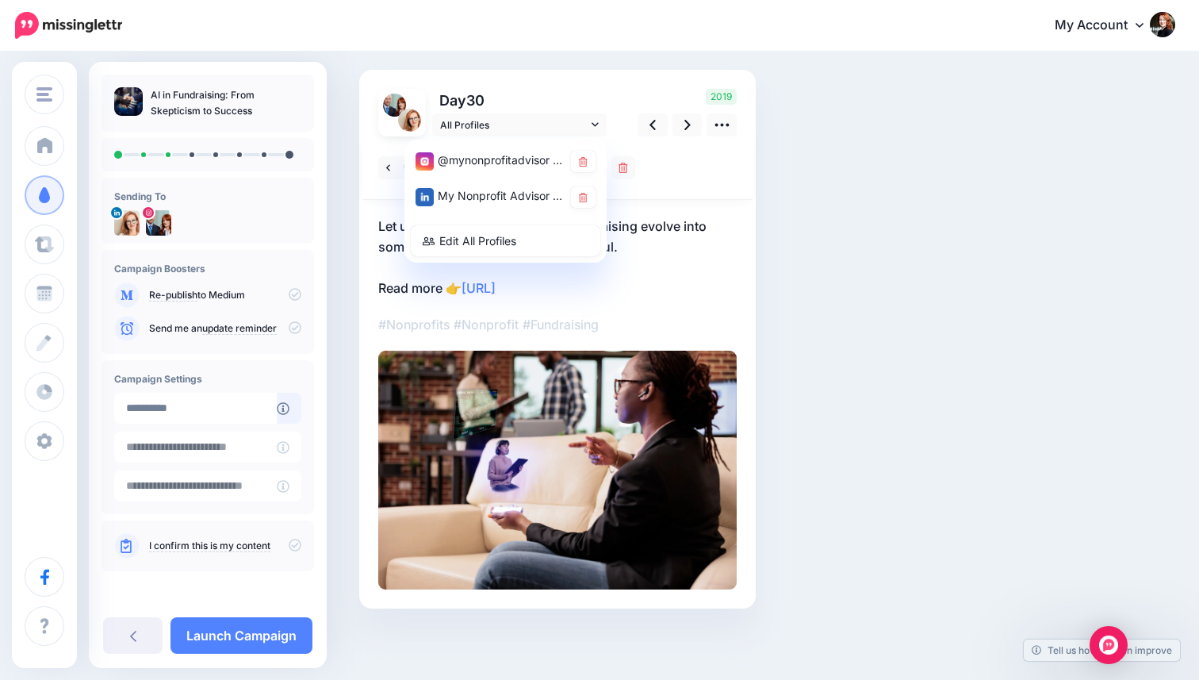
click at [612, 129] on div "Day 30 All Profiles" at bounding box center [493, 113] width 255 height 48
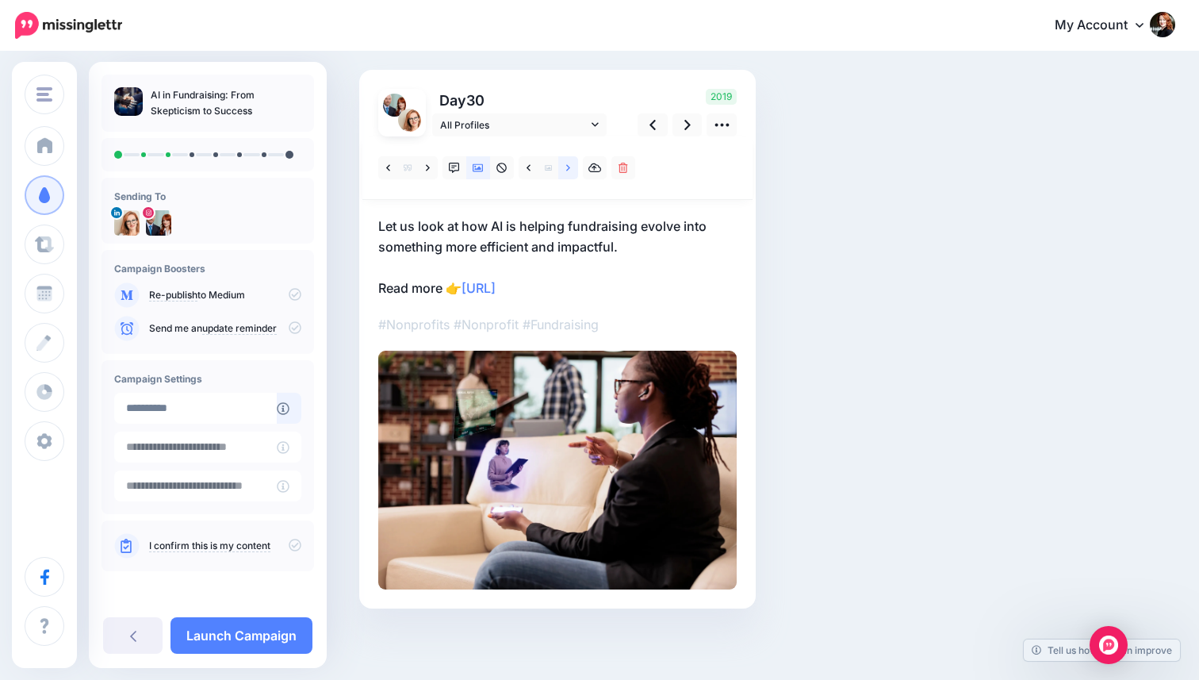
click at [570, 167] on link at bounding box center [568, 167] width 20 height 23
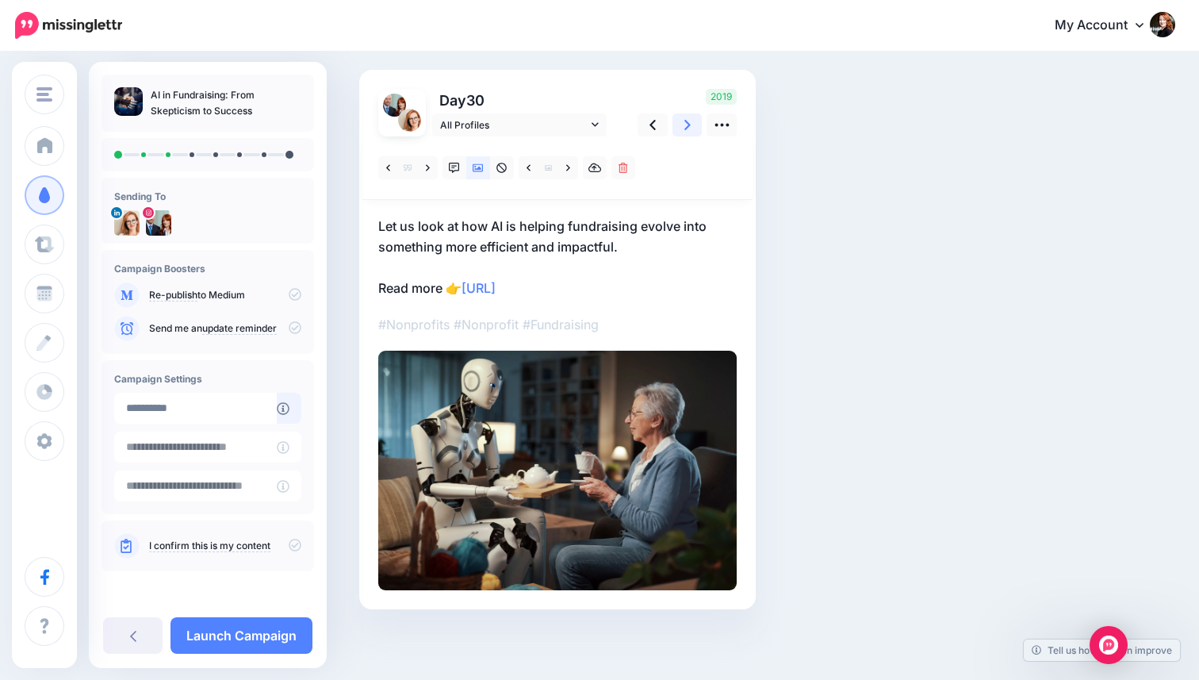
click at [693, 128] on link at bounding box center [688, 124] width 30 height 23
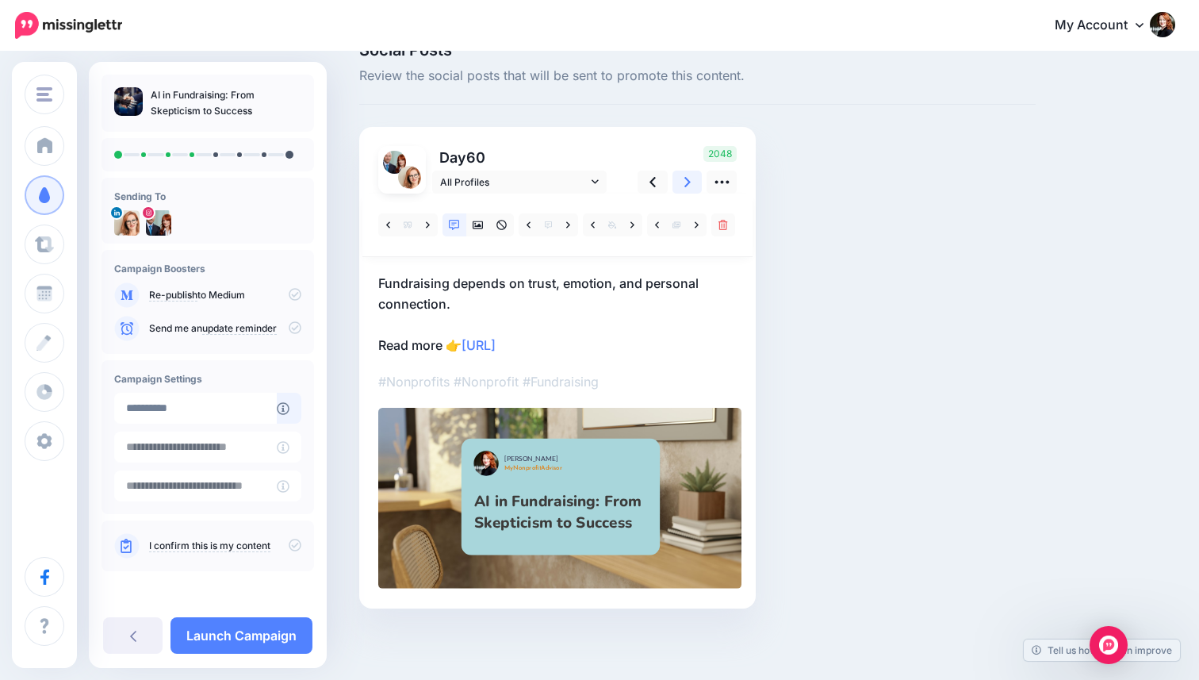
click at [682, 190] on link at bounding box center [688, 182] width 30 height 23
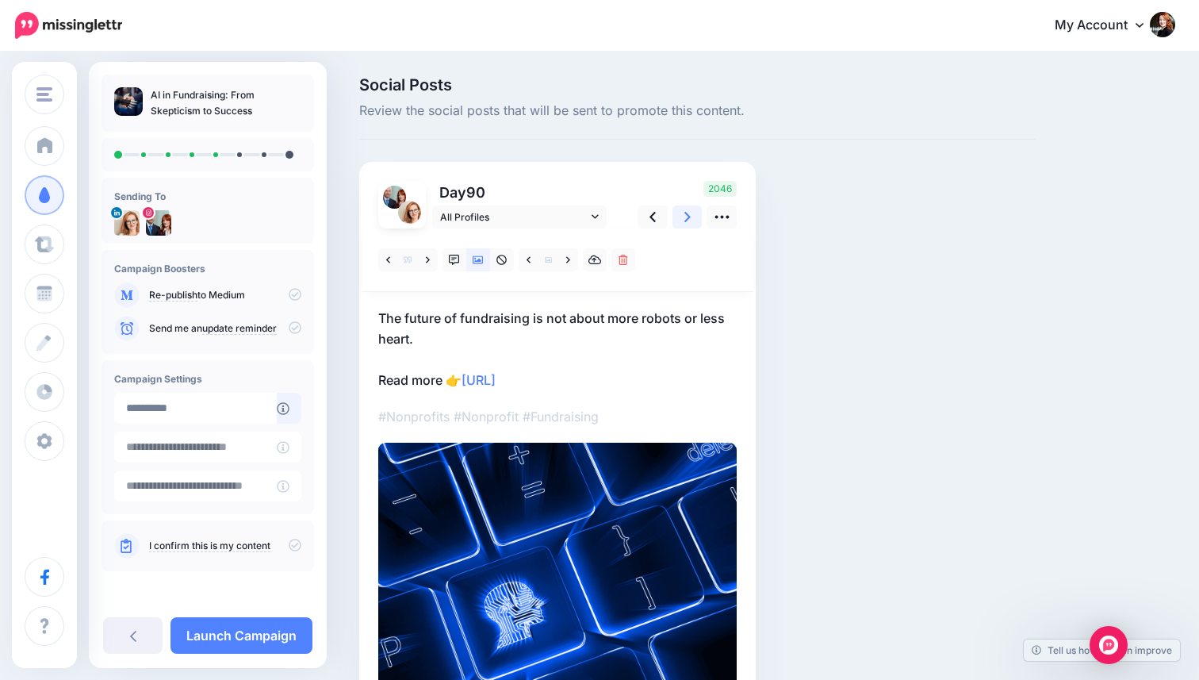
click at [688, 212] on icon at bounding box center [688, 217] width 6 height 17
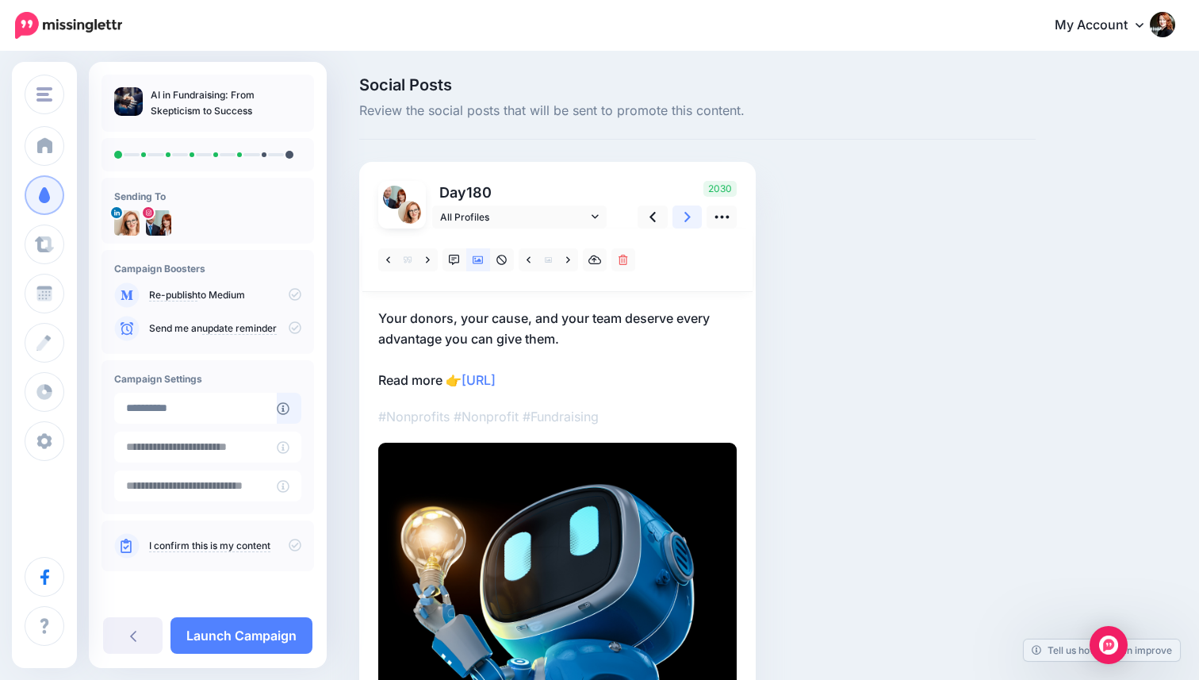
click at [688, 212] on icon at bounding box center [688, 217] width 6 height 17
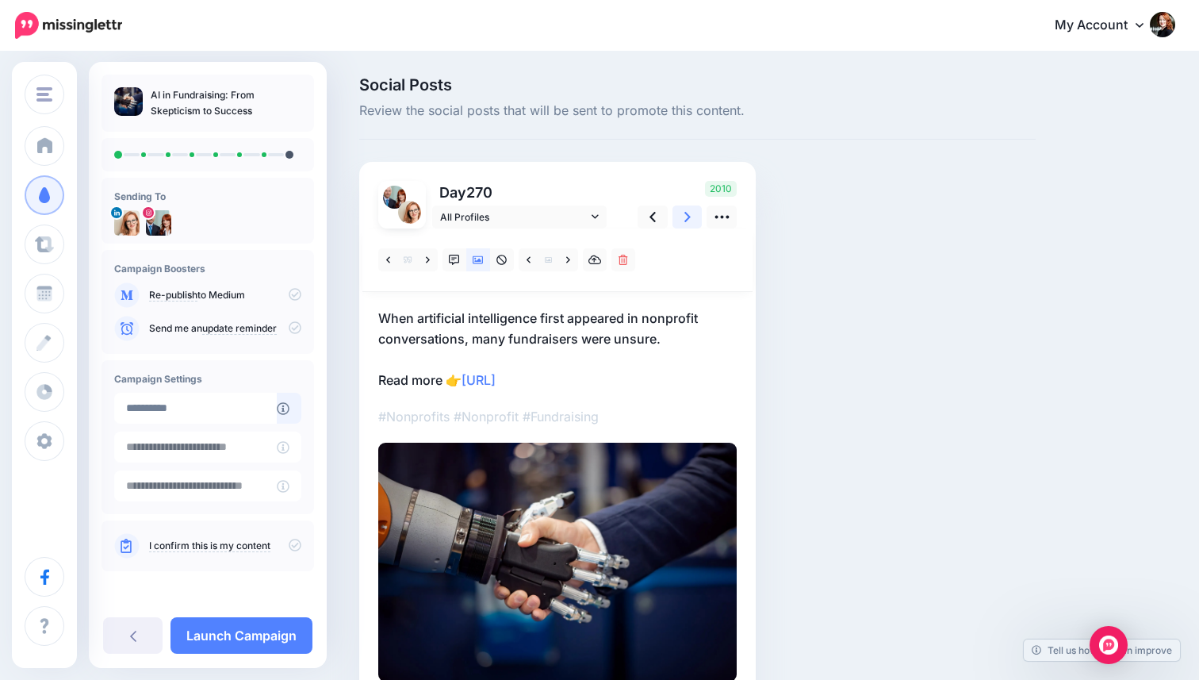
click at [688, 212] on icon at bounding box center [688, 217] width 6 height 17
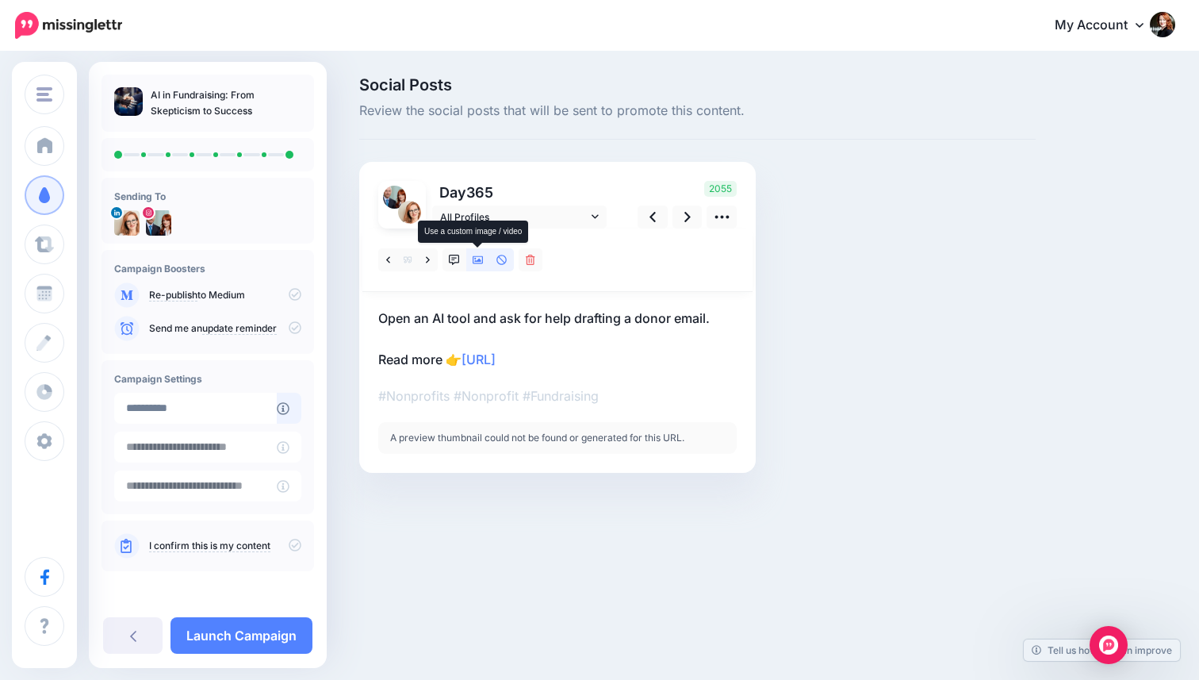
click at [475, 260] on icon at bounding box center [478, 260] width 11 height 8
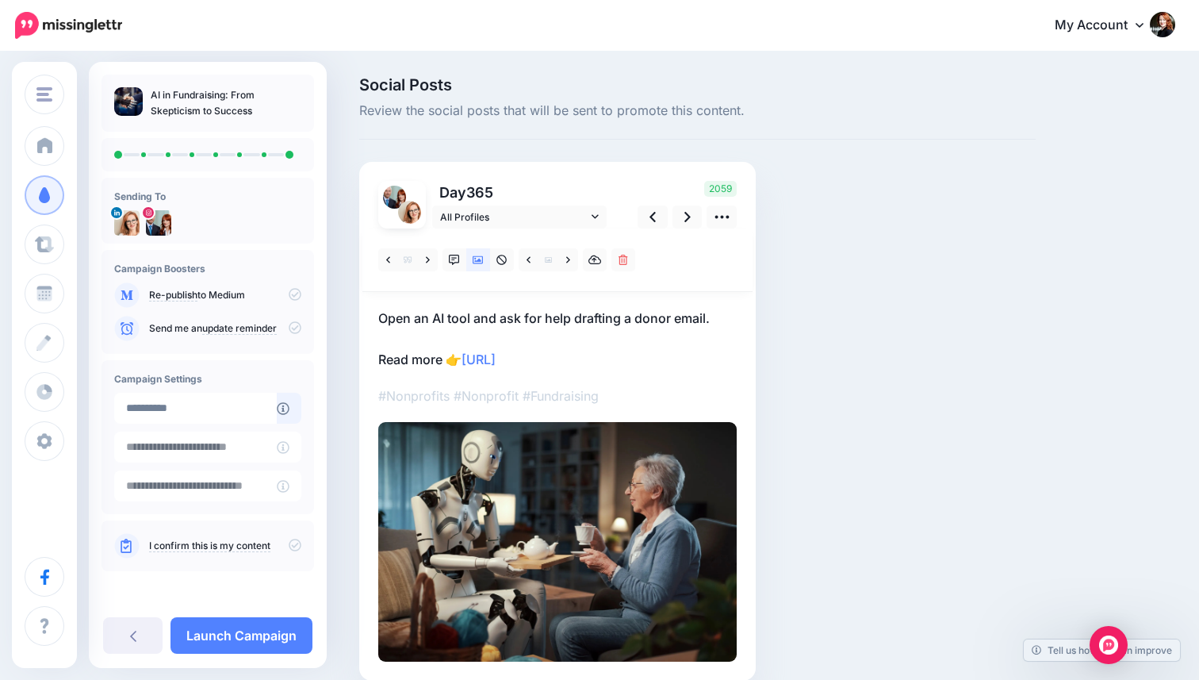
click at [566, 273] on div at bounding box center [558, 259] width 390 height 63
click at [566, 259] on icon at bounding box center [568, 260] width 4 height 11
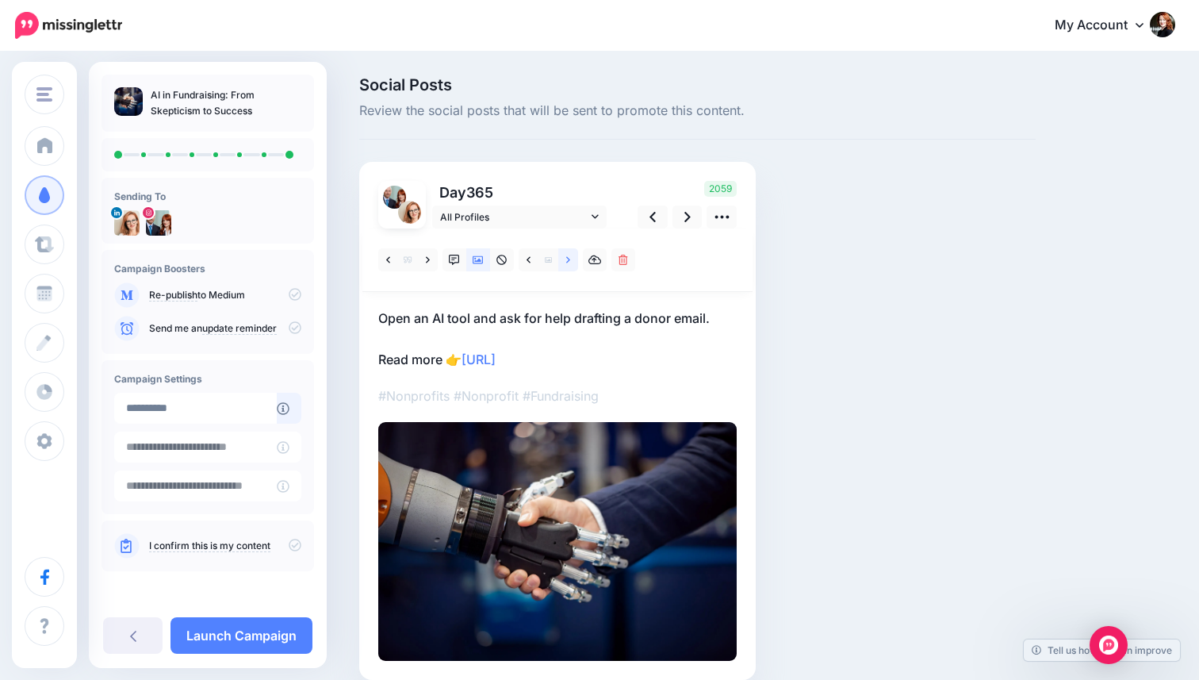
click at [566, 259] on icon at bounding box center [568, 260] width 4 height 11
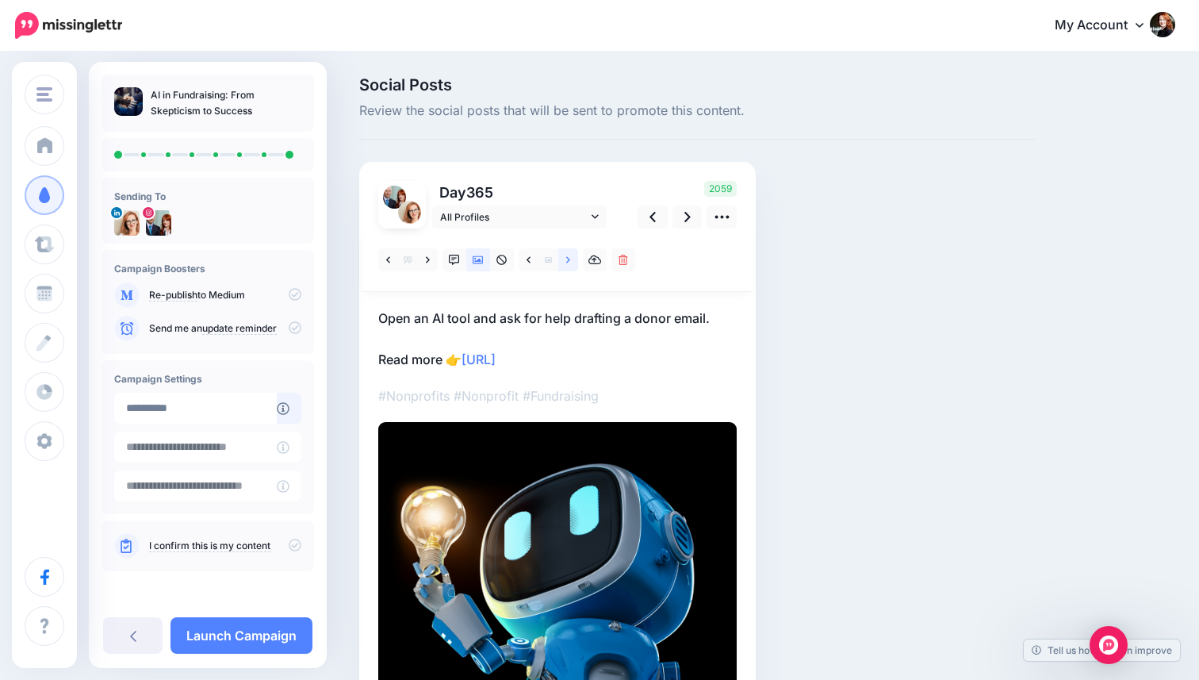
click at [566, 259] on icon at bounding box center [568, 260] width 4 height 11
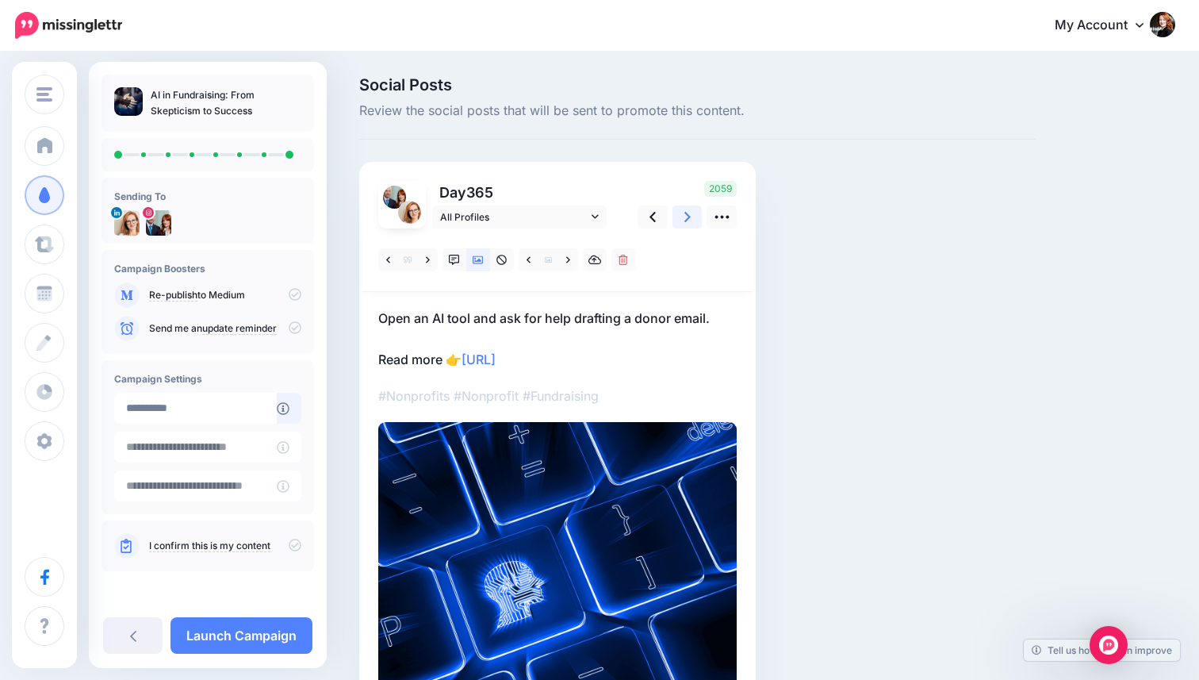
click at [686, 223] on icon at bounding box center [688, 217] width 6 height 17
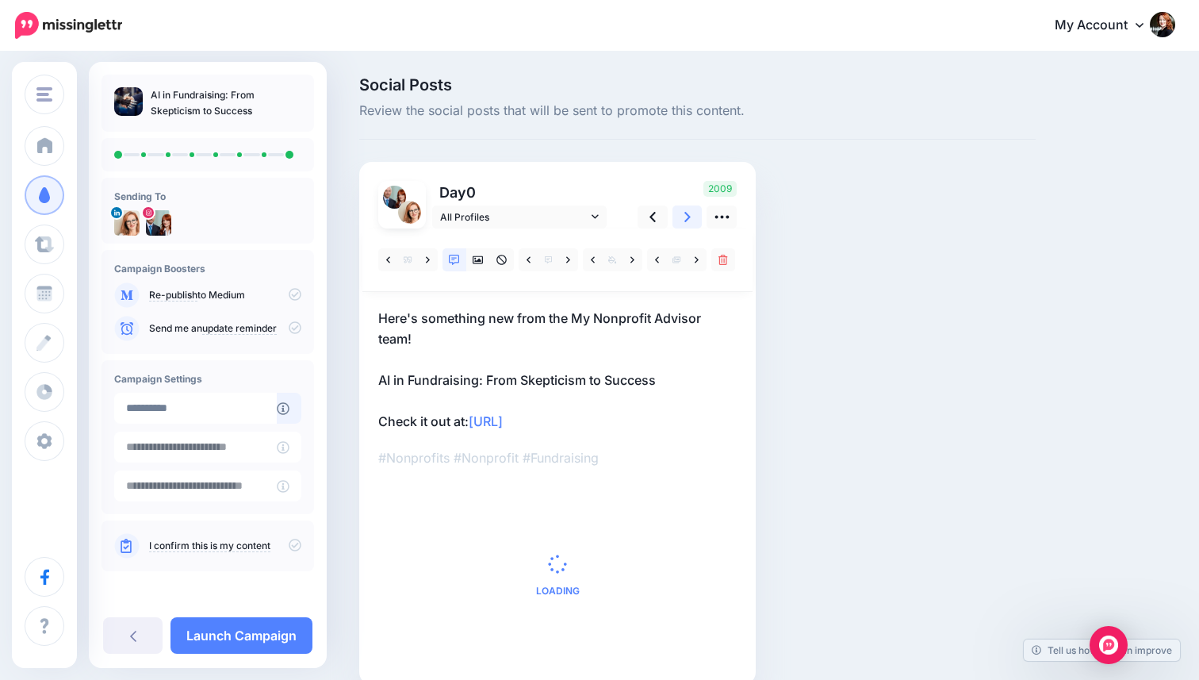
scroll to position [76, 0]
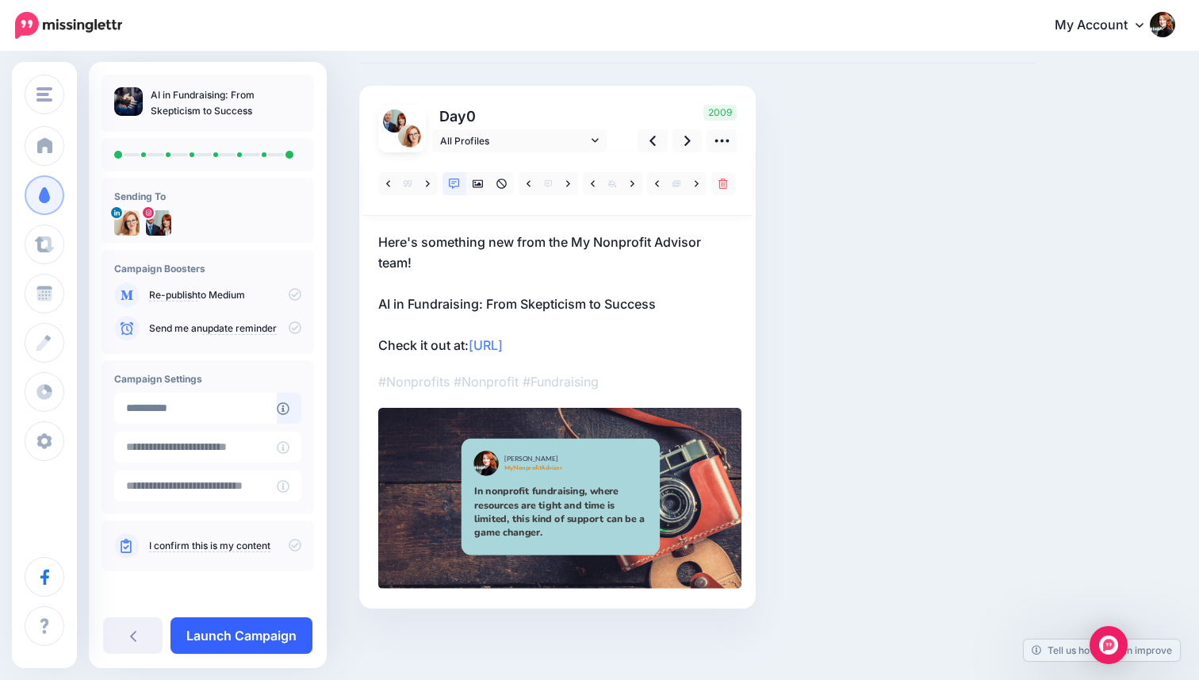
click at [255, 627] on link "Launch Campaign" at bounding box center [242, 635] width 142 height 36
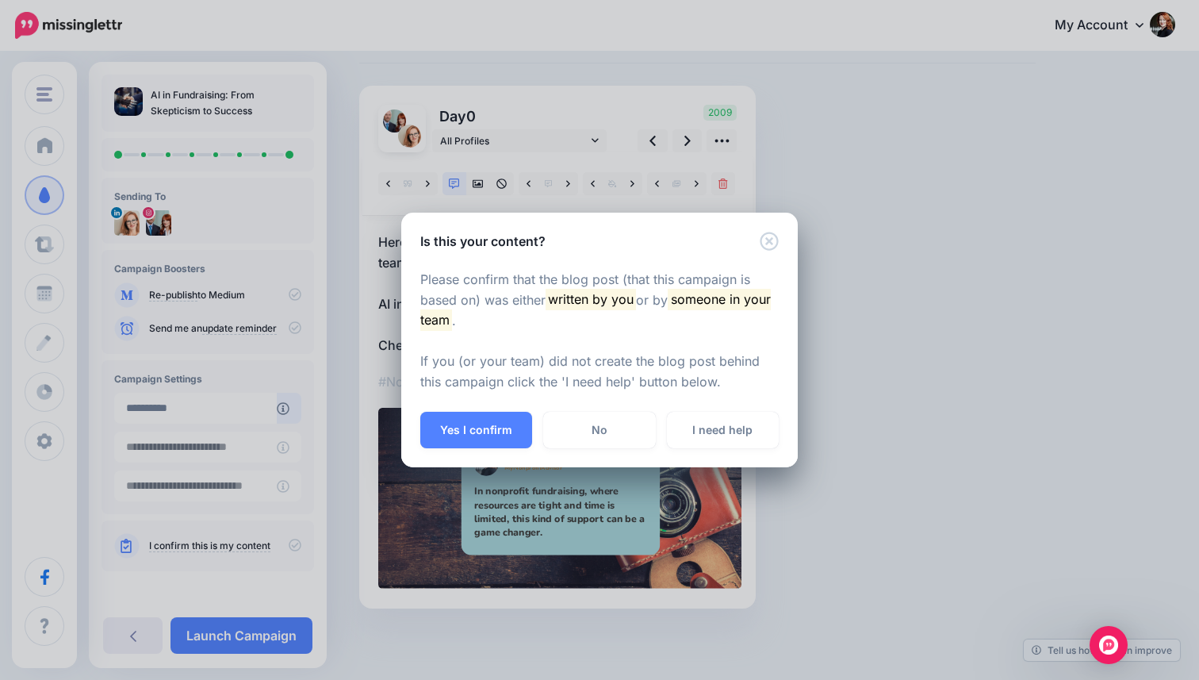
click at [467, 451] on div "Yes I confirm No I need help" at bounding box center [599, 440] width 397 height 56
click at [478, 427] on button "Yes I confirm" at bounding box center [476, 430] width 112 height 36
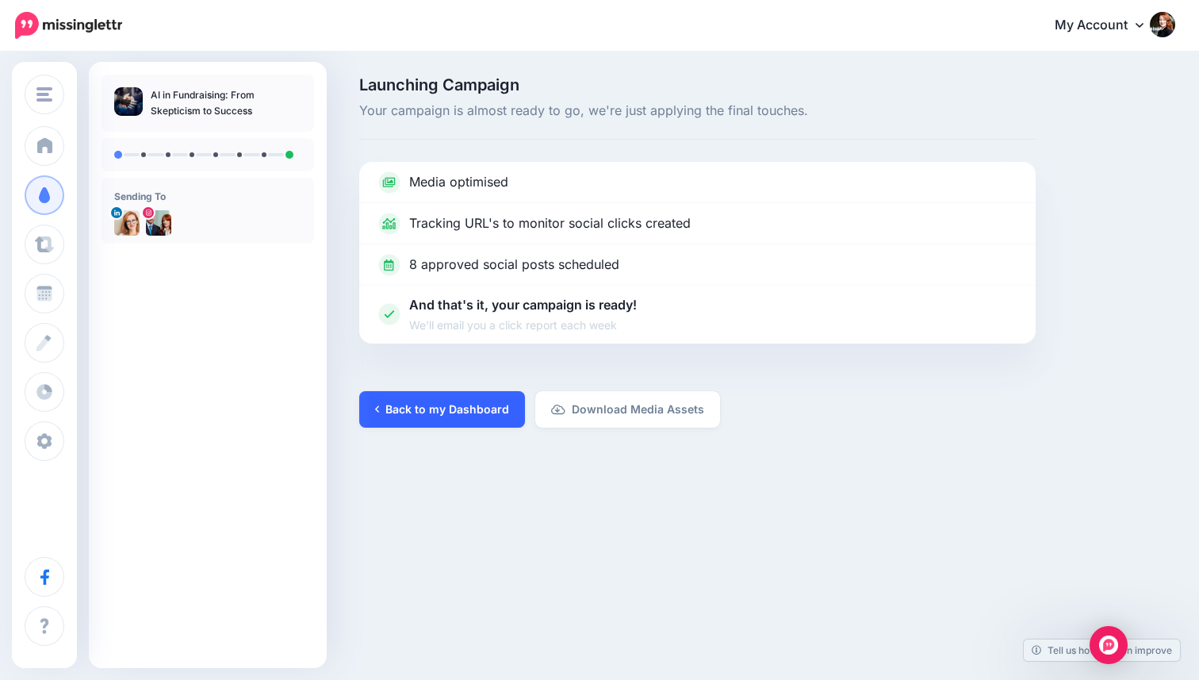
click at [432, 402] on link "Back to my Dashboard" at bounding box center [442, 409] width 166 height 36
